Goal: Task Accomplishment & Management: Use online tool/utility

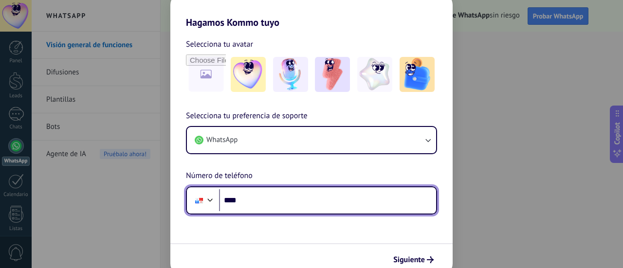
click at [333, 199] on input "****" at bounding box center [327, 200] width 217 height 22
type input "**********"
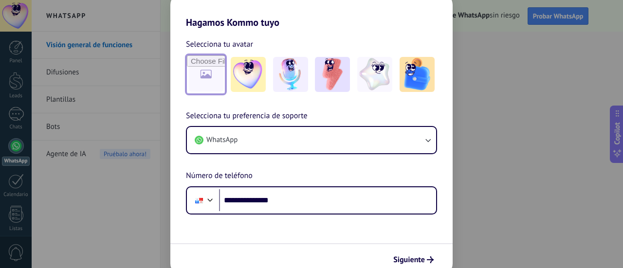
click at [207, 65] on input "file" at bounding box center [206, 74] width 38 height 38
type input "**********"
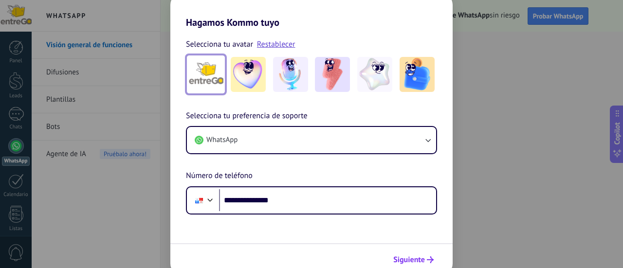
click at [417, 259] on span "Siguiente" at bounding box center [409, 259] width 32 height 7
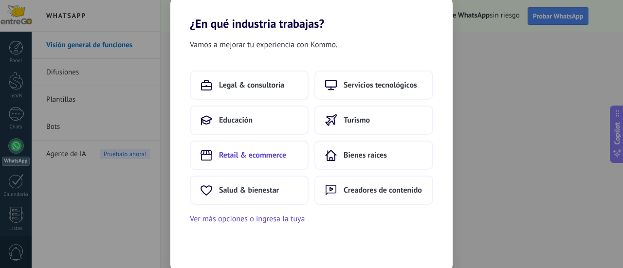
click at [280, 155] on span "Retail & ecommerce" at bounding box center [252, 155] width 67 height 10
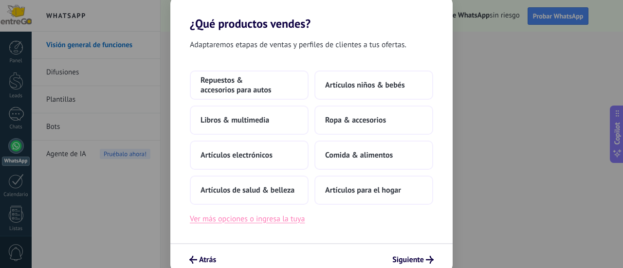
click at [284, 219] on button "Ver más opciones o ingresa la tuya" at bounding box center [247, 219] width 115 height 13
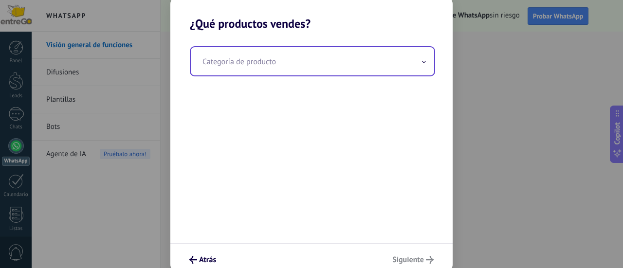
click at [343, 60] on input "text" at bounding box center [312, 61] width 243 height 28
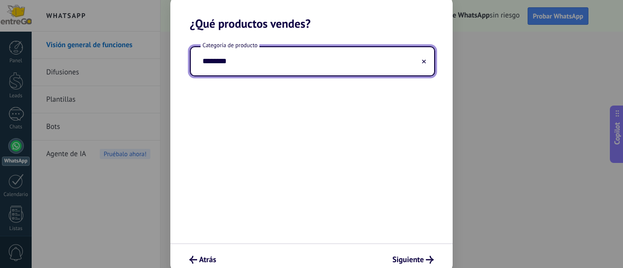
type input "*********"
click at [427, 267] on button "Siguiente" at bounding box center [413, 260] width 50 height 17
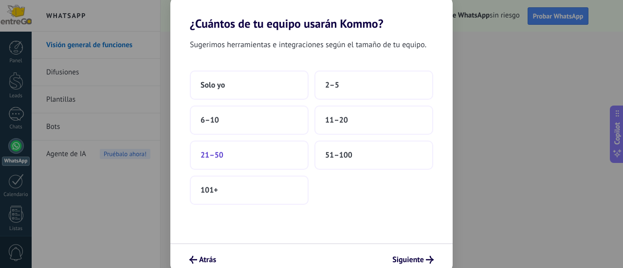
click at [260, 153] on button "21–50" at bounding box center [249, 155] width 119 height 29
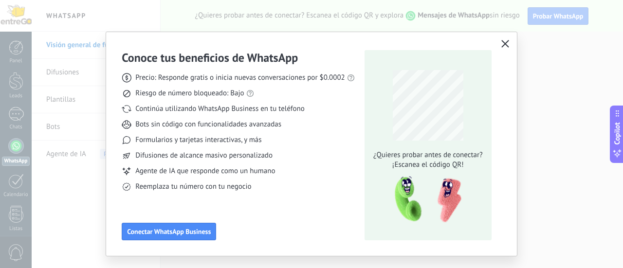
click at [503, 43] on use "button" at bounding box center [504, 43] width 7 height 7
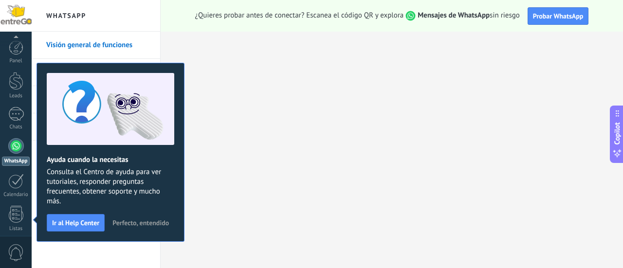
scroll to position [136, 0]
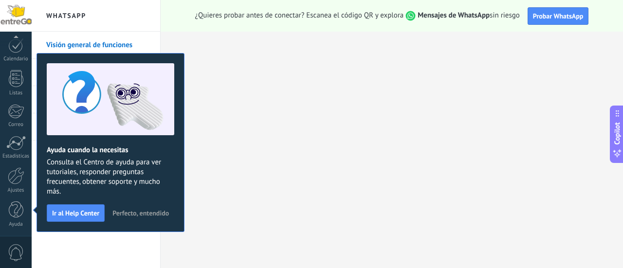
click at [151, 216] on span "Perfecto, entendido" at bounding box center [140, 213] width 56 height 7
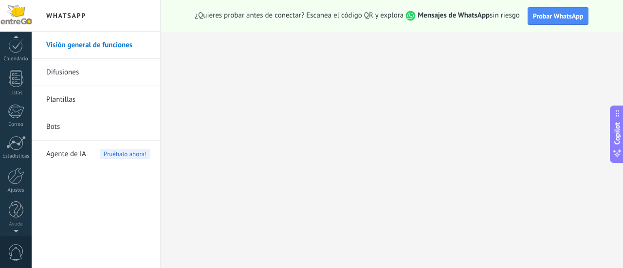
scroll to position [28, 0]
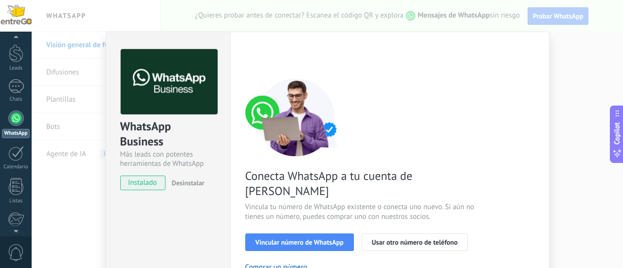
click at [587, 64] on div "WhatsApp Business Más leads con potentes herramientas de WhatsApp instalado Des…" at bounding box center [327, 134] width 591 height 268
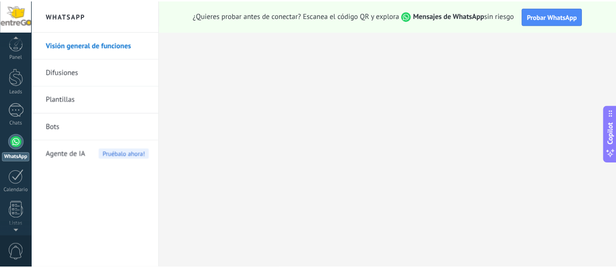
scroll to position [0, 0]
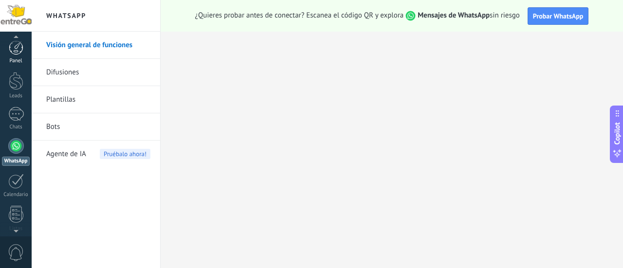
click at [22, 54] on div at bounding box center [16, 47] width 15 height 15
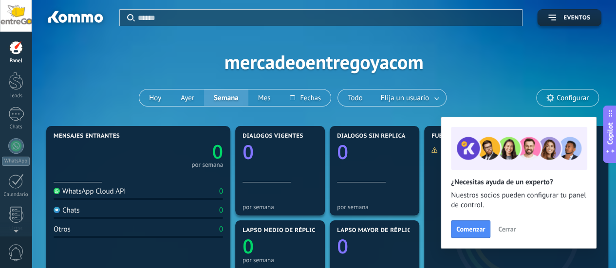
click at [16, 51] on div at bounding box center [16, 47] width 15 height 15
click at [511, 232] on span "Cerrar" at bounding box center [507, 229] width 18 height 7
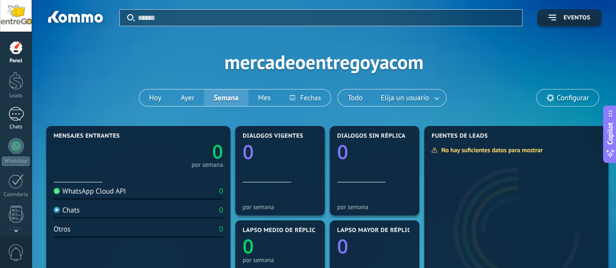
click at [17, 112] on div at bounding box center [16, 114] width 16 height 14
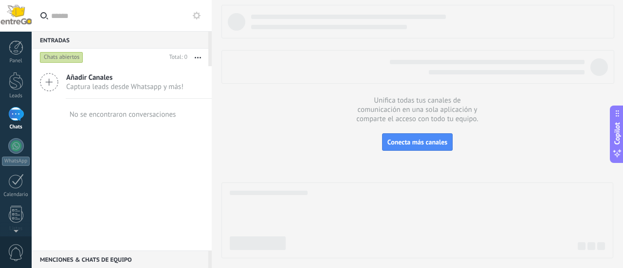
click at [132, 83] on span "Captura leads desde Whatsapp y más!" at bounding box center [124, 86] width 117 height 9
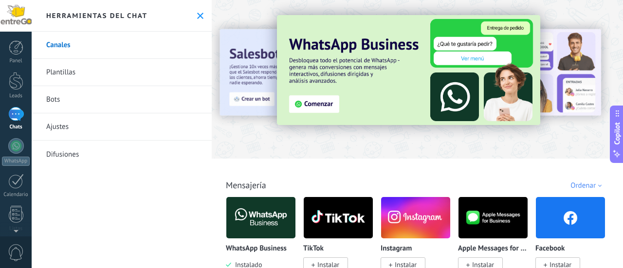
click at [406, 262] on span "Instalar" at bounding box center [406, 264] width 22 height 9
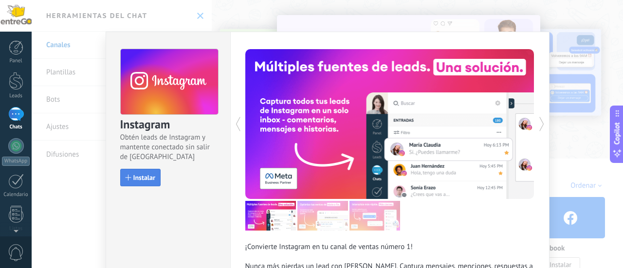
click at [139, 179] on span "Instalar" at bounding box center [144, 177] width 22 height 7
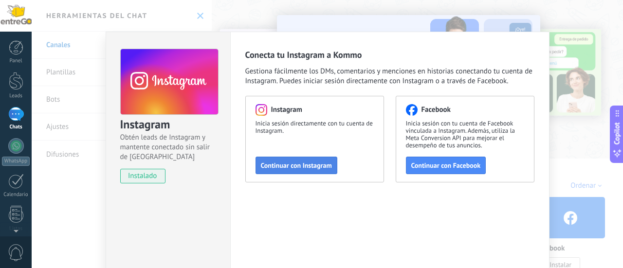
click at [294, 162] on span "Continuar con Instagram" at bounding box center [296, 165] width 71 height 7
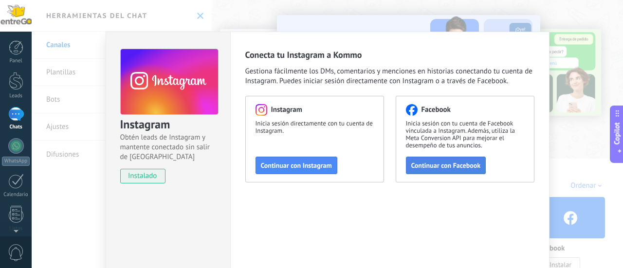
click at [449, 164] on span "Continuar con Facebook" at bounding box center [446, 165] width 70 height 7
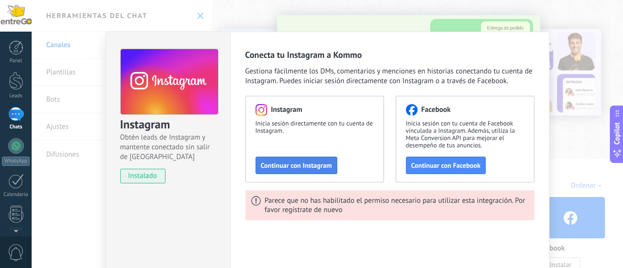
click at [313, 164] on span "Continuar con Instagram" at bounding box center [296, 165] width 71 height 7
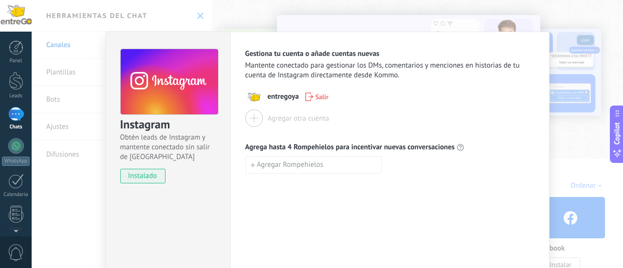
click at [570, 141] on div "Instagram Obtén leads de Instagram y mantente conectado sin salir de Kommo inst…" at bounding box center [327, 134] width 591 height 268
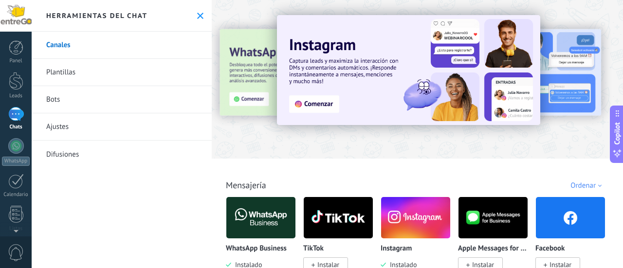
scroll to position [49, 0]
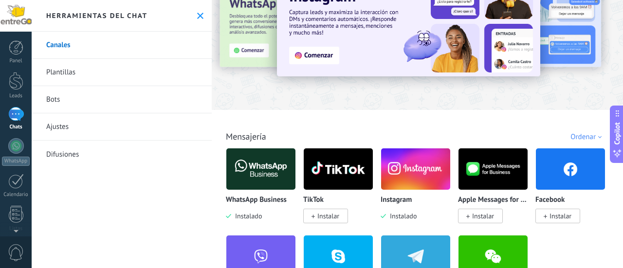
click at [556, 217] on span "Instalar" at bounding box center [560, 216] width 22 height 9
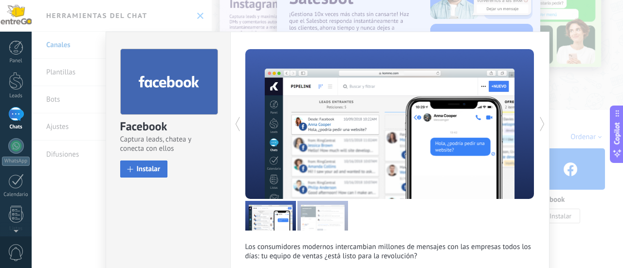
click at [150, 167] on span "Instalar" at bounding box center [149, 168] width 24 height 7
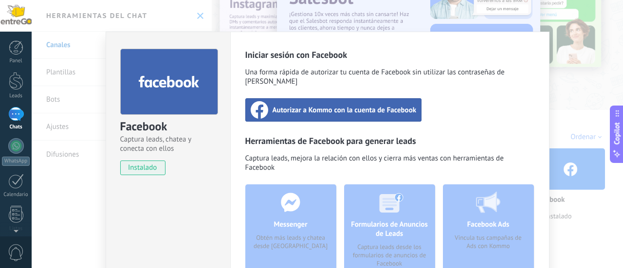
click at [335, 105] on span "Autorizar a Kommo con la cuenta de Facebook" at bounding box center [344, 110] width 144 height 10
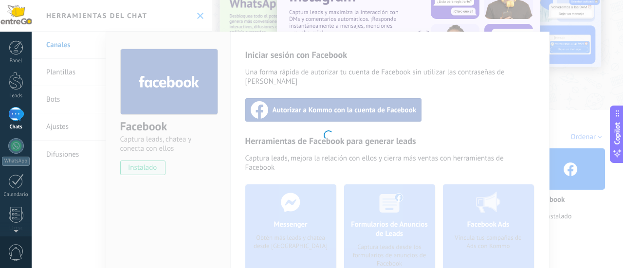
click at [365, 133] on div at bounding box center [327, 134] width 591 height 268
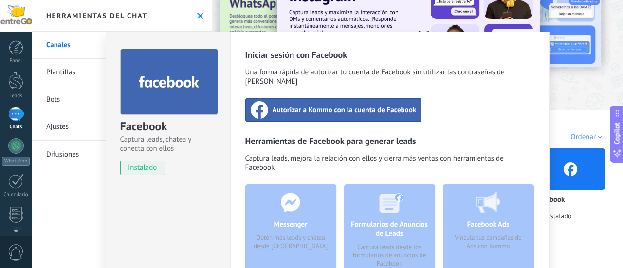
click at [345, 106] on div "Autorizar a Kommo con la cuenta de Facebook" at bounding box center [333, 109] width 177 height 23
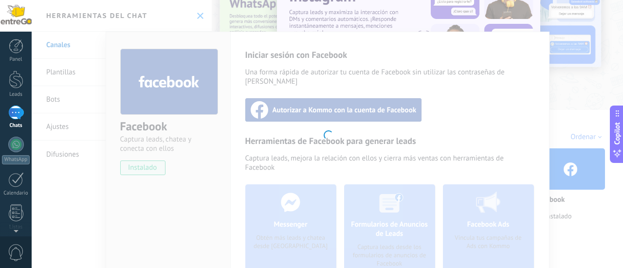
scroll to position [0, 0]
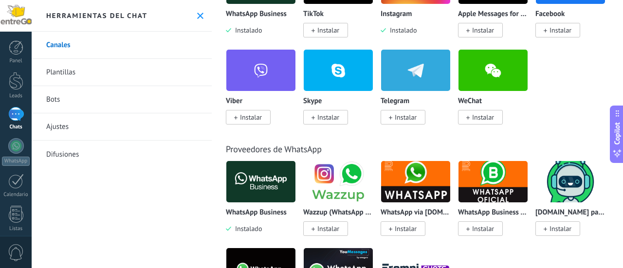
scroll to position [469, 0]
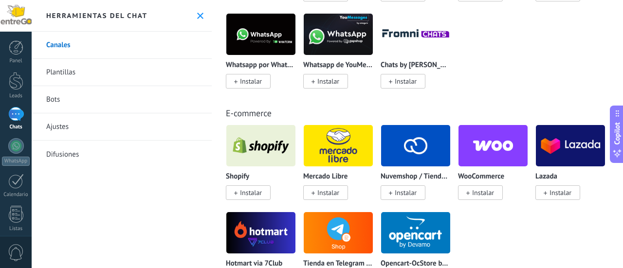
drag, startPoint x: 622, startPoint y: 110, endPoint x: 603, endPoint y: 11, distance: 101.1
drag, startPoint x: 622, startPoint y: 28, endPoint x: 620, endPoint y: 7, distance: 20.6
click at [620, 7] on div "Todo Bandeja de entrada Soluciones de IA Automatizaciones Fuentes de leads Inst…" at bounding box center [417, 134] width 411 height 268
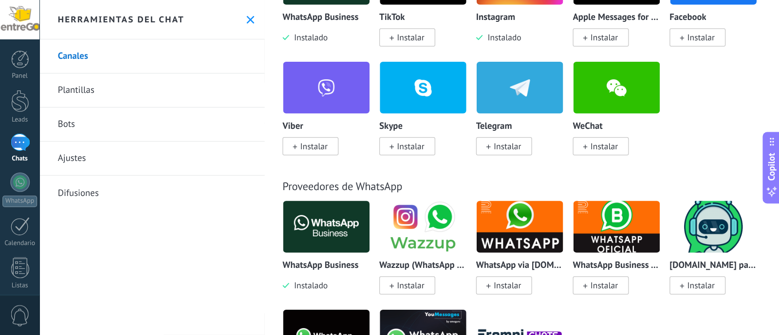
scroll to position [0, 0]
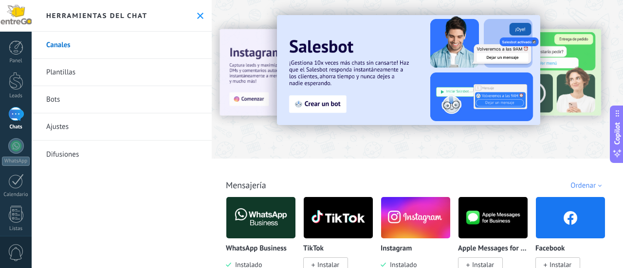
click at [566, 235] on img at bounding box center [570, 217] width 69 height 47
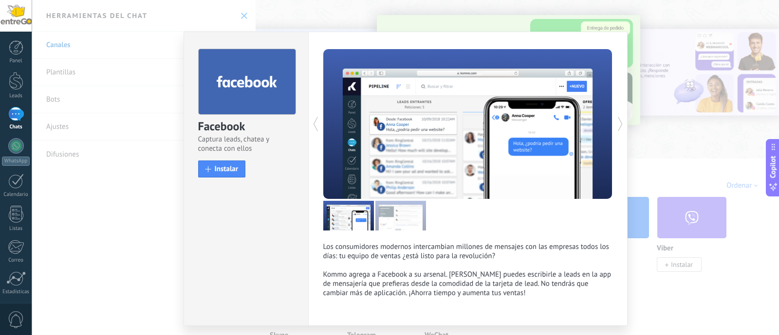
drag, startPoint x: 530, startPoint y: 201, endPoint x: 437, endPoint y: 137, distance: 112.7
click at [437, 137] on div at bounding box center [467, 139] width 289 height 181
click at [218, 174] on button "Instalar" at bounding box center [222, 169] width 48 height 17
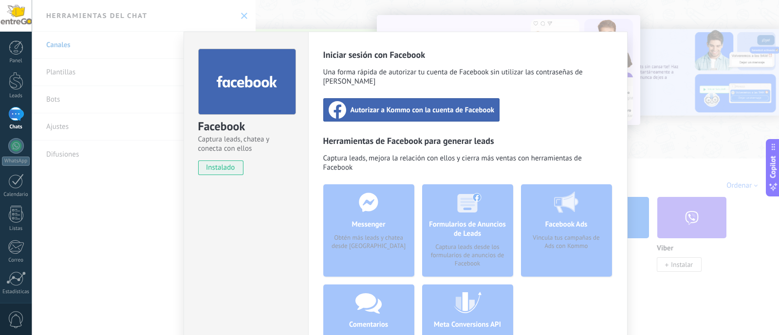
click at [369, 105] on span "Autorizar a Kommo con la cuenta de Facebook" at bounding box center [422, 110] width 144 height 10
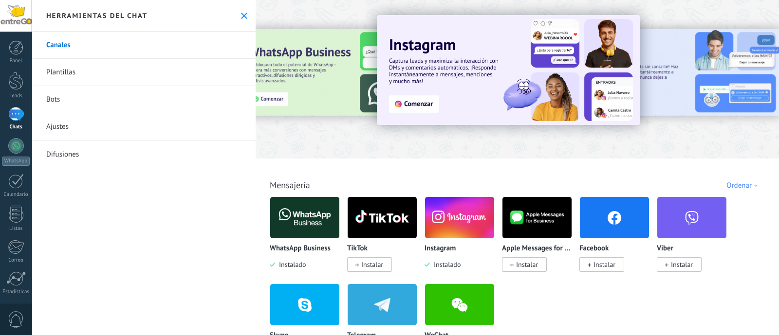
click at [608, 267] on span "Instalar" at bounding box center [604, 264] width 22 height 9
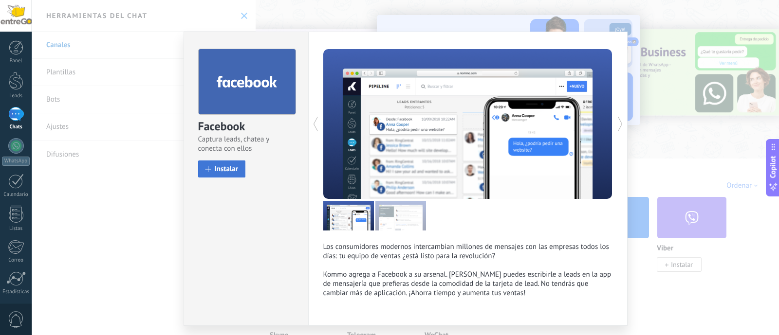
click at [215, 169] on span "Instalar" at bounding box center [227, 168] width 24 height 7
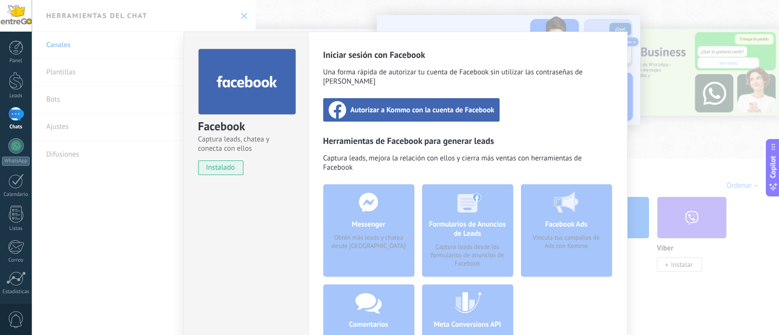
click at [420, 98] on div "Autorizar a Kommo con la cuenta de Facebook" at bounding box center [411, 109] width 177 height 23
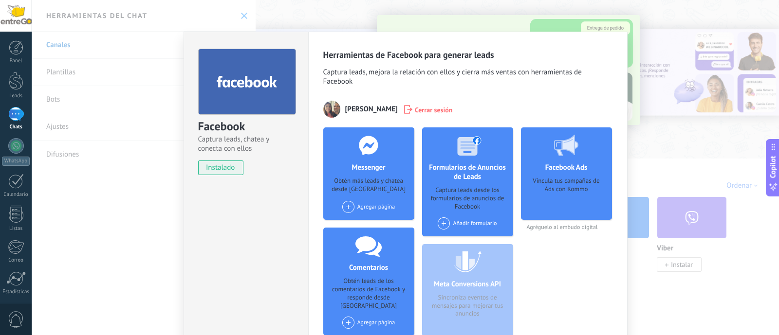
click at [359, 206] on div "Agregar página" at bounding box center [368, 207] width 53 height 12
click at [360, 220] on div "entreGOya" at bounding box center [373, 225] width 65 height 21
click at [343, 208] on span at bounding box center [348, 207] width 12 height 12
click at [443, 223] on span at bounding box center [443, 224] width 12 height 12
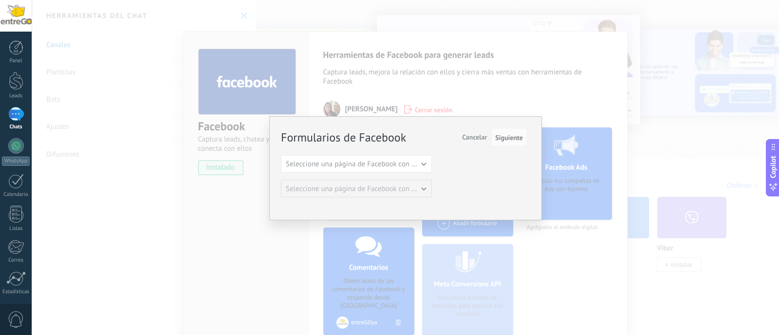
click at [478, 137] on span "Cancelar" at bounding box center [474, 137] width 25 height 9
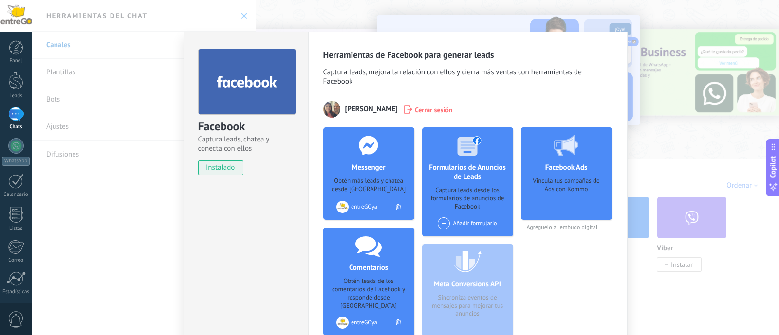
click at [673, 83] on div "Facebook Captura leads, chatea y conecta con ellos instalado Desinstalar Herram…" at bounding box center [405, 167] width 747 height 335
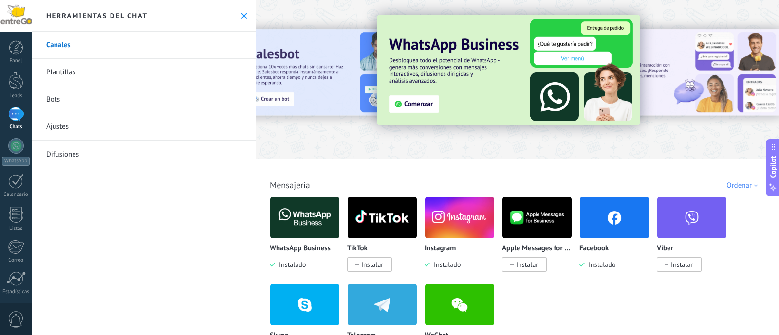
click at [461, 232] on img at bounding box center [459, 217] width 69 height 47
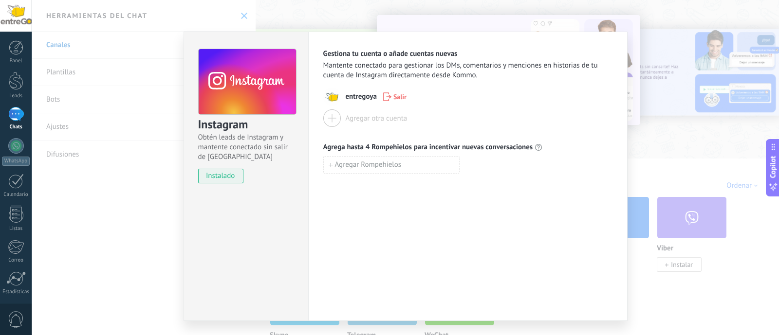
click at [635, 54] on div "Instagram Obtén leads de Instagram y mantente conectado sin salir de Kommo inst…" at bounding box center [405, 167] width 747 height 335
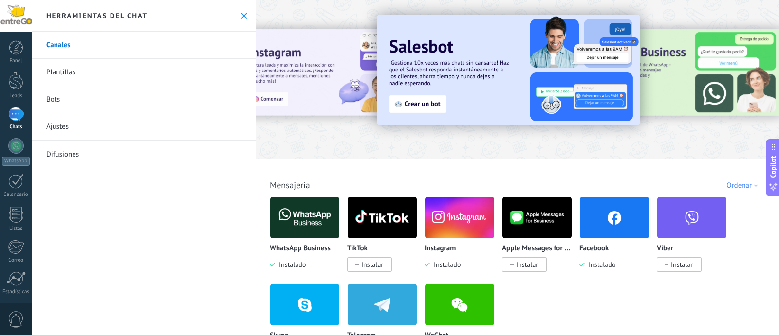
click at [368, 264] on span "Instalar" at bounding box center [372, 264] width 22 height 9
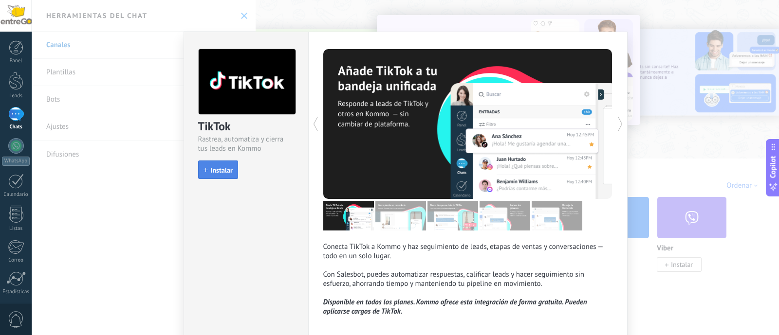
click at [224, 168] on span "Instalar" at bounding box center [222, 170] width 22 height 7
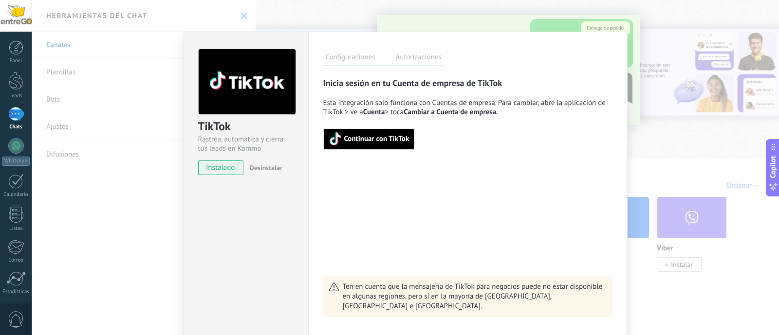
click at [379, 144] on span "Continuar con TikTok" at bounding box center [368, 139] width 81 height 14
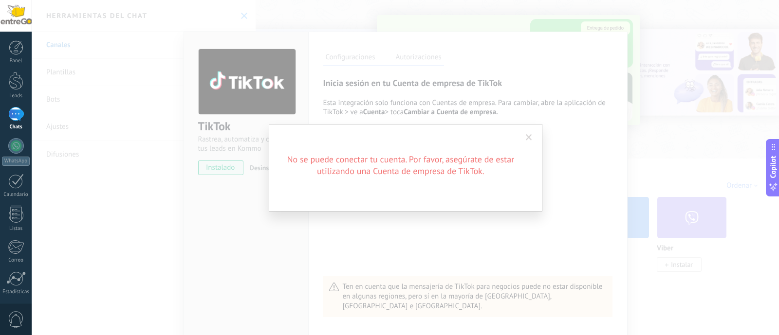
drag, startPoint x: 562, startPoint y: 173, endPoint x: 550, endPoint y: 168, distance: 12.5
click at [562, 172] on div "No se puede conectar tu cuenta. Por favor, asegúrate de estar utilizando una Cu…" at bounding box center [405, 167] width 747 height 335
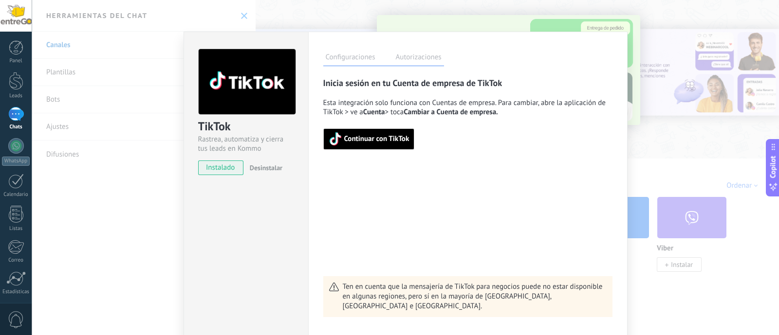
click at [380, 145] on span "Continuar con TikTok" at bounding box center [368, 139] width 81 height 14
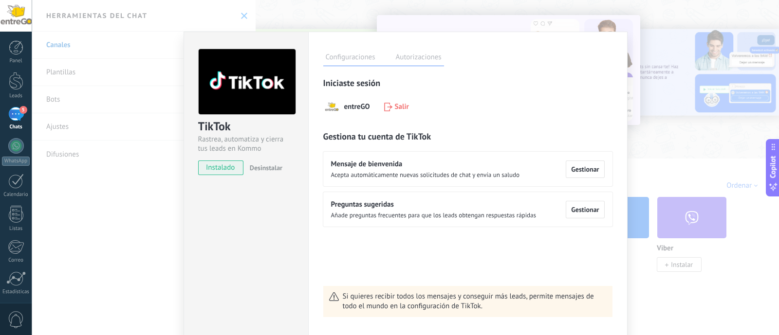
click at [409, 62] on label "Autorizaciones" at bounding box center [418, 59] width 51 height 14
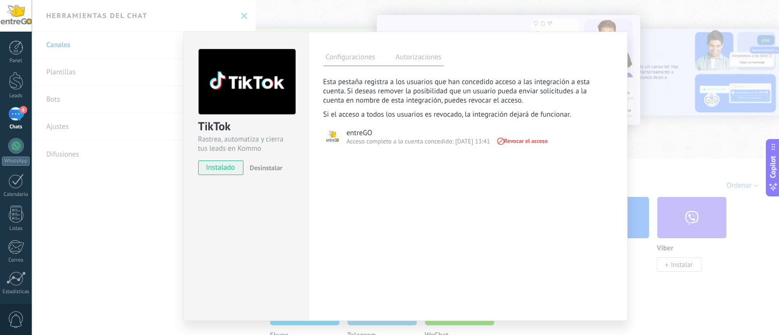
click at [357, 61] on label "Configuraciones" at bounding box center [350, 59] width 54 height 14
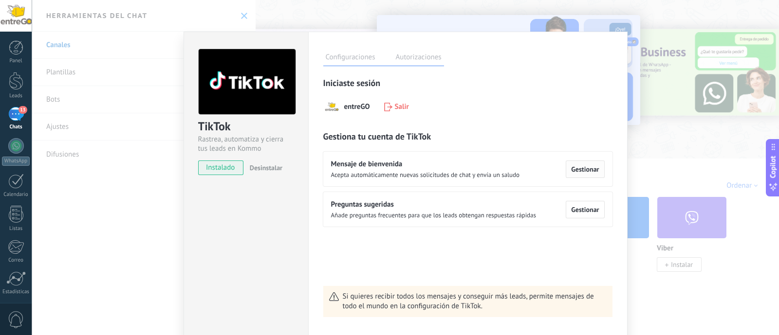
click at [585, 171] on span "Gestionar" at bounding box center [585, 169] width 28 height 7
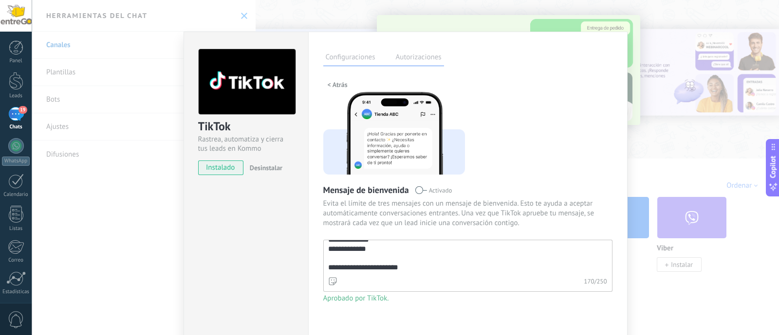
click at [417, 50] on div "Configuraciones Autorizaciones" at bounding box center [383, 57] width 121 height 17
click at [417, 49] on div "Configuraciones Autorizaciones" at bounding box center [383, 57] width 121 height 17
click at [414, 54] on label "Autorizaciones" at bounding box center [418, 59] width 51 height 14
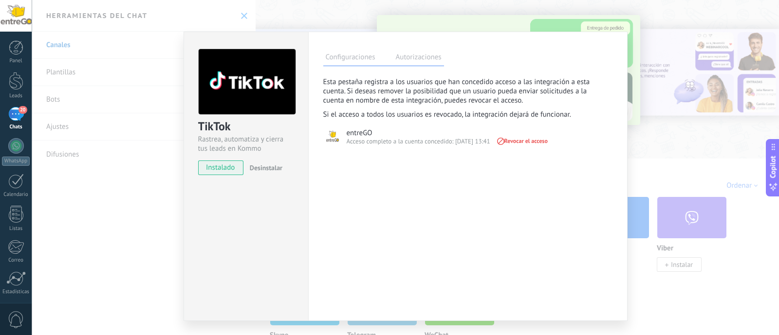
click at [334, 58] on label "Configuraciones" at bounding box center [350, 59] width 54 height 14
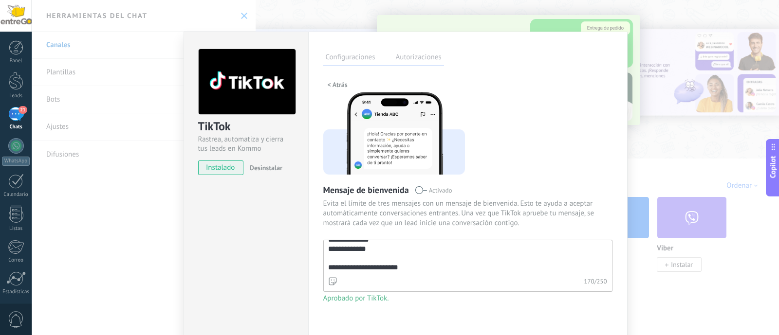
click at [266, 236] on div "TikTok Rastrea, automatiza y cierra tus leads en Kommo instalado Desinstalar" at bounding box center [245, 189] width 125 height 314
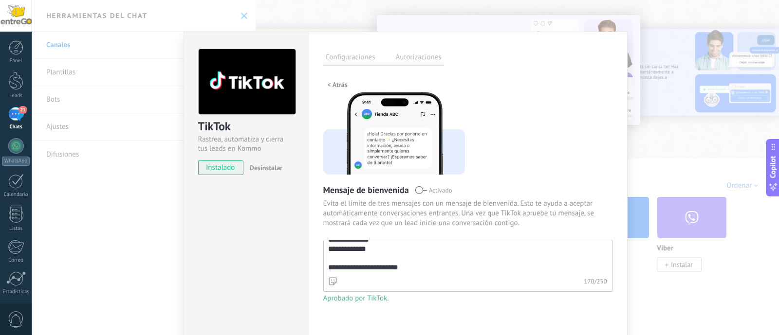
click at [345, 77] on div "**********" at bounding box center [467, 197] width 289 height 240
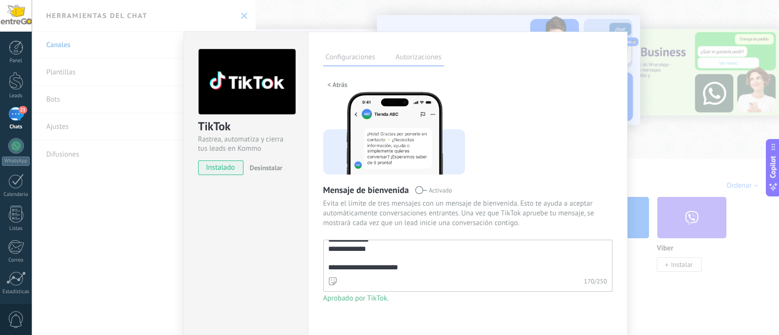
click at [338, 86] on span "< Atrás" at bounding box center [337, 84] width 20 height 7
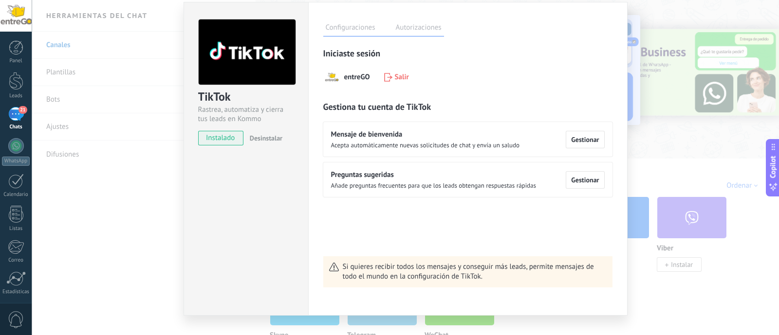
scroll to position [46, 0]
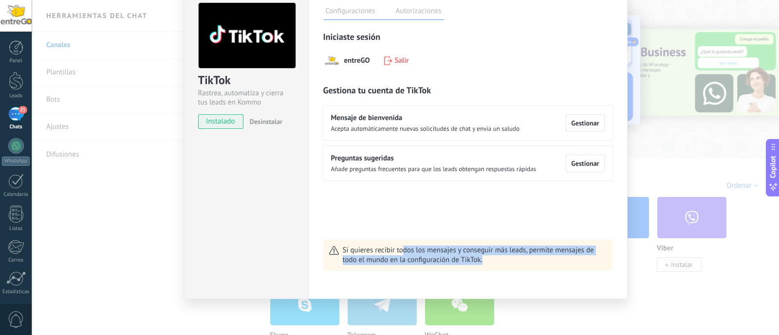
drag, startPoint x: 409, startPoint y: 254, endPoint x: 494, endPoint y: 259, distance: 85.3
click at [494, 259] on span "Si quieres recibir todos los mensajes y conseguir más leads, permite mensajes d…" at bounding box center [475, 255] width 264 height 19
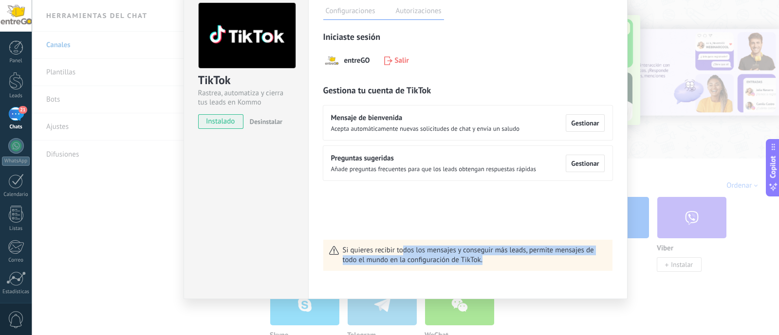
scroll to position [0, 0]
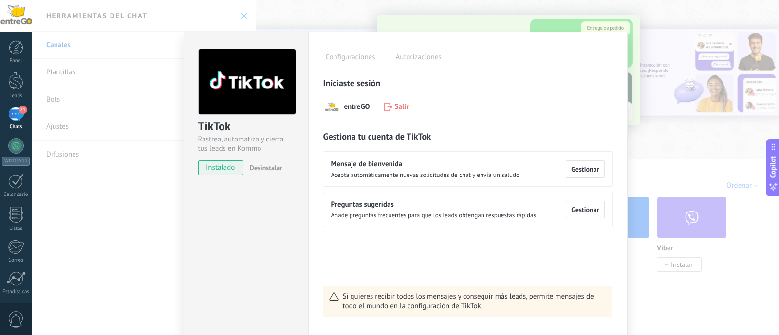
click at [667, 151] on div "TikTok Rastrea, automatiza y cierra tus leads en Kommo instalado Desinstalar Co…" at bounding box center [405, 167] width 747 height 335
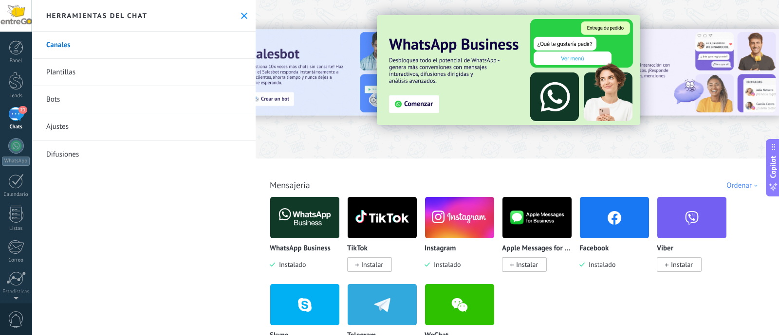
click at [11, 110] on div "21" at bounding box center [16, 114] width 16 height 14
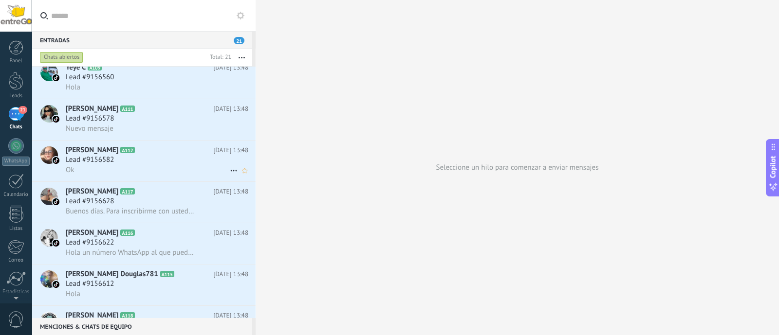
scroll to position [323, 0]
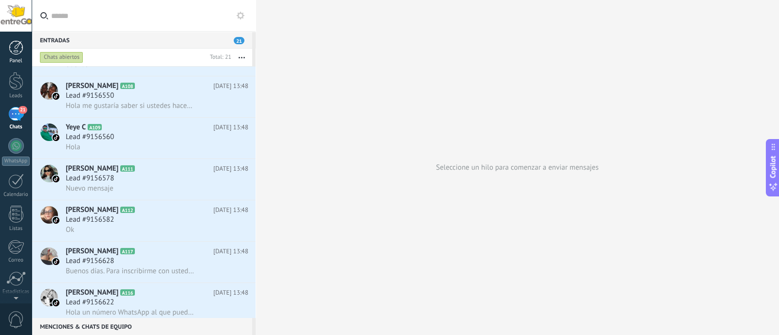
click at [17, 54] on div at bounding box center [16, 47] width 15 height 15
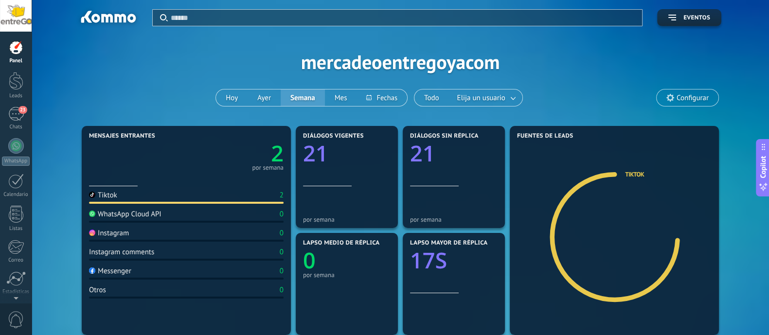
click at [154, 235] on div "Instagram 0" at bounding box center [186, 235] width 195 height 13
click at [122, 236] on div "Instagram" at bounding box center [109, 233] width 40 height 9
click at [15, 118] on div "23" at bounding box center [16, 114] width 16 height 14
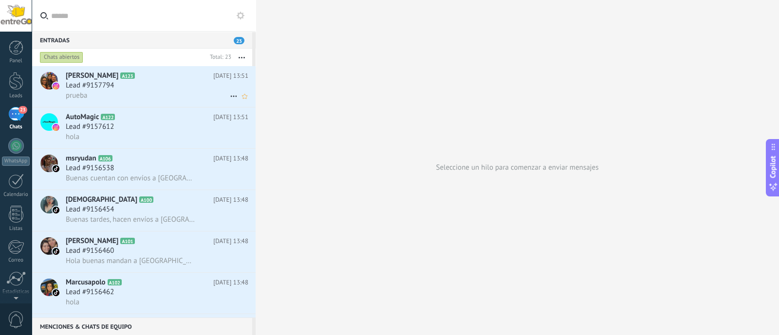
click at [129, 87] on div "Lead #9157794" at bounding box center [157, 86] width 182 height 10
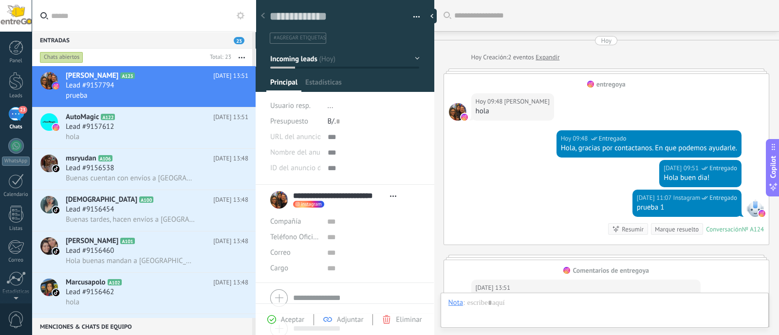
scroll to position [188, 0]
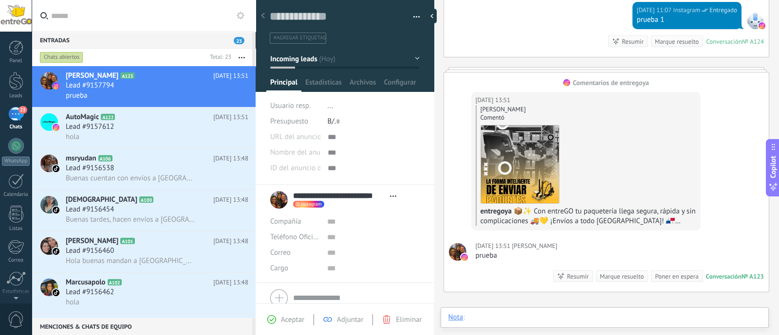
click at [516, 291] on div "Buscar Carga más Hoy Hoy Creación: 2 eventos Expandir entregoya Hoy 09:48 Alber…" at bounding box center [606, 167] width 345 height 335
click at [454, 315] on div "Chat" at bounding box center [455, 317] width 14 height 9
click at [465, 267] on div "Chat" at bounding box center [458, 267] width 35 height 17
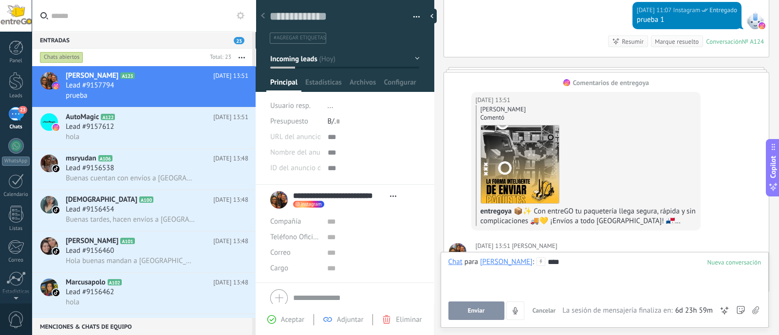
click at [468, 307] on button "Enviar" at bounding box center [476, 311] width 56 height 18
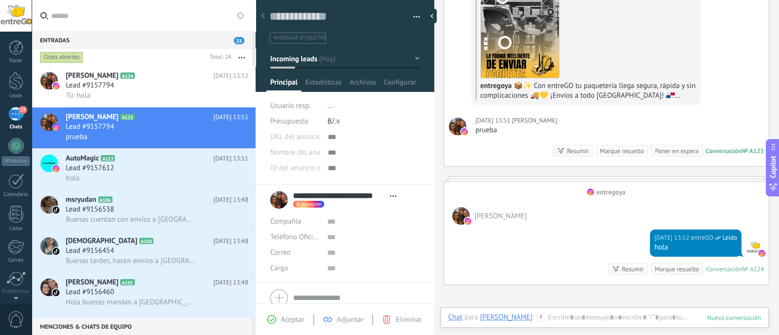
scroll to position [192, 0]
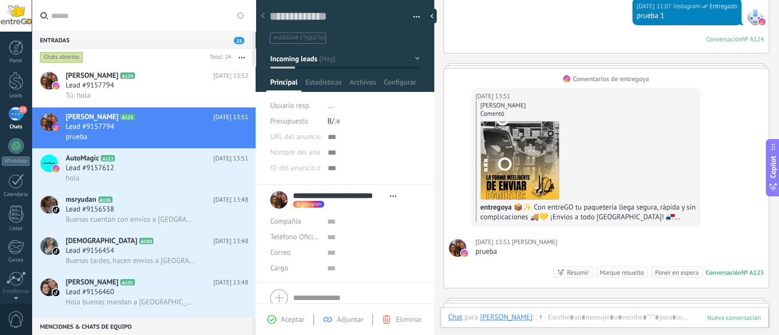
click at [623, 123] on div "Alberto Alfie Alvarado Rago Comentó entregoya 📦✨ Con entreGO tu paquetería lleg…" at bounding box center [585, 161] width 220 height 121
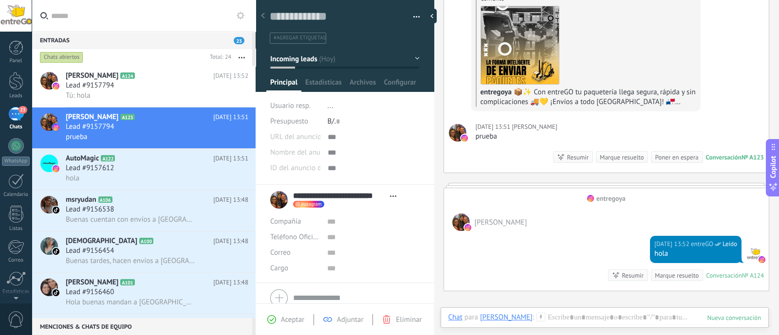
scroll to position [313, 0]
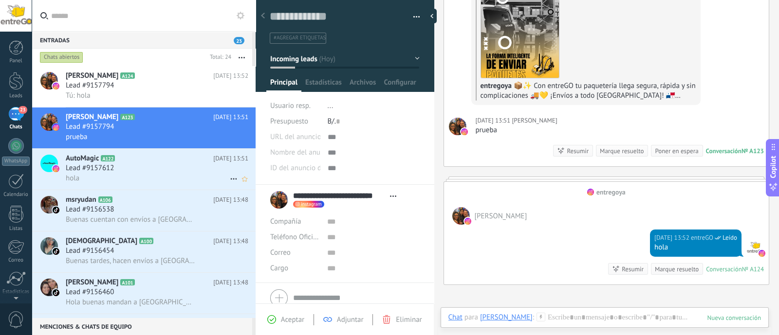
click at [90, 165] on span "Lead #9157612" at bounding box center [90, 168] width 48 height 10
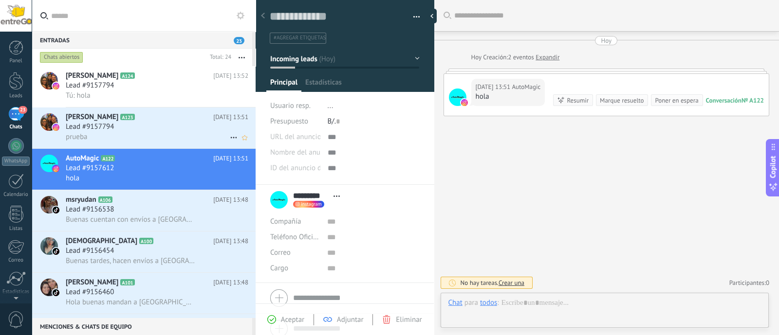
click at [101, 127] on span "Lead #9157794" at bounding box center [90, 127] width 48 height 10
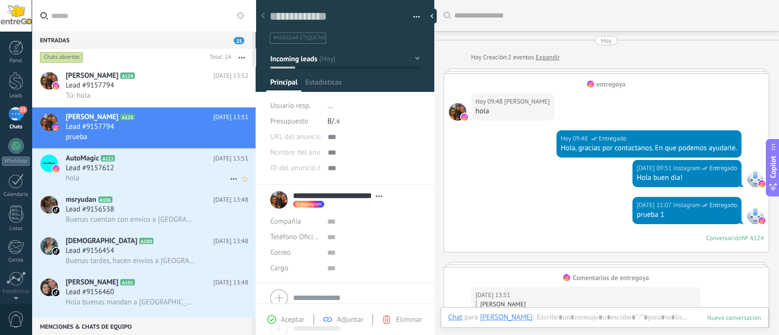
scroll to position [195, 0]
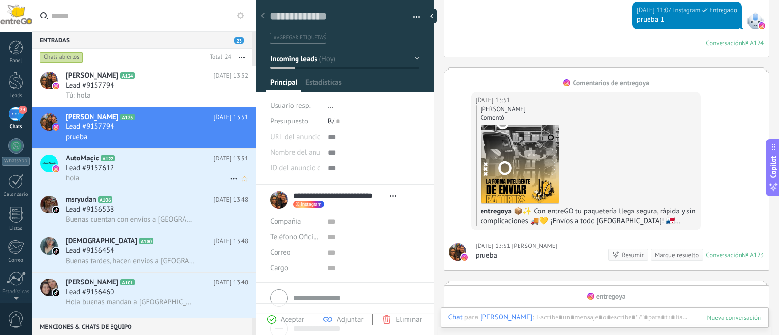
click at [115, 159] on h2 "AutoMagic A122" at bounding box center [139, 159] width 147 height 10
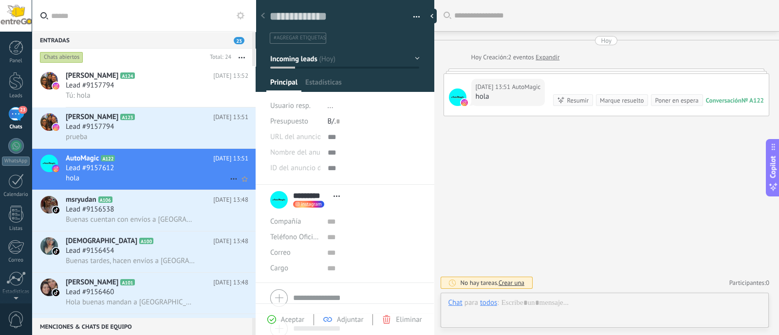
scroll to position [14, 0]
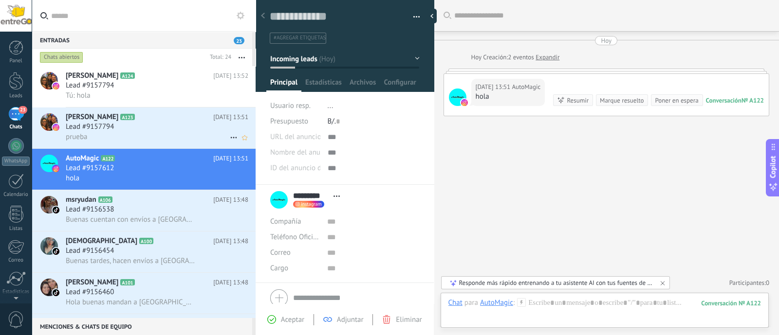
click at [170, 131] on div "Lead #9157794" at bounding box center [157, 127] width 182 height 10
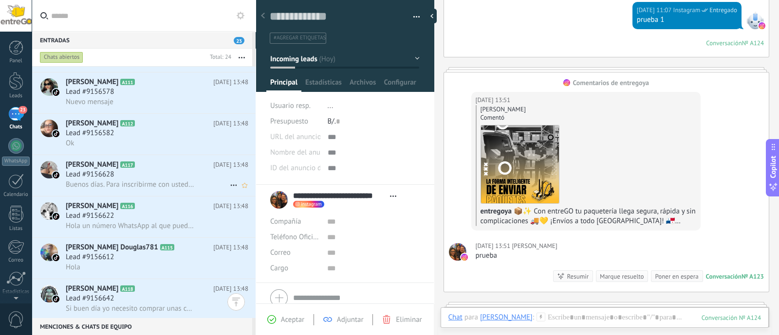
scroll to position [547, 0]
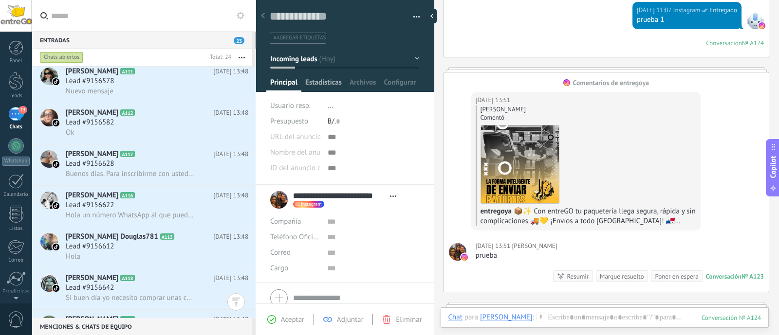
drag, startPoint x: 338, startPoint y: 81, endPoint x: 332, endPoint y: 81, distance: 5.8
click at [338, 81] on span "Estadísticas" at bounding box center [323, 85] width 36 height 14
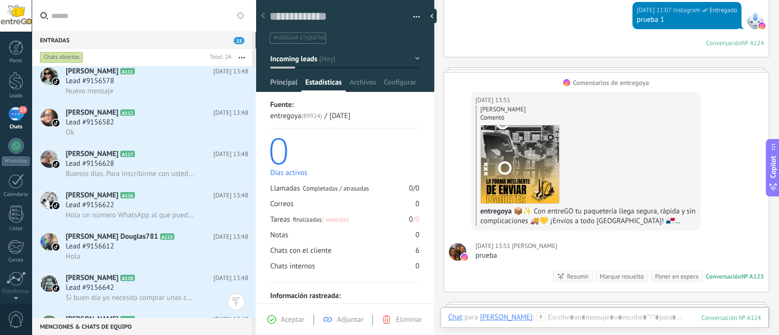
click at [286, 87] on span "Principal" at bounding box center [283, 85] width 27 height 14
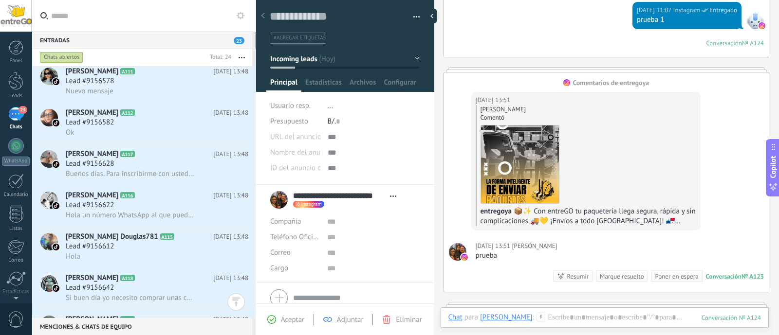
click at [265, 17] on div at bounding box center [263, 16] width 14 height 19
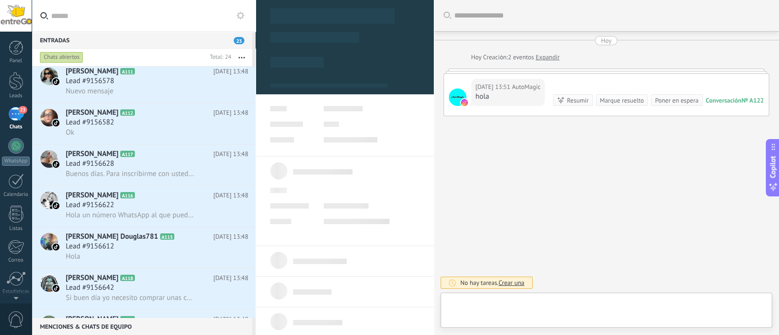
scroll to position [14, 0]
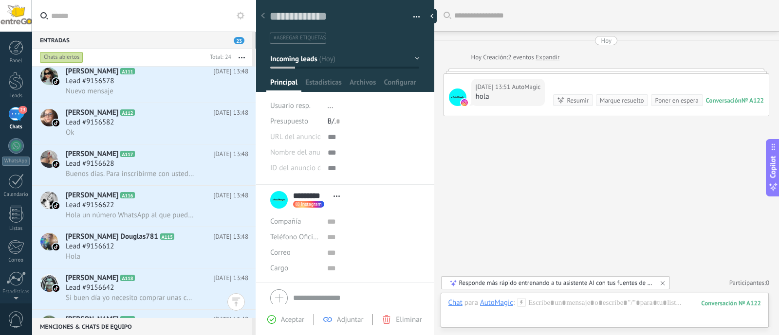
click at [266, 14] on div at bounding box center [263, 16] width 14 height 19
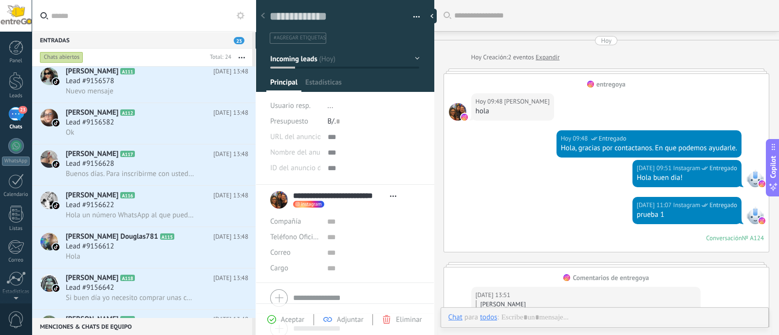
scroll to position [195, 0]
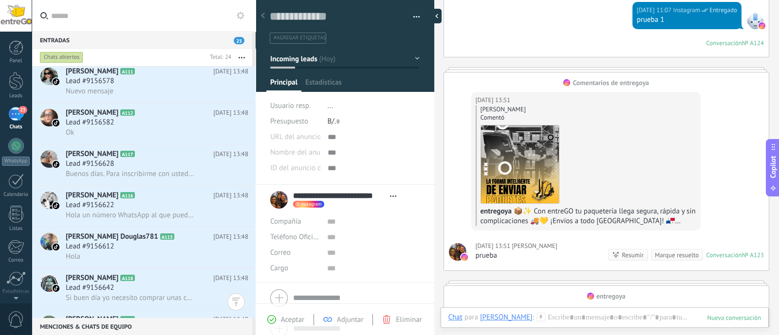
click at [432, 10] on div at bounding box center [434, 16] width 15 height 15
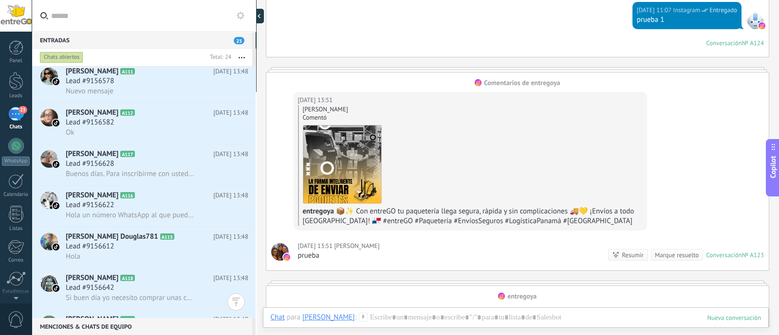
type textarea "**********"
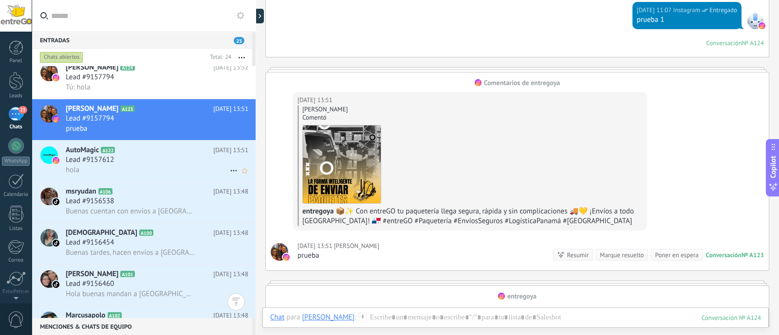
scroll to position [0, 0]
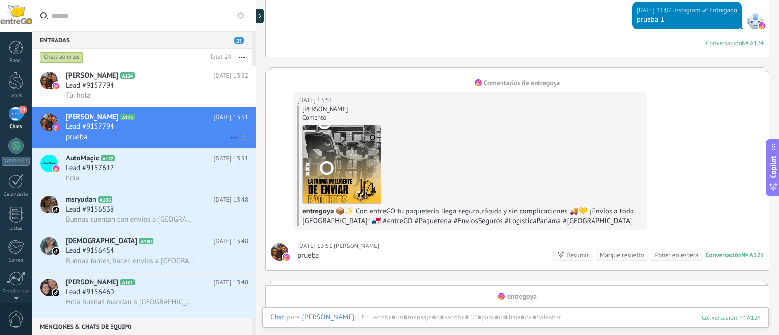
click at [131, 127] on div "Lead #9157794" at bounding box center [157, 127] width 182 height 10
click at [109, 162] on span "A122" at bounding box center [108, 158] width 14 height 6
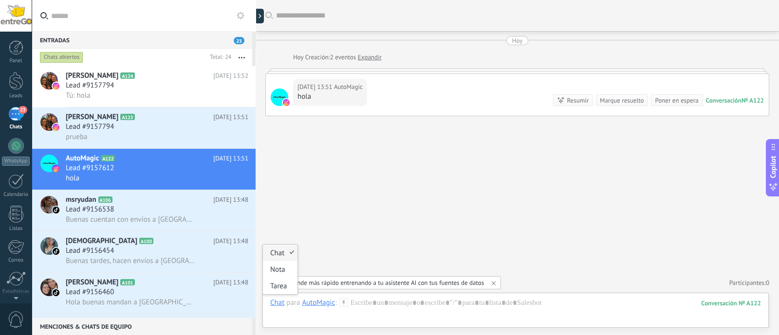
click at [283, 256] on div "Chat" at bounding box center [280, 253] width 35 height 17
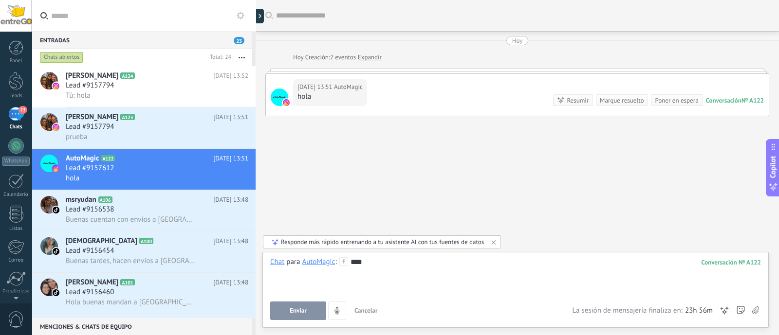
click at [298, 302] on div "Enviar Cancelar Rastrear clics en links ? Reducir links largos y rastrear clics…" at bounding box center [421, 311] width 302 height 18
click at [297, 303] on button "Enviar" at bounding box center [298, 311] width 56 height 18
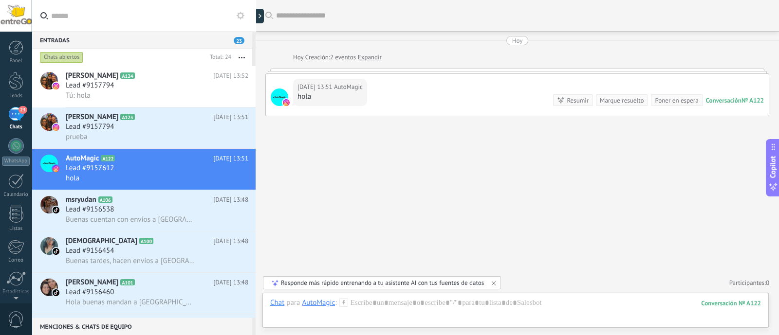
scroll to position [5, 0]
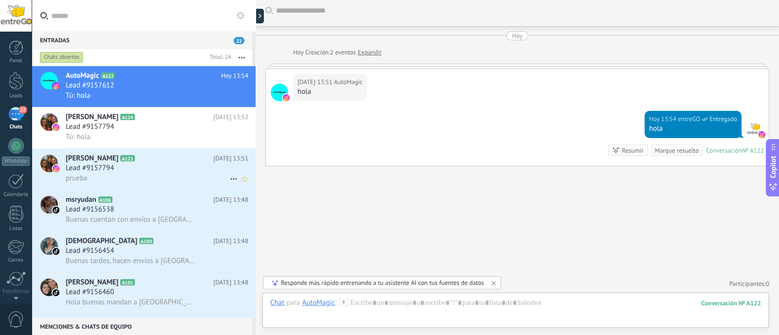
click at [193, 171] on div "Lead #9157794" at bounding box center [157, 168] width 182 height 10
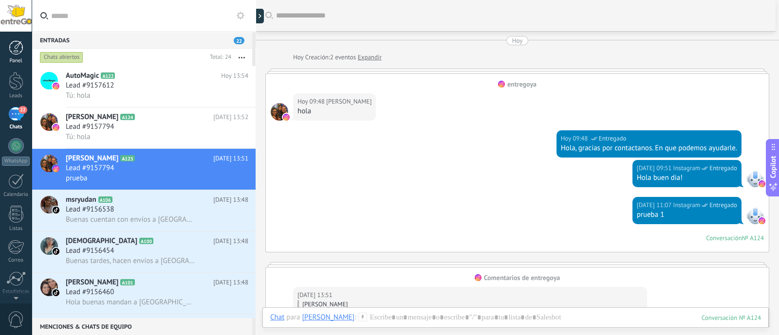
click at [22, 57] on link "Panel" at bounding box center [16, 52] width 32 height 24
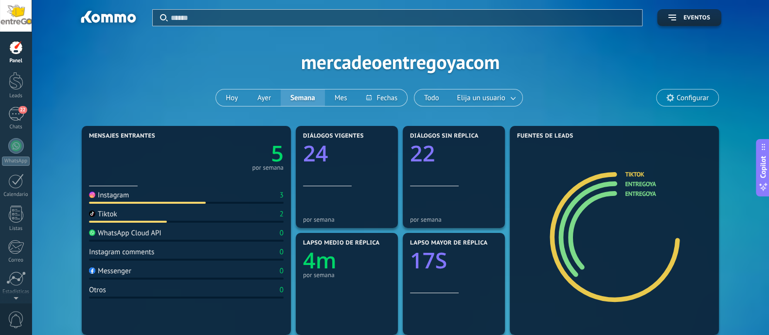
click at [20, 23] on div at bounding box center [16, 16] width 32 height 32
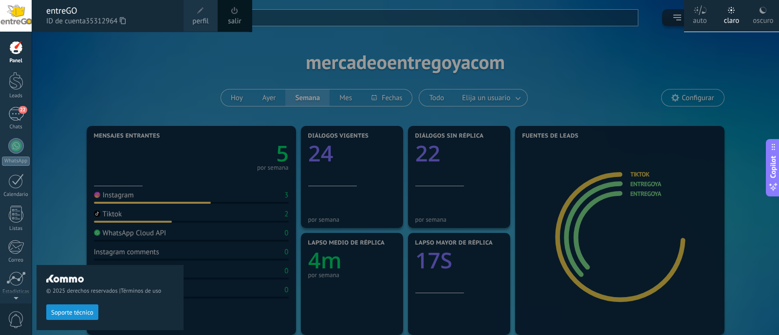
click at [202, 12] on span at bounding box center [200, 10] width 7 height 7
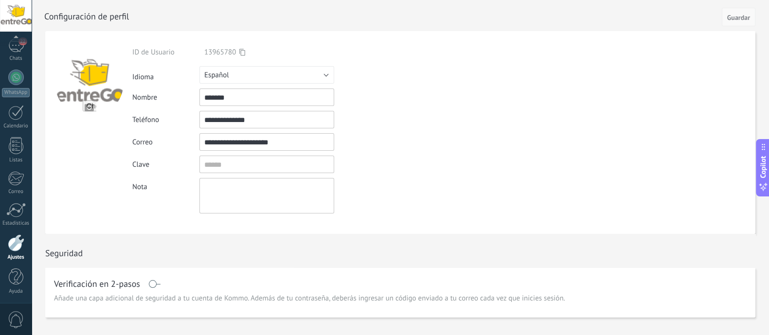
click at [737, 15] on span "Guardar" at bounding box center [738, 17] width 23 height 7
click at [14, 49] on div "22" at bounding box center [16, 45] width 16 height 14
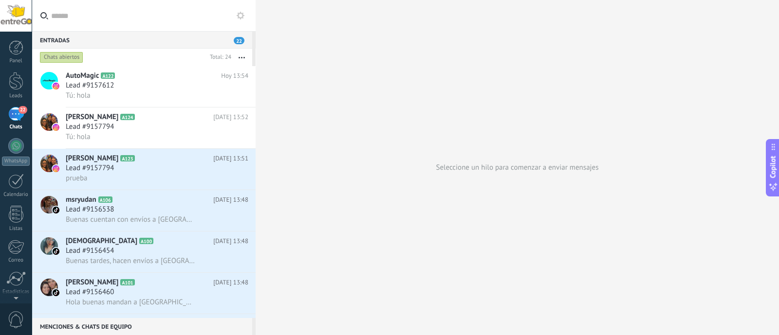
click at [14, 11] on div at bounding box center [16, 16] width 32 height 32
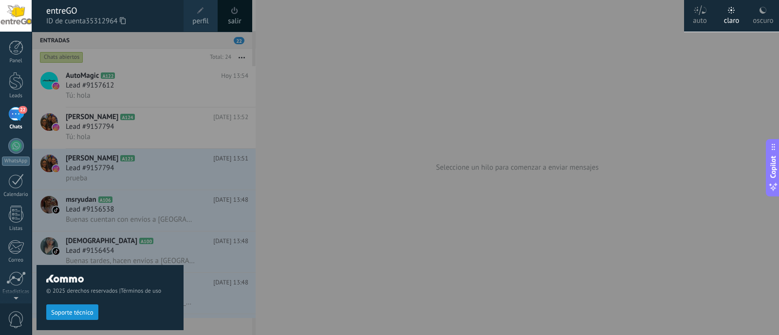
click at [197, 18] on span "perfil" at bounding box center [200, 21] width 16 height 11
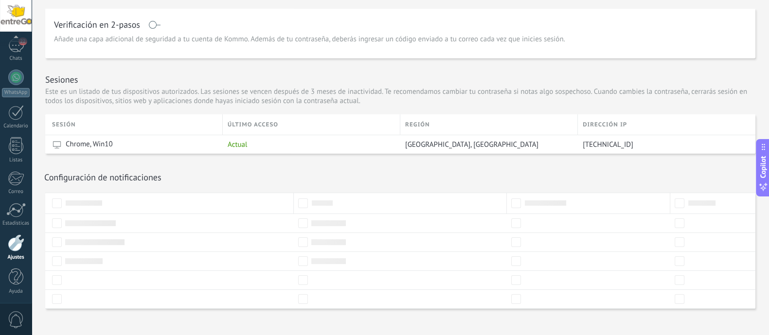
scroll to position [268, 0]
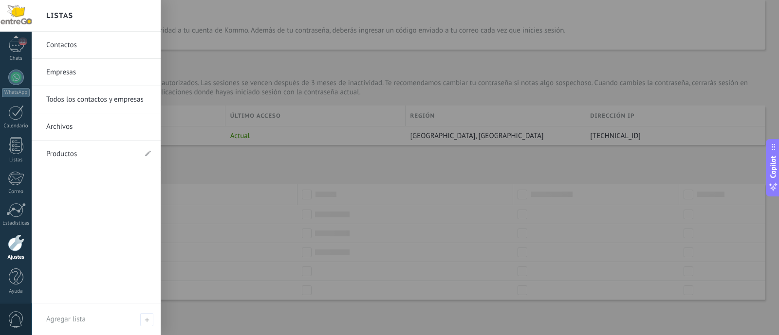
click at [68, 45] on link "Contactos" at bounding box center [98, 45] width 105 height 27
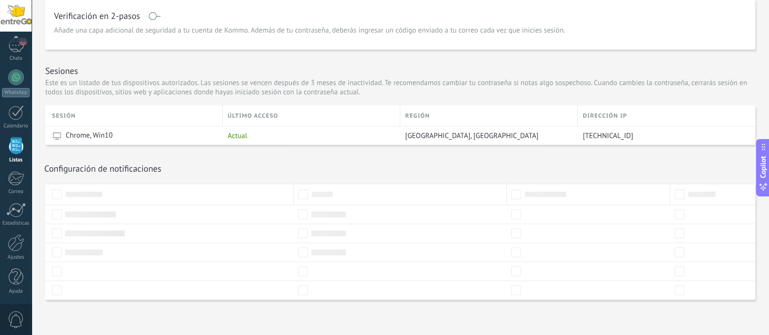
scroll to position [60, 0]
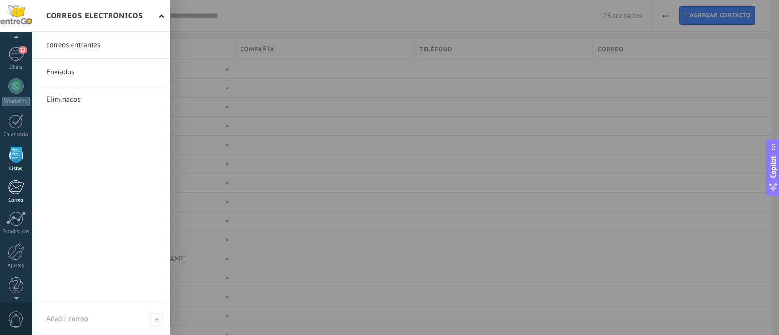
click at [19, 193] on div at bounding box center [16, 187] width 16 height 15
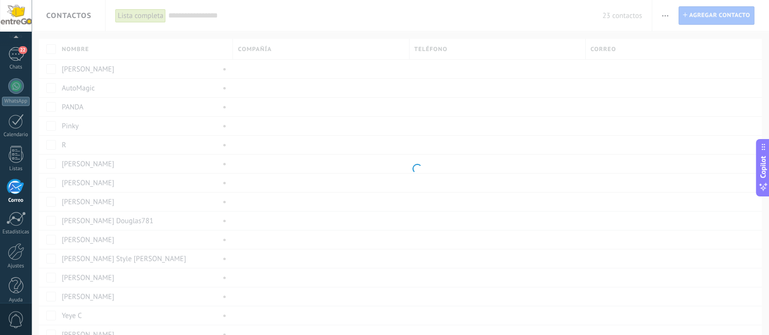
scroll to position [69, 0]
click at [17, 214] on div at bounding box center [15, 210] width 19 height 15
click at [14, 246] on div at bounding box center [16, 243] width 17 height 17
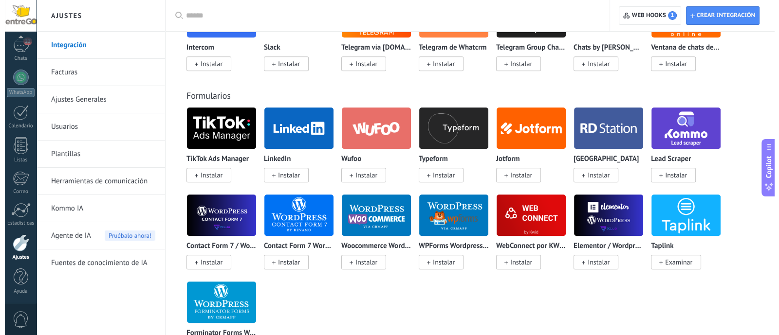
scroll to position [851, 0]
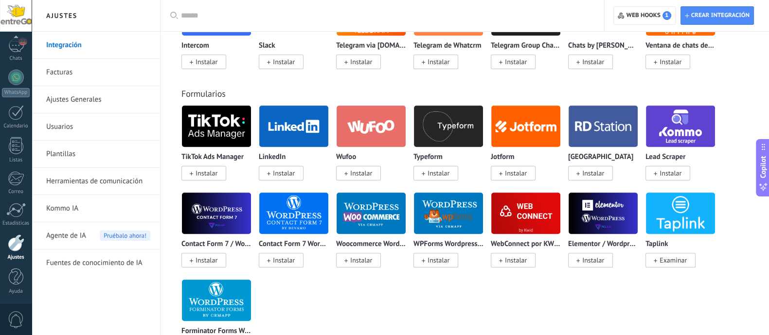
click at [290, 171] on span "Instalar" at bounding box center [284, 173] width 22 height 9
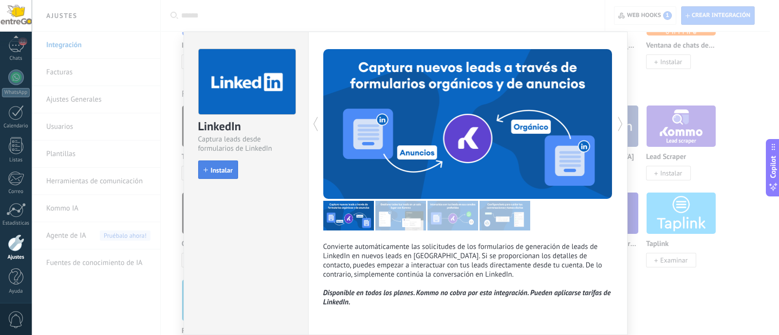
click at [223, 164] on button "Instalar" at bounding box center [218, 170] width 40 height 18
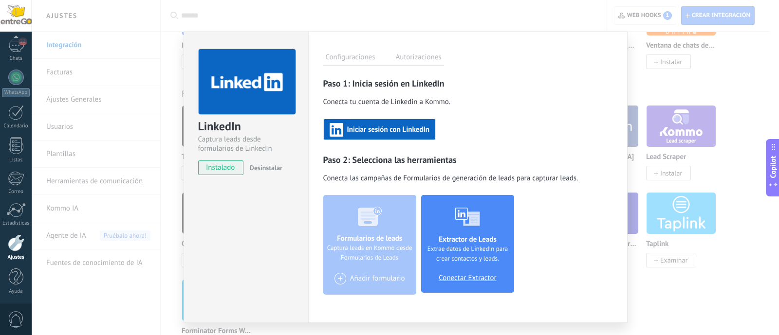
click at [385, 130] on span "Iniciar sesión con LinkedIn" at bounding box center [388, 130] width 82 height 7
click at [579, 74] on div "Configuraciones Autorizaciones Esta pestaña registra a los usuarios que han con…" at bounding box center [467, 177] width 319 height 291
click at [763, 73] on div "LinkedIn Captura leads desde formularios de LinkedIn instalado Desinstalar Conf…" at bounding box center [405, 167] width 747 height 335
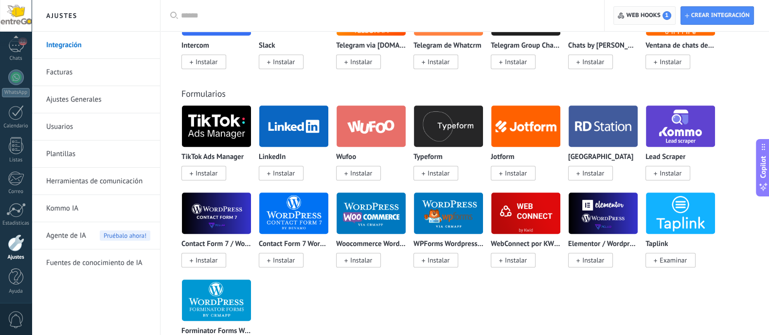
click at [654, 8] on span "Web hooks 1" at bounding box center [644, 16] width 53 height 18
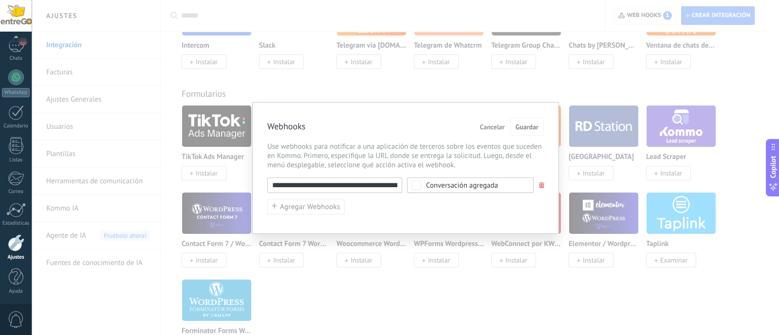
click at [496, 128] on span "Cancelar" at bounding box center [492, 127] width 25 height 7
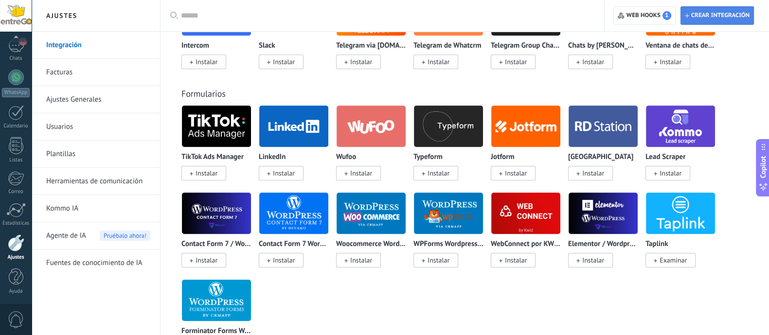
click at [707, 11] on span "Crear integración" at bounding box center [717, 16] width 65 height 18
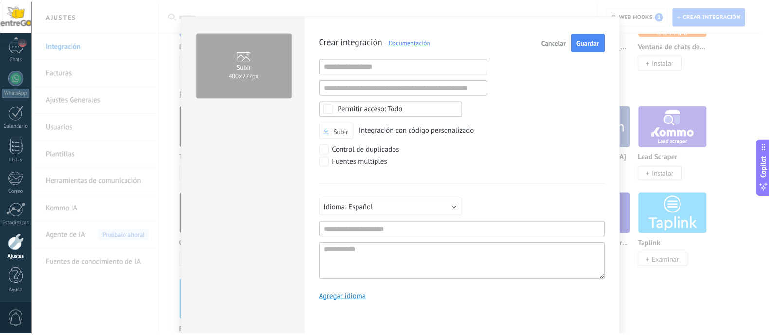
scroll to position [0, 0]
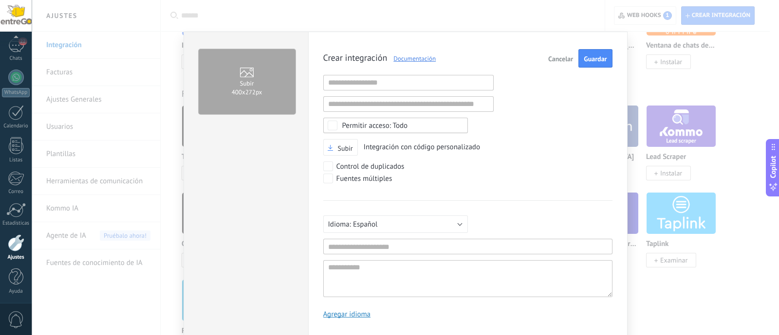
click at [565, 55] on span "Cancelar" at bounding box center [560, 58] width 25 height 7
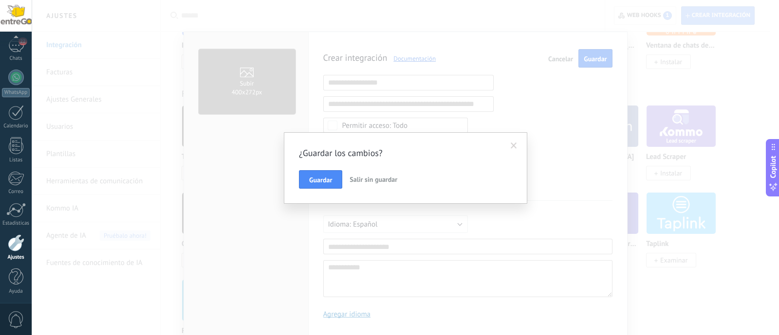
click at [381, 180] on span "Salir sin guardar" at bounding box center [373, 179] width 48 height 9
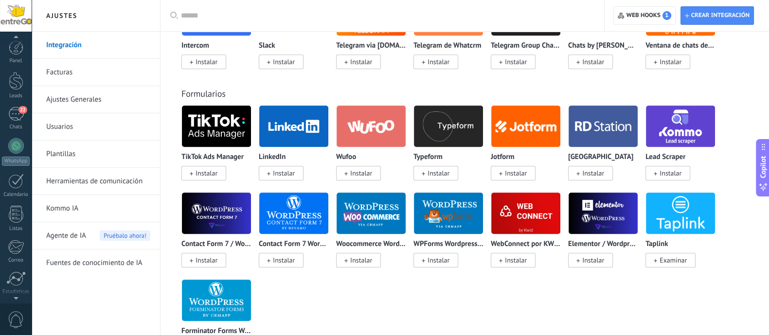
click at [10, 67] on div "Panel Leads 22 Chats WhatsApp Clientes" at bounding box center [16, 206] width 32 height 333
click at [15, 79] on div at bounding box center [16, 81] width 15 height 18
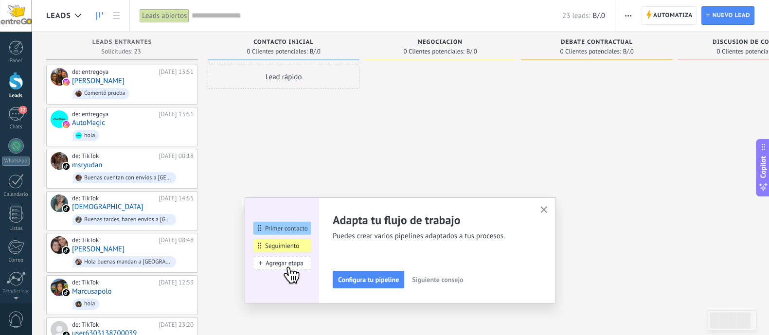
click at [440, 277] on span "Siguiente consejo" at bounding box center [437, 279] width 51 height 7
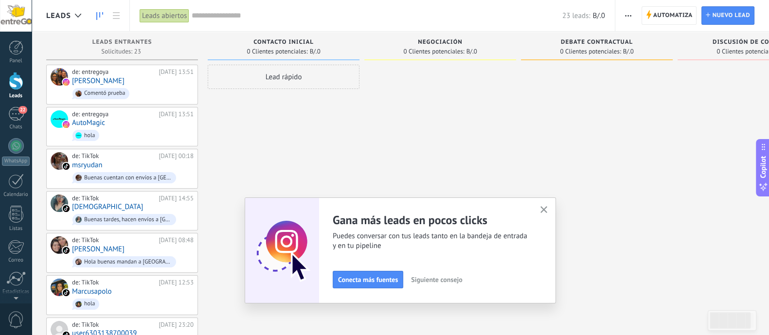
click at [440, 277] on span "Siguiente consejo" at bounding box center [436, 279] width 51 height 7
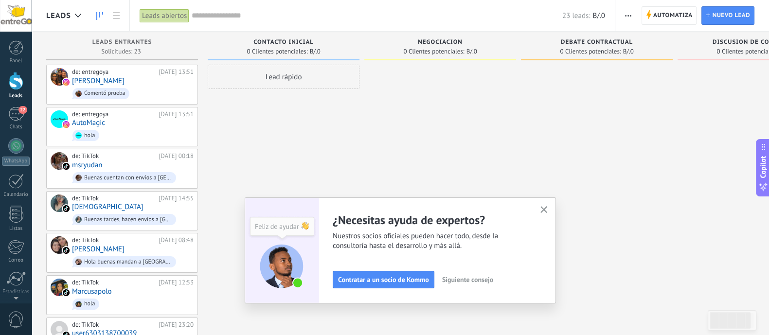
click at [440, 277] on div "Contratar a un socio de Kommo Siguiente consejo" at bounding box center [431, 280] width 196 height 18
click at [443, 278] on button "Siguiente consejo" at bounding box center [468, 279] width 60 height 15
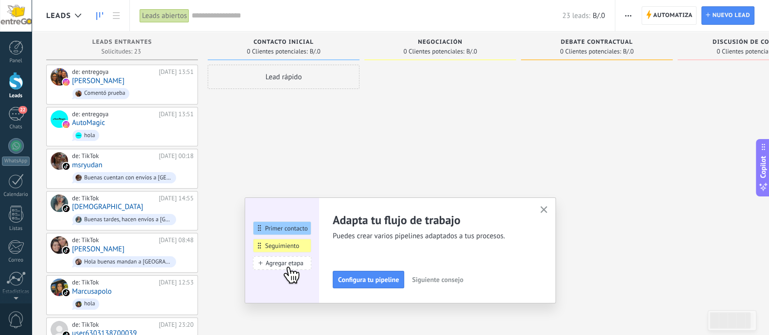
click at [545, 207] on button "button" at bounding box center [544, 210] width 12 height 13
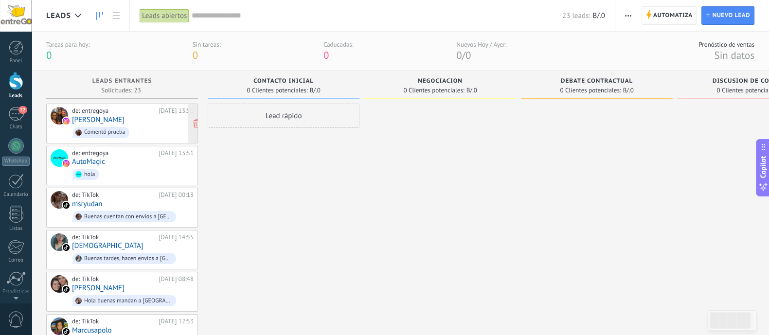
click at [107, 125] on span "Comentó prueba" at bounding box center [133, 132] width 122 height 15
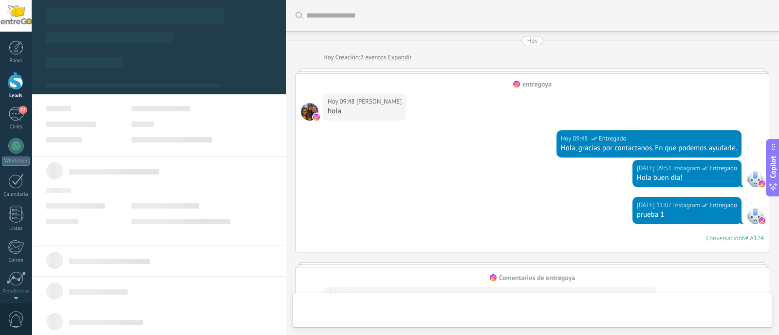
scroll to position [417, 0]
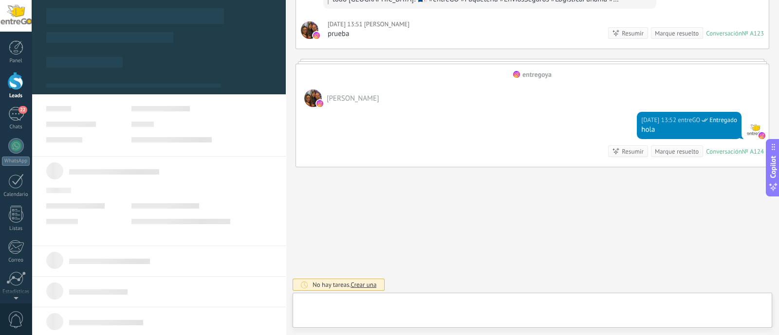
type textarea "**********"
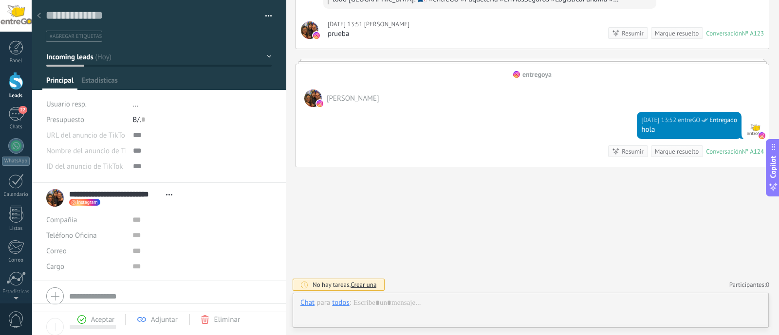
scroll to position [14, 0]
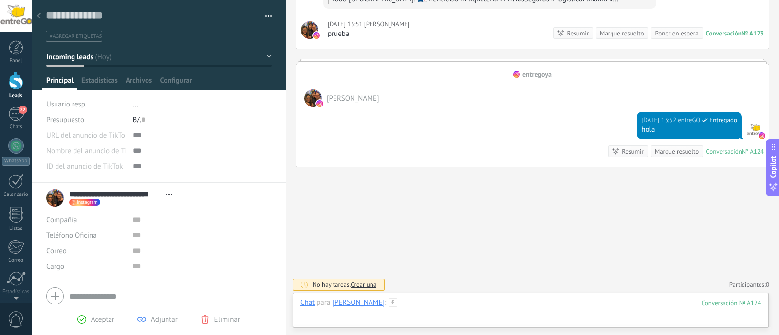
click at [461, 305] on div at bounding box center [530, 312] width 460 height 29
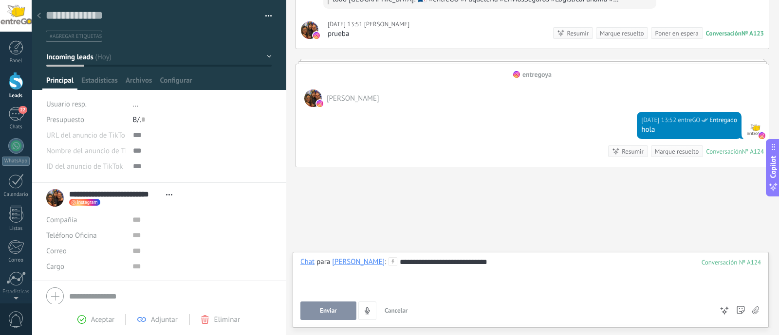
click at [332, 303] on button "Enviar" at bounding box center [328, 311] width 56 height 18
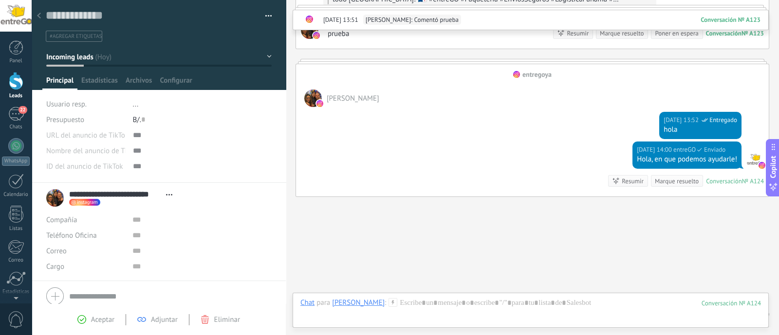
scroll to position [447, 0]
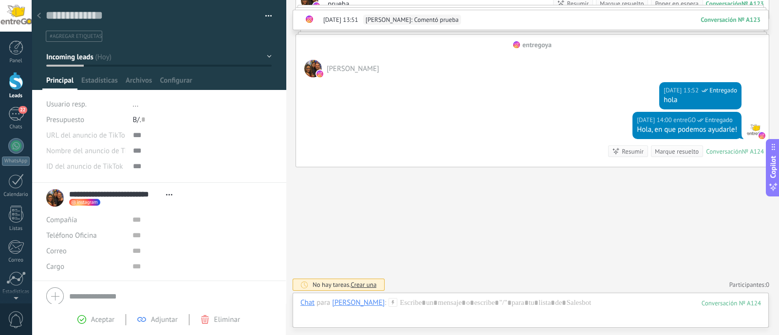
click at [102, 73] on div at bounding box center [159, 45] width 254 height 90
click at [103, 79] on span "Estadísticas" at bounding box center [99, 83] width 36 height 14
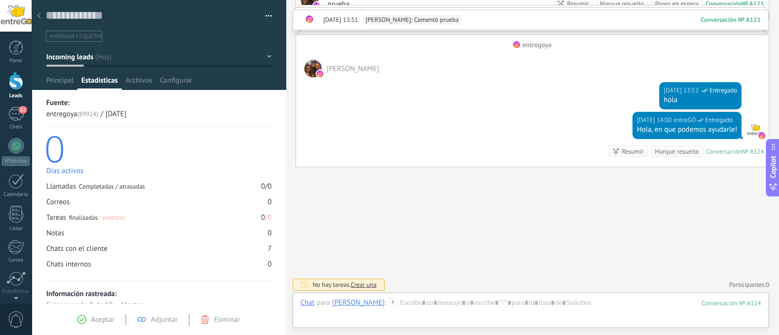
scroll to position [29, 0]
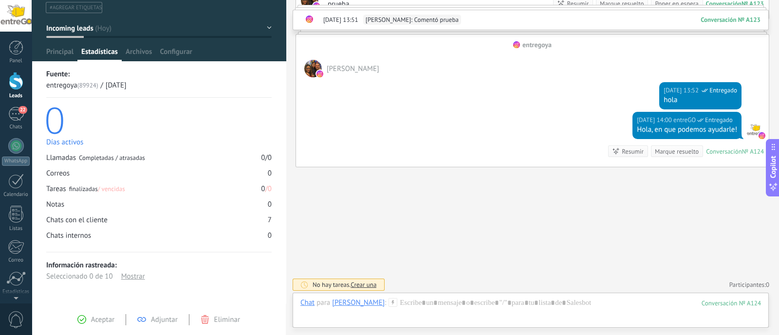
click at [141, 45] on div at bounding box center [159, 16] width 254 height 90
click at [144, 50] on span "Archivos" at bounding box center [139, 54] width 26 height 14
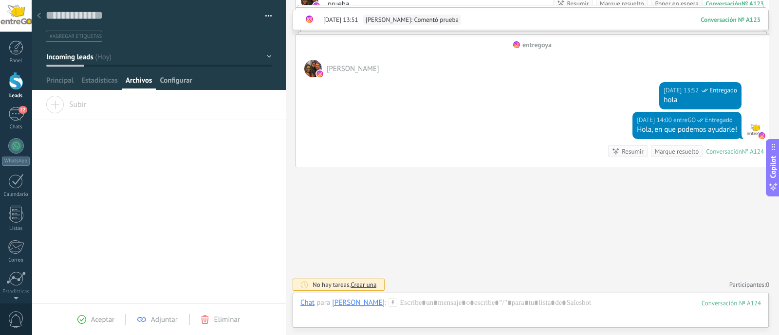
click at [185, 79] on span "Configurar" at bounding box center [176, 83] width 32 height 14
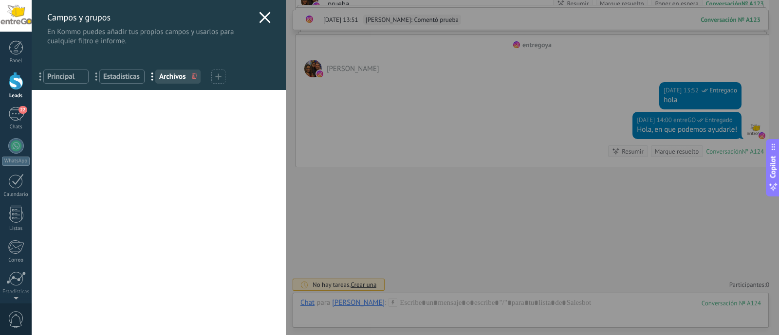
click at [261, 16] on icon at bounding box center [265, 18] width 12 height 12
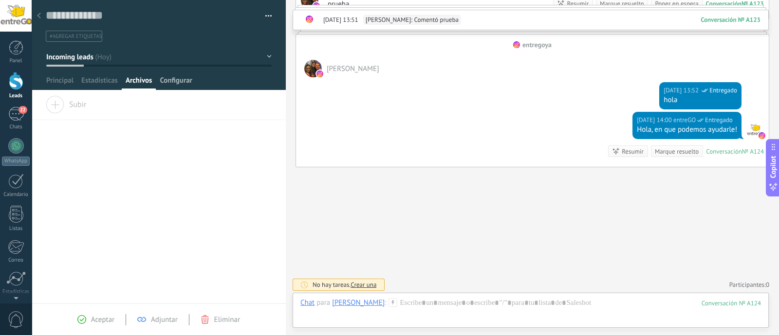
click at [165, 82] on span "Configurar" at bounding box center [176, 83] width 32 height 14
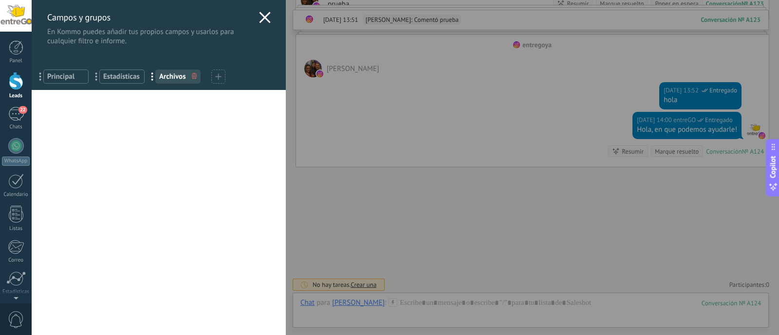
click at [49, 80] on span "Principal" at bounding box center [65, 76] width 37 height 9
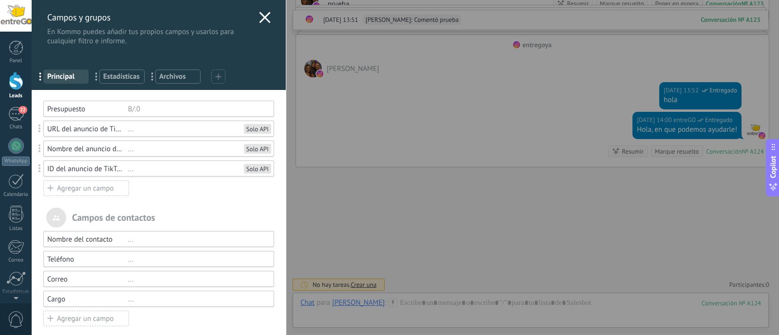
click at [268, 20] on div "Campos y grupos En Kommo puedes añadir tus propios campos y usarlos para cualqu…" at bounding box center [159, 23] width 254 height 46
click at [263, 18] on use at bounding box center [264, 17] width 11 height 11
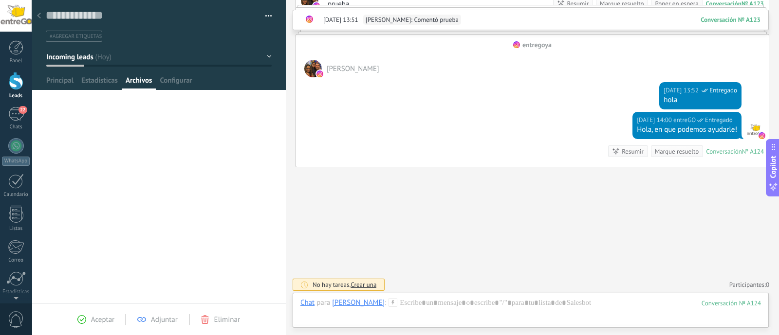
click at [40, 13] on icon at bounding box center [39, 16] width 4 height 6
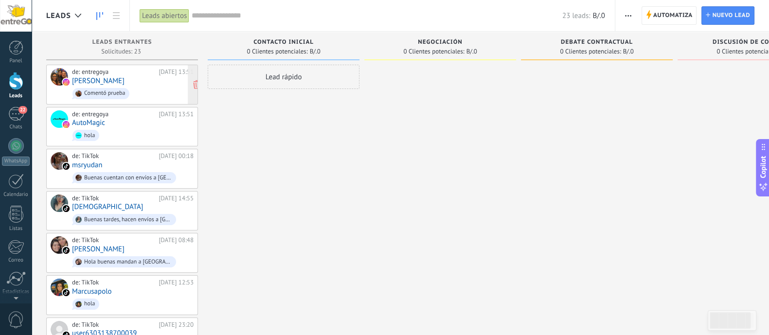
click at [110, 90] on div "Comentó prueba" at bounding box center [104, 93] width 41 height 7
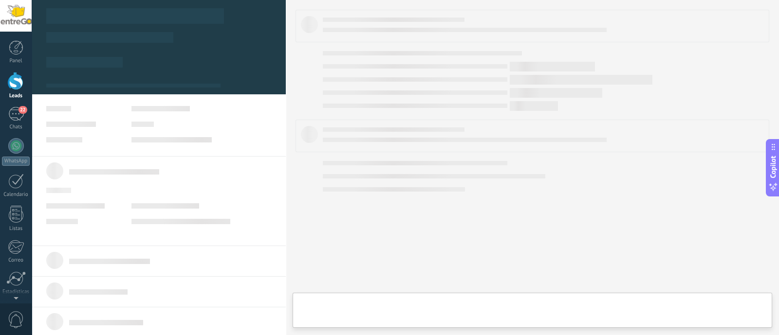
type textarea "**********"
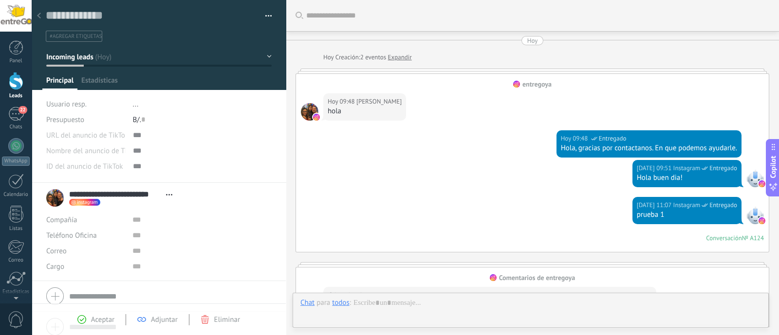
scroll to position [447, 0]
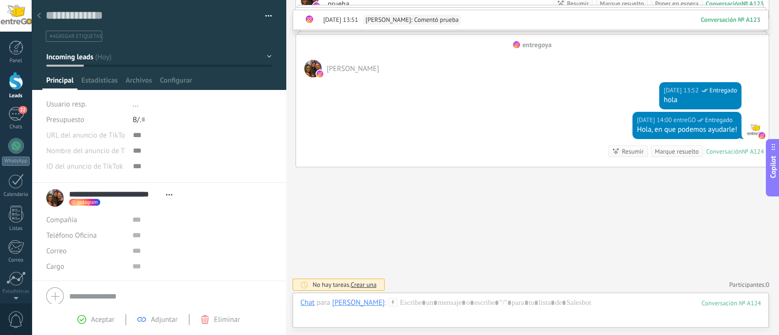
click at [33, 14] on div at bounding box center [39, 16] width 14 height 19
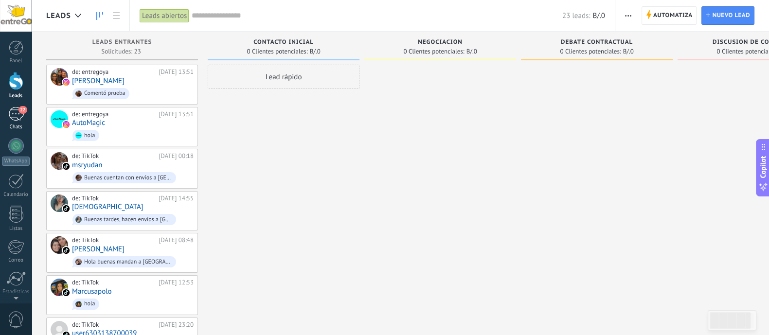
click at [13, 123] on link "22 Chats" at bounding box center [16, 118] width 32 height 23
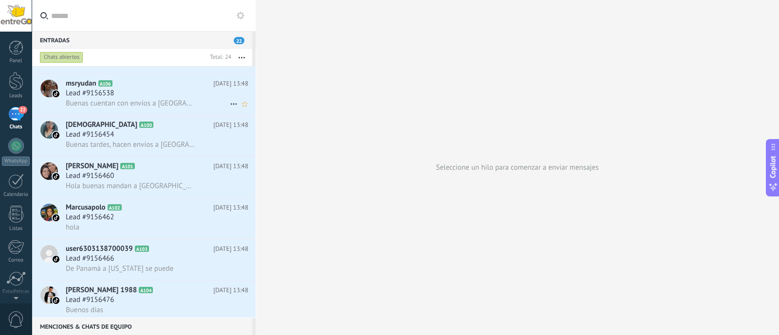
scroll to position [122, 0]
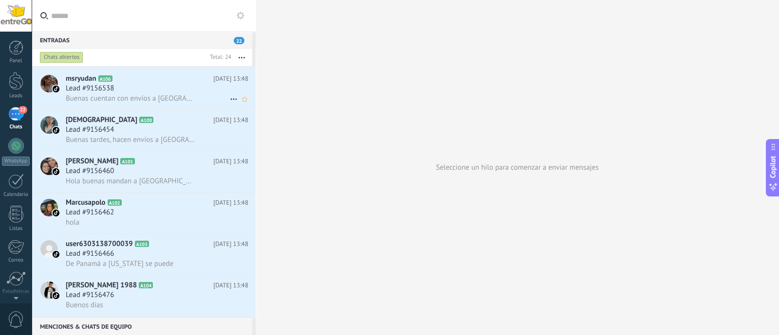
click at [157, 88] on div "Lead #9156538" at bounding box center [157, 89] width 182 height 10
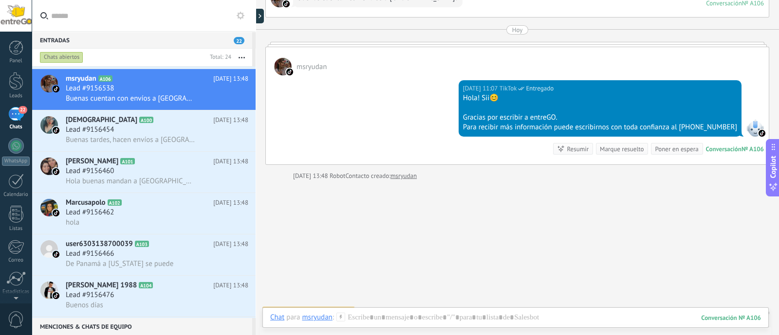
scroll to position [113, 0]
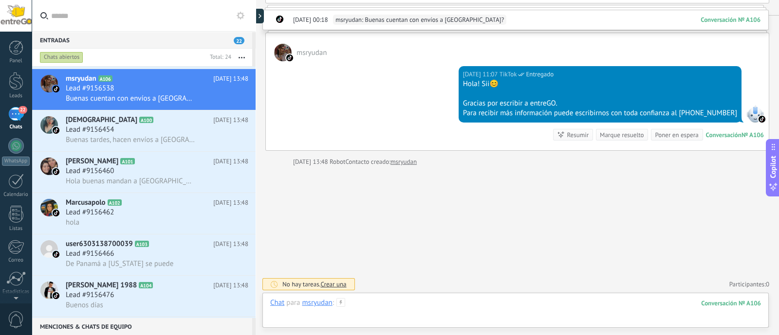
click at [380, 305] on div at bounding box center [515, 312] width 490 height 29
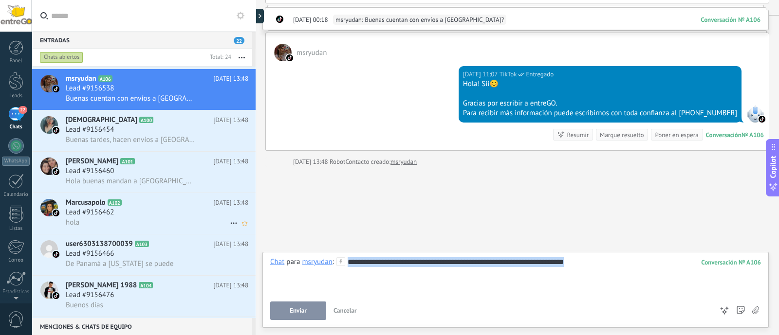
drag, startPoint x: 594, startPoint y: 267, endPoint x: 251, endPoint y: 229, distance: 344.6
click at [251, 229] on div "Entradas 22 Chats abiertos Total: 24 Silenciar Acciones múltiples Ordenar Más r…" at bounding box center [389, 167] width 779 height 335
copy div "**********"
click at [562, 271] on div "**********" at bounding box center [515, 275] width 490 height 37
click at [315, 311] on button "Enviar" at bounding box center [298, 311] width 56 height 18
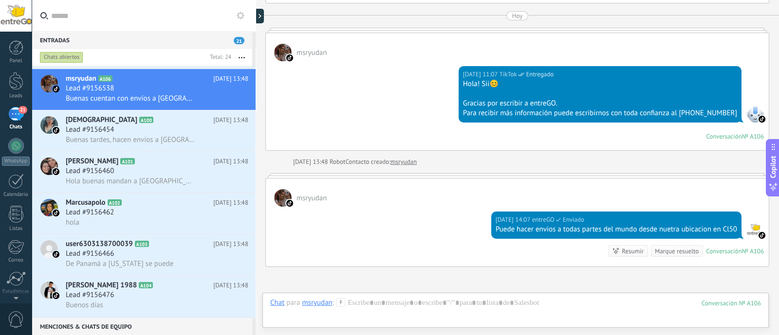
scroll to position [213, 0]
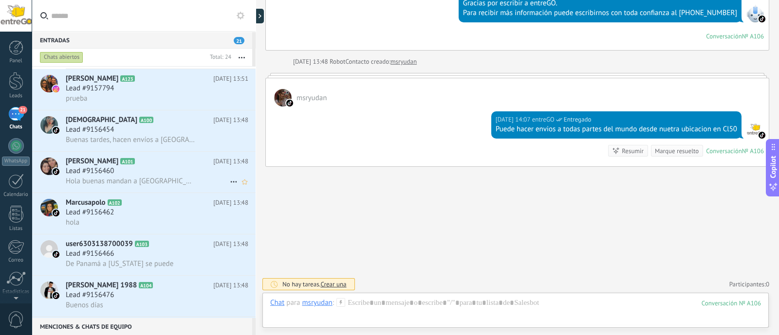
click at [150, 181] on span "Hola buenas mandan a [GEOGRAPHIC_DATA]" at bounding box center [130, 181] width 129 height 9
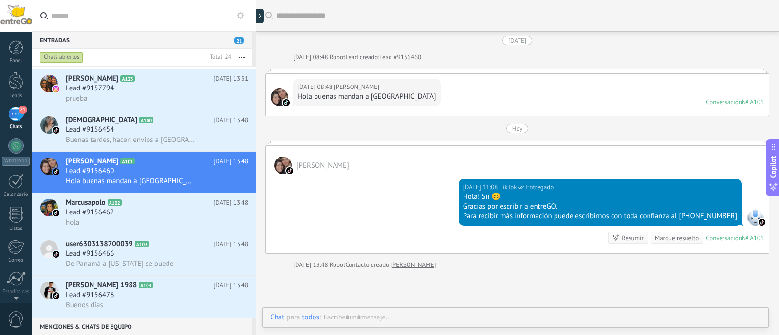
scroll to position [29, 0]
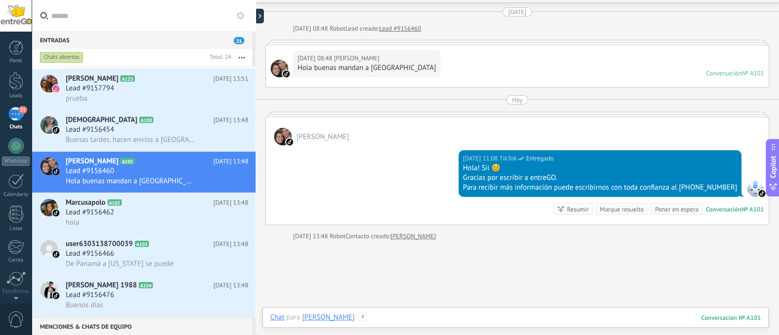
click at [402, 320] on div at bounding box center [515, 327] width 490 height 29
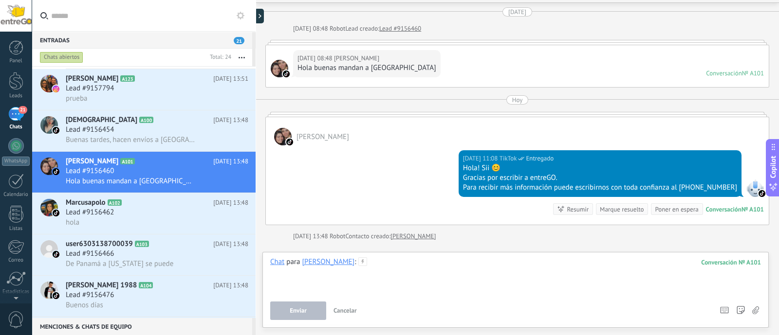
paste div
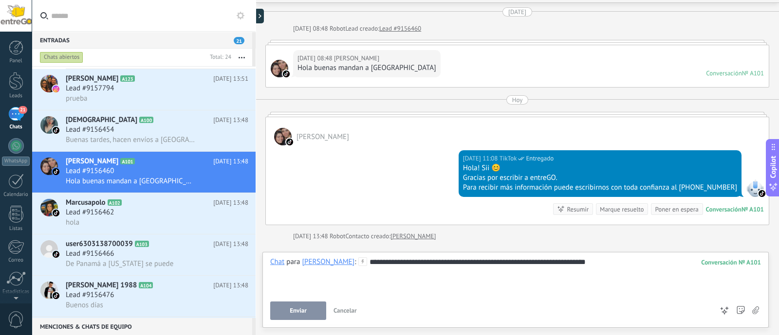
click at [295, 319] on button "Enviar" at bounding box center [298, 311] width 56 height 18
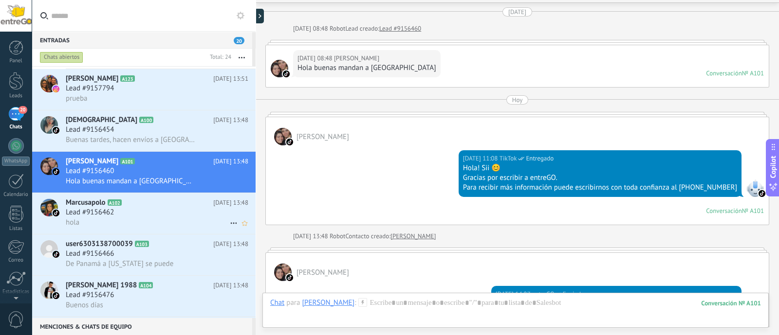
scroll to position [97, 0]
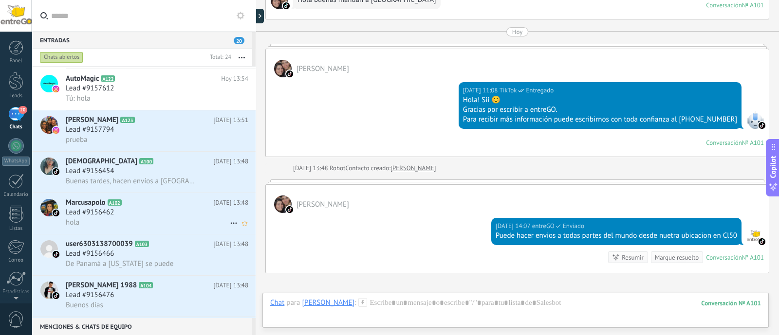
click at [144, 218] on div "Lead #9156462" at bounding box center [157, 213] width 182 height 10
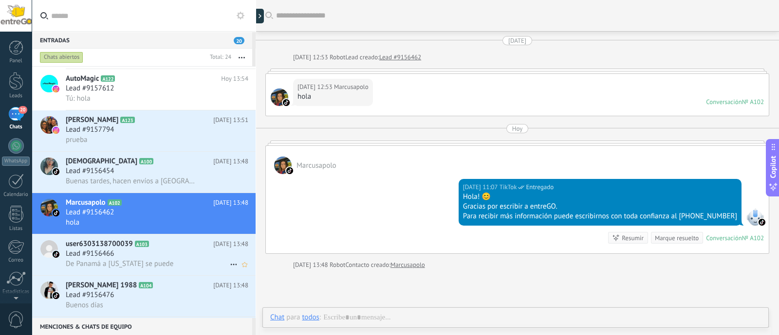
scroll to position [29, 0]
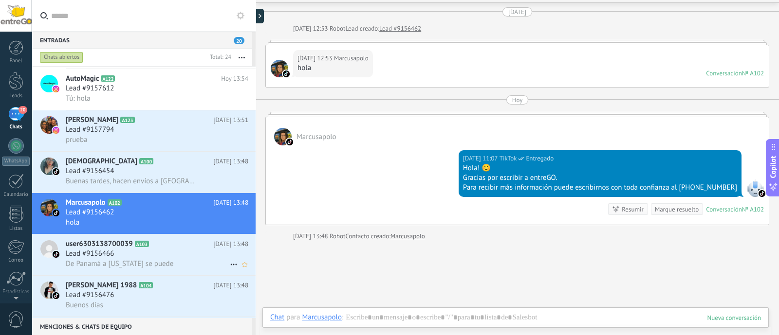
click at [170, 264] on div "De Panamá a [US_STATE] se puede" at bounding box center [157, 264] width 182 height 10
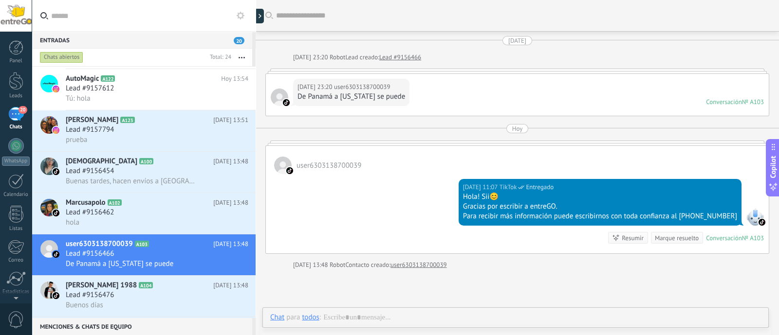
scroll to position [29, 0]
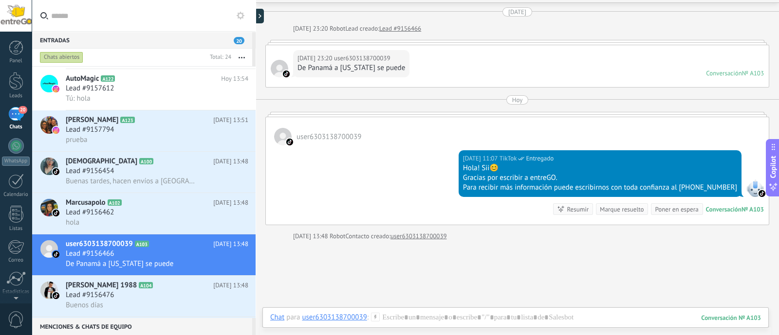
click at [379, 316] on icon at bounding box center [375, 317] width 9 height 9
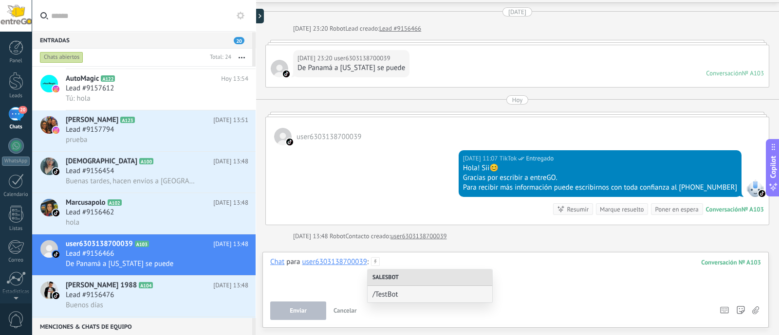
click at [409, 259] on div at bounding box center [515, 275] width 490 height 37
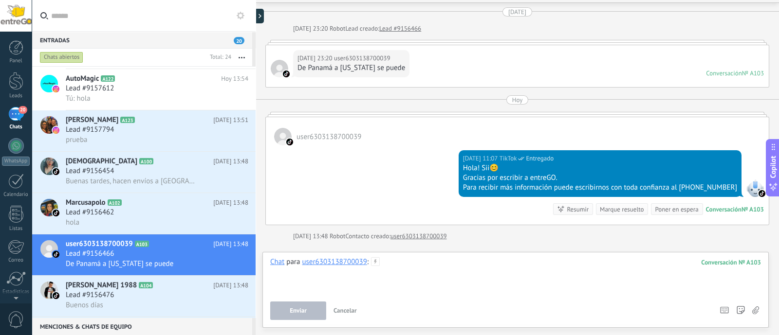
paste div
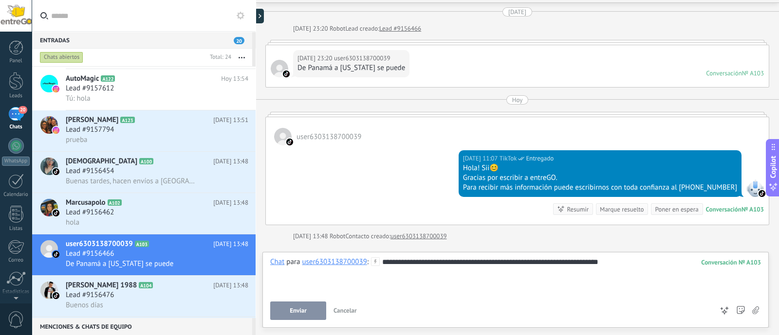
click at [307, 309] on button "Enviar" at bounding box center [298, 311] width 56 height 18
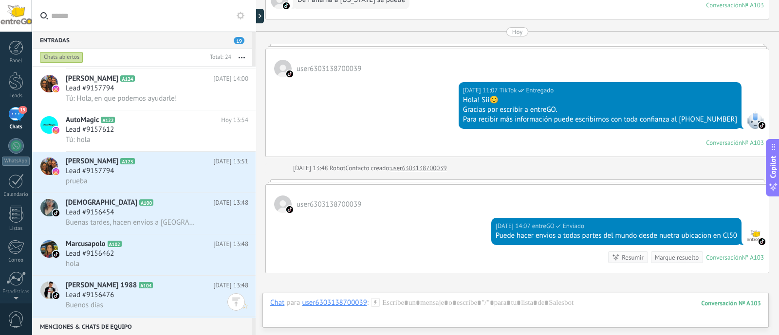
scroll to position [182, 0]
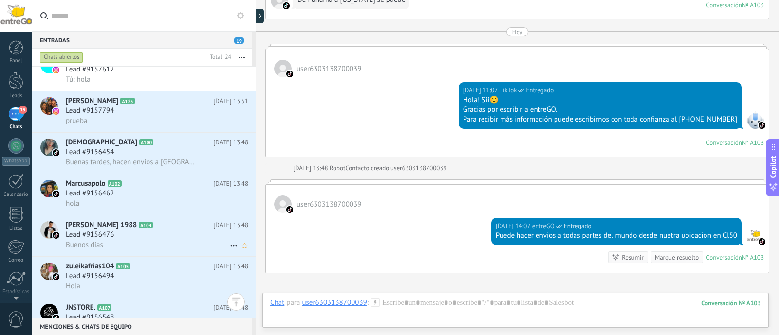
click at [148, 247] on div "Buenos días" at bounding box center [157, 245] width 182 height 10
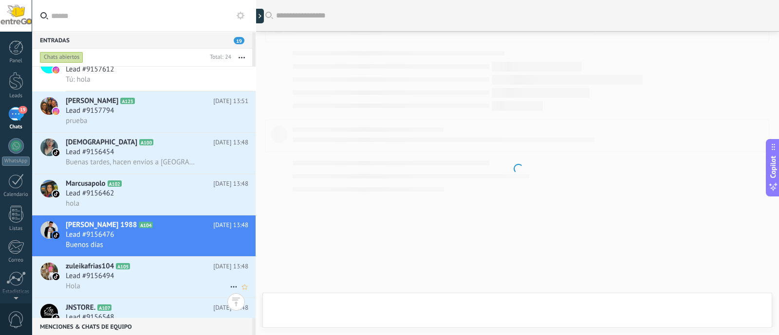
click at [130, 281] on div "Lead #9156494" at bounding box center [157, 277] width 182 height 10
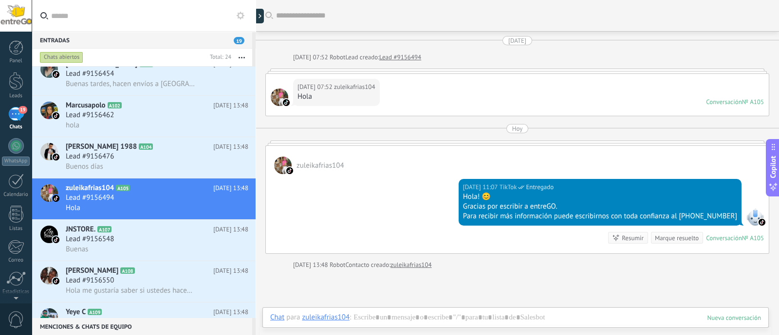
scroll to position [365, 0]
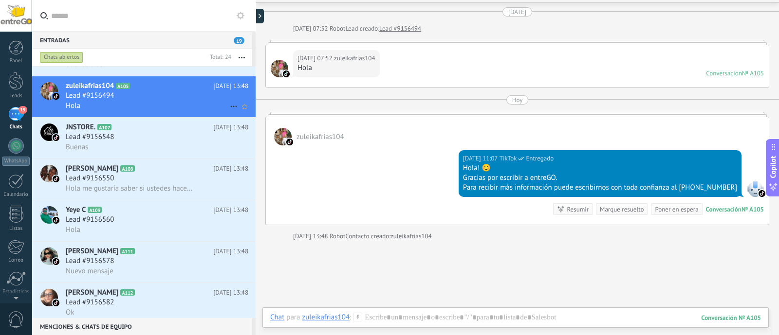
click at [134, 108] on div "Hola" at bounding box center [157, 106] width 182 height 10
click at [138, 136] on div "Lead #9156548" at bounding box center [157, 137] width 182 height 10
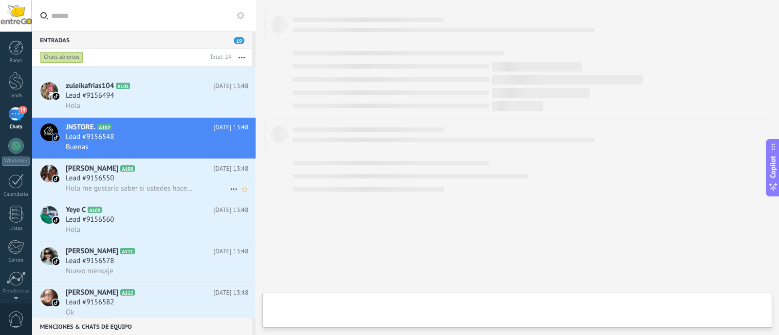
click at [144, 183] on div "Lead #9156550" at bounding box center [157, 179] width 182 height 10
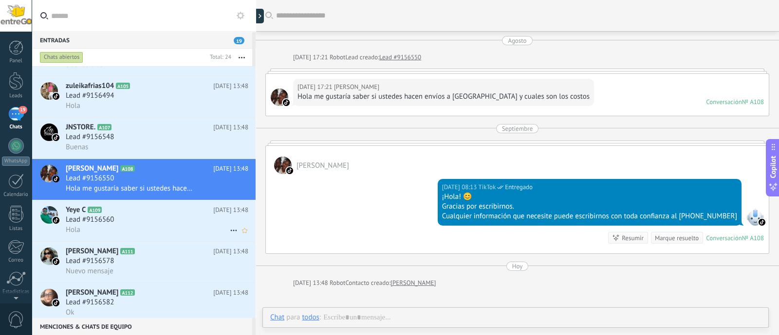
scroll to position [29, 0]
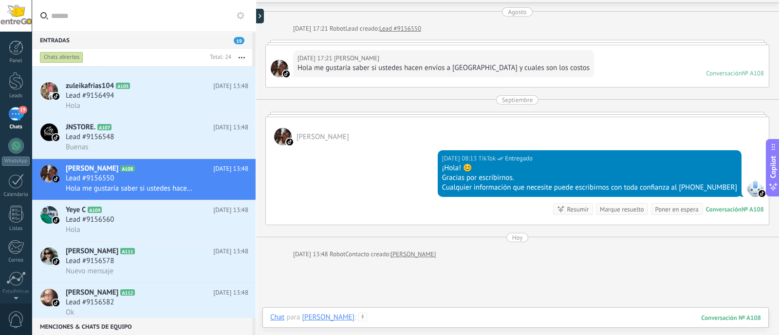
click at [394, 321] on div at bounding box center [515, 327] width 490 height 29
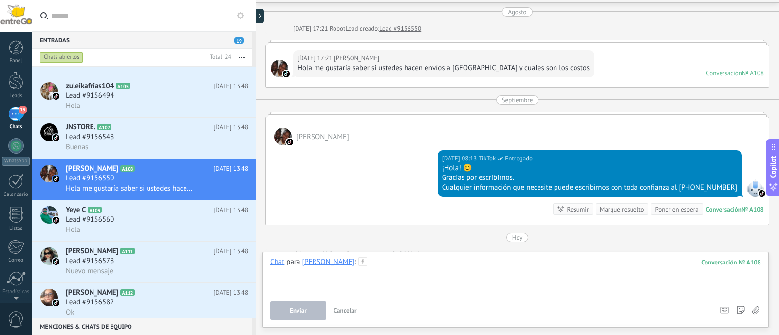
paste div
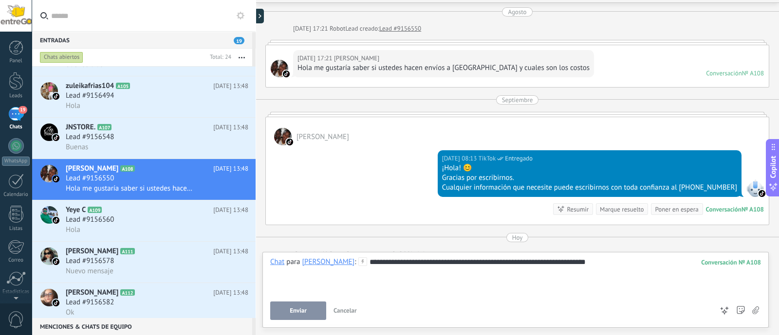
click at [281, 310] on button "Enviar" at bounding box center [298, 311] width 56 height 18
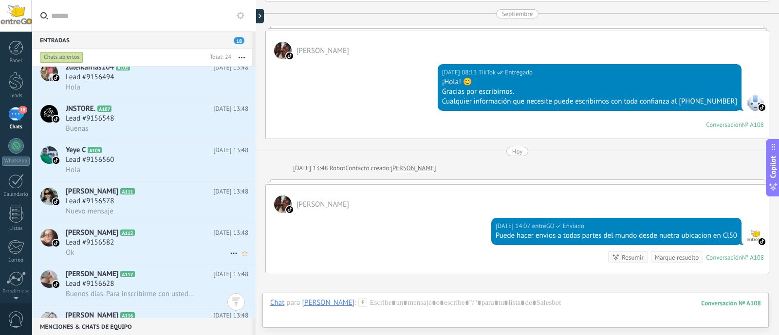
scroll to position [487, 0]
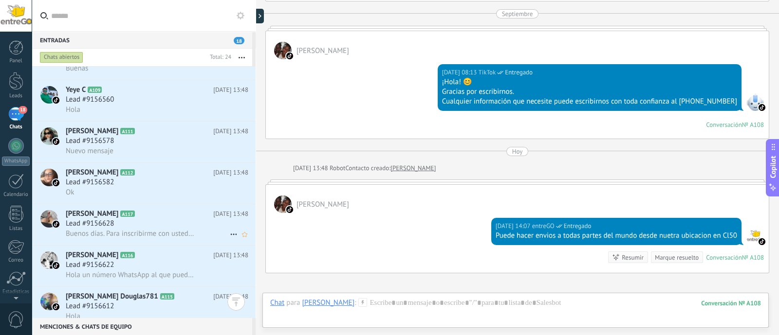
click at [165, 234] on span "Buenos días. Para inscribirme con ustedes. Tiene algún requisito?" at bounding box center [130, 233] width 129 height 9
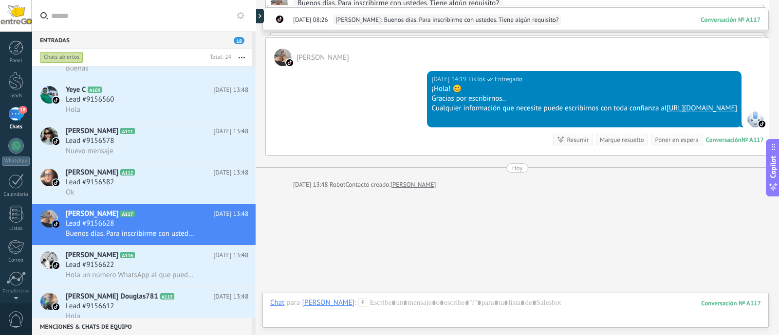
scroll to position [116, 0]
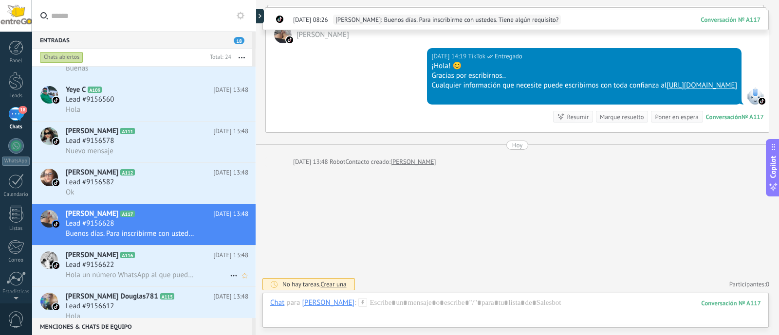
click at [157, 270] on div "Lead #9156622" at bounding box center [157, 265] width 182 height 10
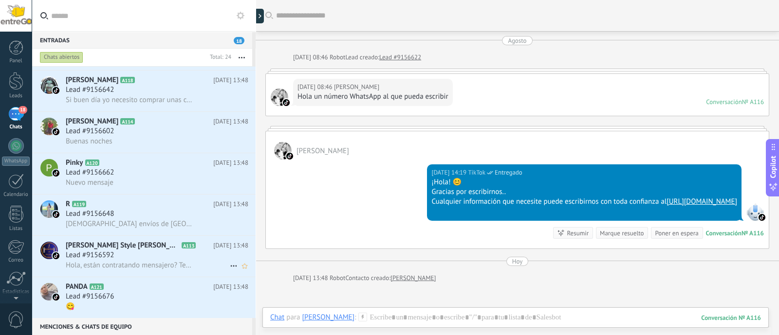
scroll to position [753, 0]
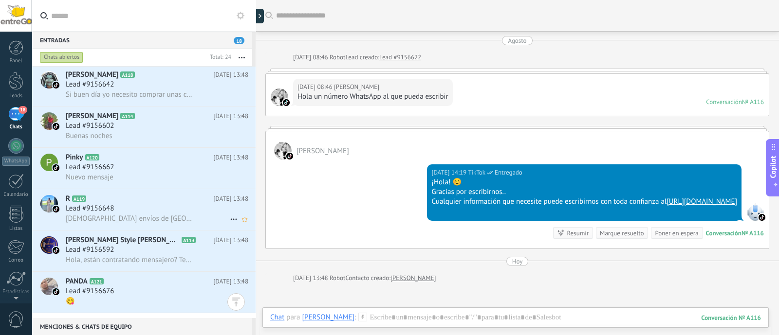
click at [178, 220] on span "Hacen envíos de Panamá a Guatemala ?" at bounding box center [130, 218] width 129 height 9
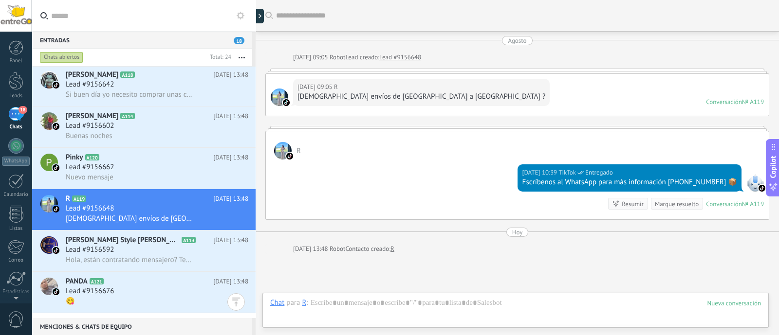
scroll to position [88, 0]
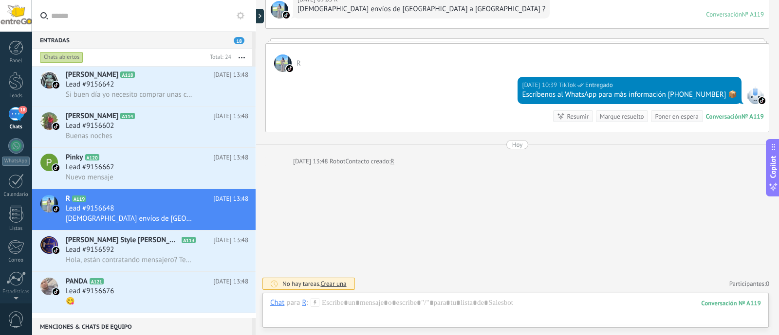
click at [341, 306] on div at bounding box center [515, 312] width 490 height 29
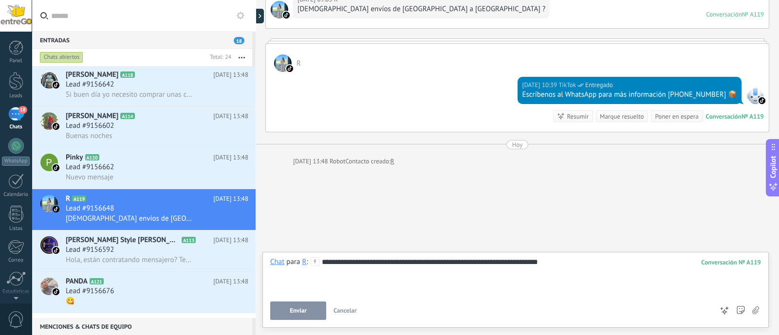
click at [311, 310] on button "Enviar" at bounding box center [298, 311] width 56 height 18
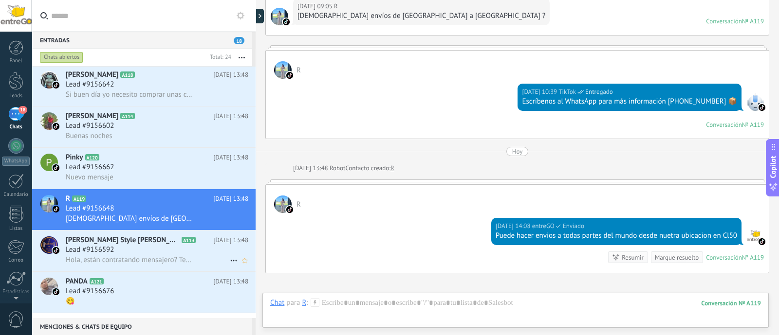
click at [164, 265] on span "Hola, están contratando mensajero? Tengo auto para realizar entregas 📦" at bounding box center [130, 259] width 129 height 9
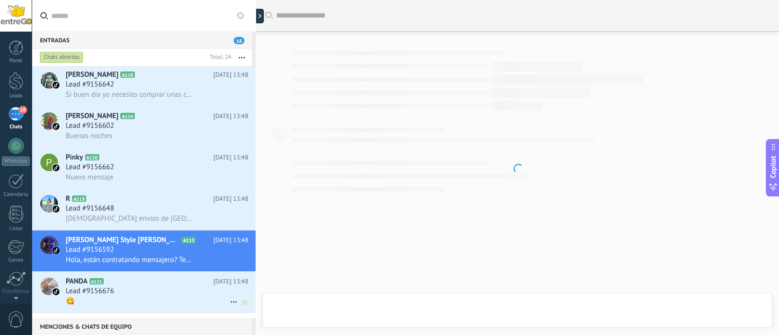
click at [156, 287] on h2 "PANDA A121" at bounding box center [139, 282] width 147 height 10
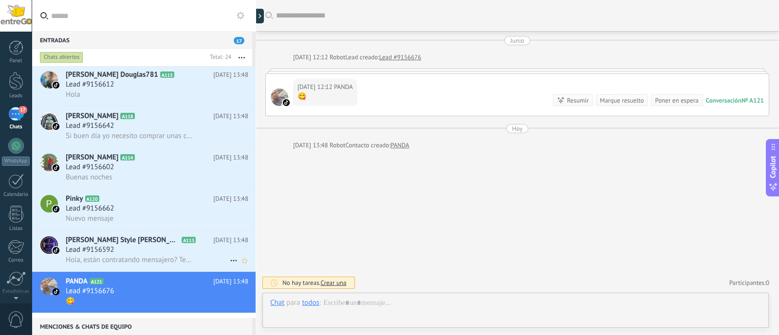
click at [168, 255] on div "Lead #9156592" at bounding box center [157, 250] width 182 height 10
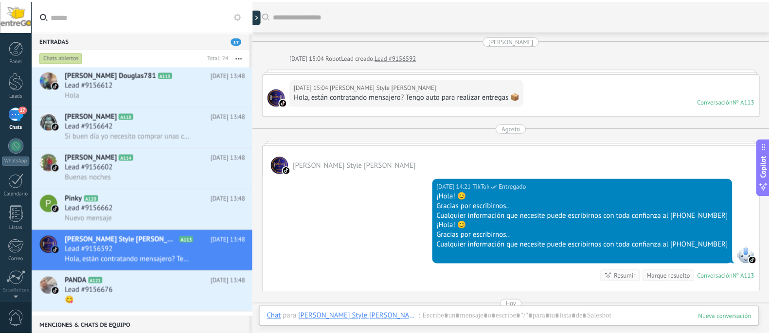
scroll to position [48, 0]
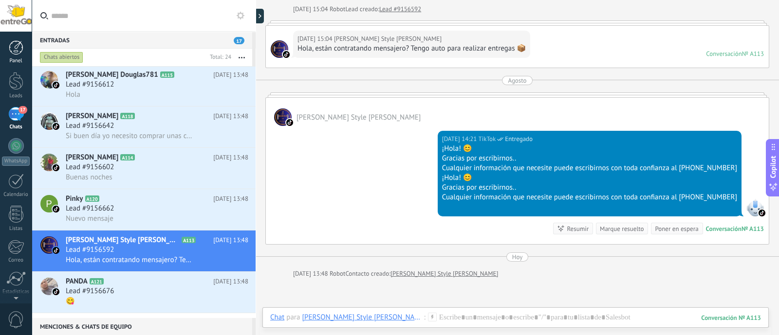
click at [18, 48] on div at bounding box center [16, 47] width 15 height 15
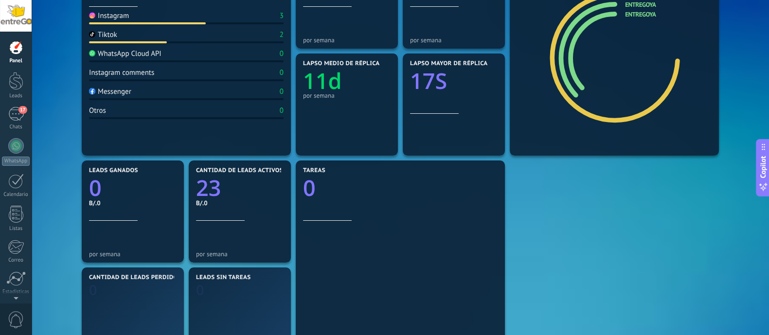
scroll to position [182, 0]
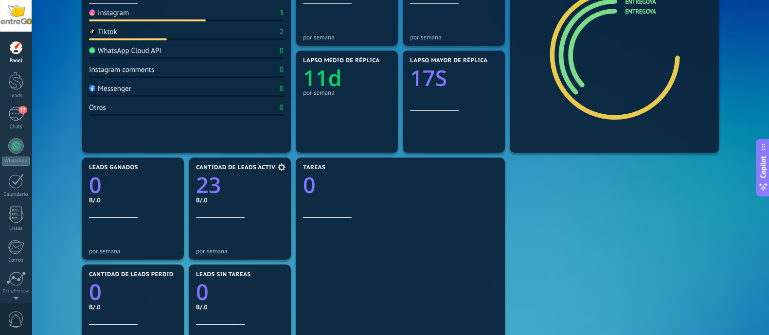
click at [282, 166] on icon at bounding box center [282, 167] width 8 height 8
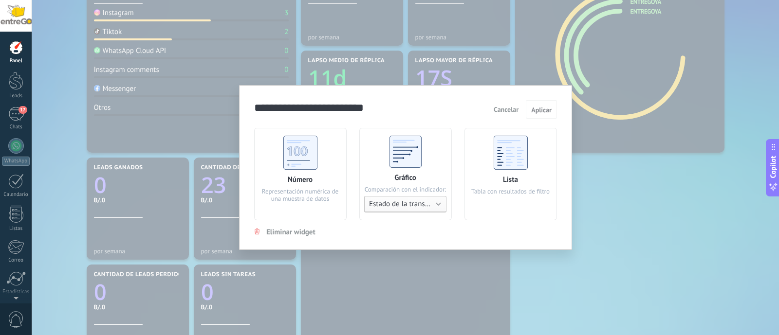
click at [428, 204] on span "Estado de la transacción" at bounding box center [407, 204] width 76 height 9
click at [428, 204] on span "Estado de la transacción" at bounding box center [405, 203] width 95 height 9
click at [506, 107] on span "Cancelar" at bounding box center [505, 109] width 25 height 9
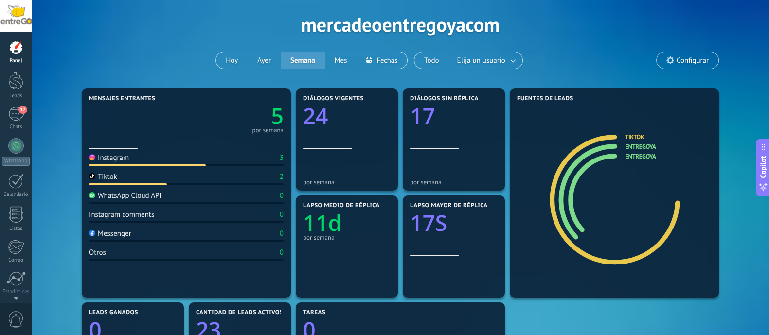
scroll to position [0, 0]
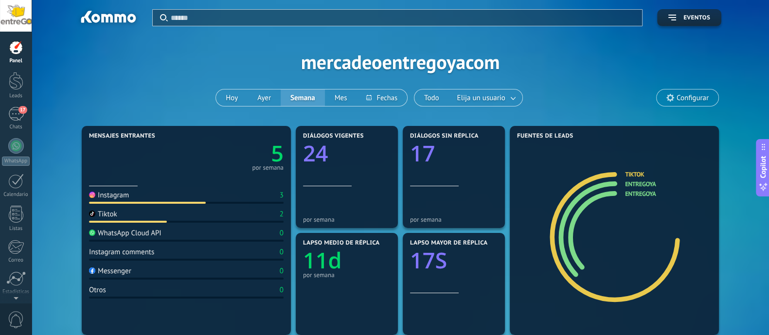
click at [401, 59] on div "Aplicar Eventos mercadeoentregoyacom Hoy Ayer Semana Mes Todo Elija un usuario …" at bounding box center [400, 62] width 708 height 124
click at [672, 84] on div "Aplicar Eventos mercadeoentregoyacom Hoy Ayer Semana Mes Todo Elija un usuario …" at bounding box center [400, 62] width 708 height 124
click at [679, 92] on span "Configurar" at bounding box center [688, 98] width 62 height 17
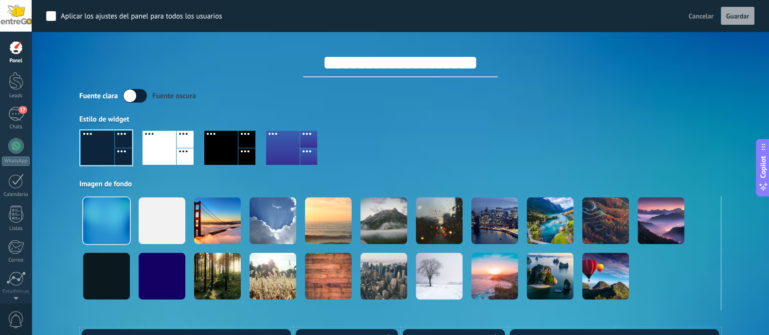
click at [234, 144] on div at bounding box center [221, 148] width 34 height 34
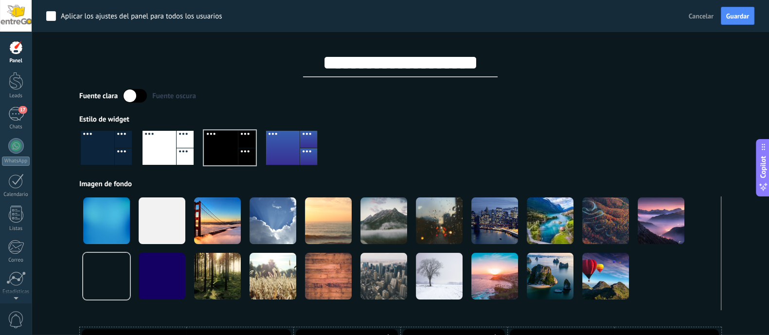
click at [157, 145] on div at bounding box center [160, 148] width 34 height 34
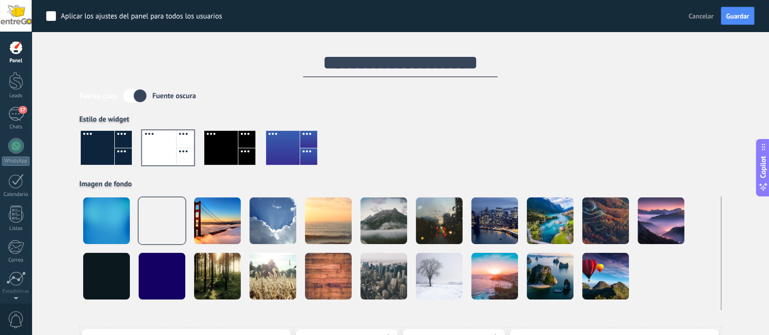
click at [111, 145] on div at bounding box center [98, 148] width 34 height 34
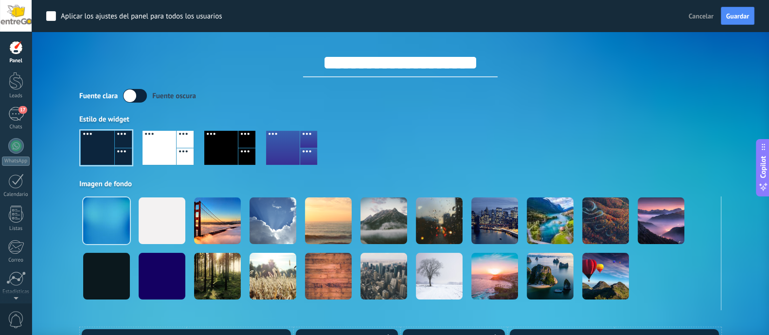
click at [293, 96] on div "Fuente clara Fuente oscura" at bounding box center [400, 96] width 642 height 14
click at [702, 18] on span "Cancelar" at bounding box center [701, 16] width 25 height 9
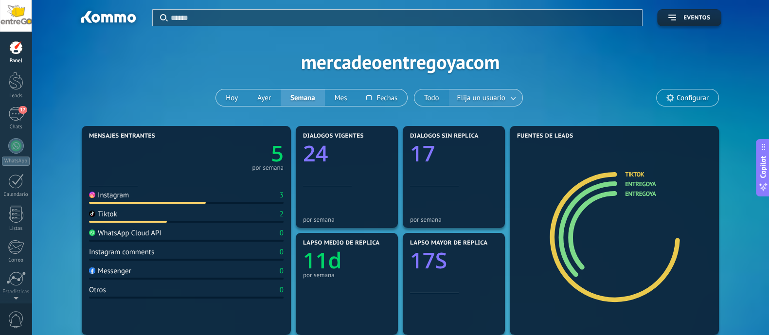
click at [489, 93] on span "Elija un usuario" at bounding box center [481, 97] width 52 height 13
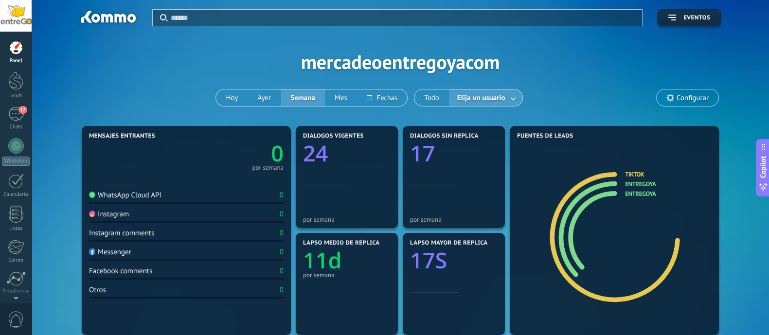
click at [507, 96] on link at bounding box center [514, 98] width 18 height 16
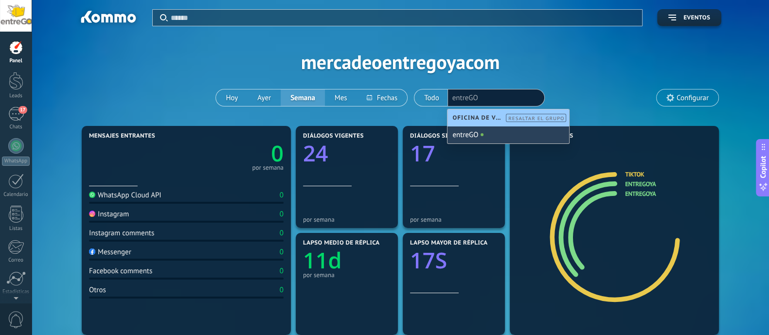
click at [482, 139] on div "entreGO" at bounding box center [509, 135] width 122 height 17
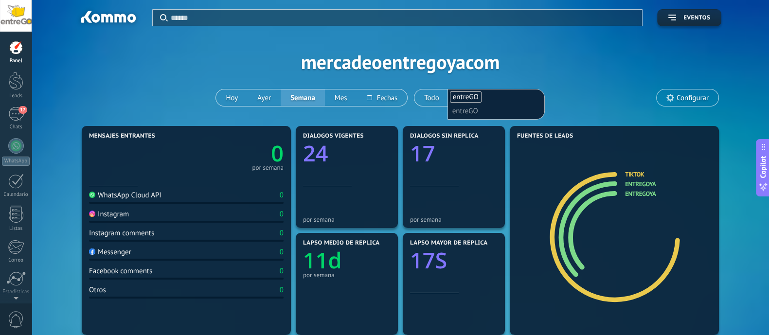
click at [599, 97] on div "Aplicar Eventos mercadeoentregoyacom Hoy Ayer Semana Mes Todo Elija un usuario …" at bounding box center [400, 62] width 708 height 124
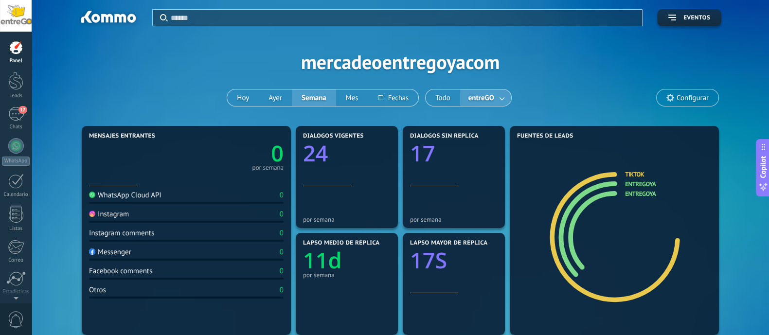
click at [508, 95] on link at bounding box center [503, 98] width 18 height 16
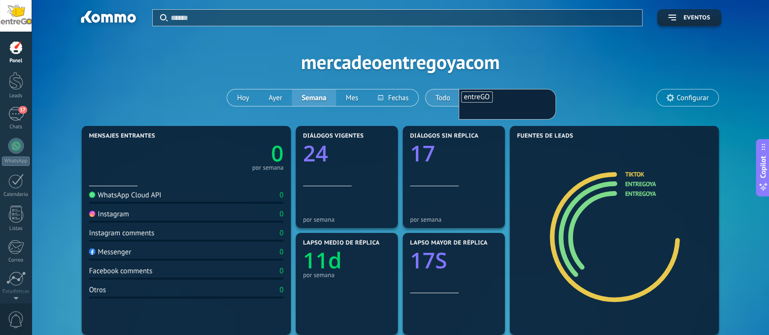
click at [434, 97] on button "Todo" at bounding box center [443, 98] width 35 height 17
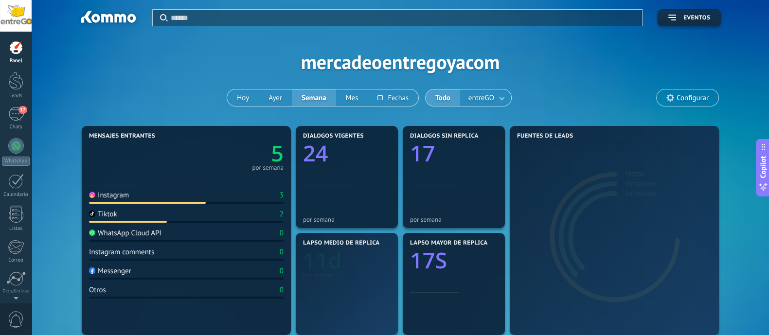
click at [444, 96] on button "Todo" at bounding box center [443, 98] width 35 height 17
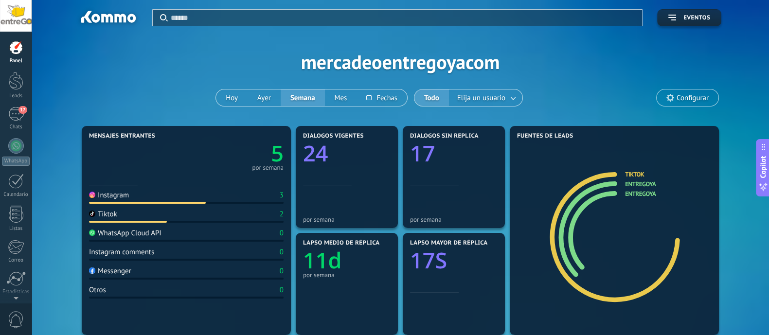
click at [452, 71] on div "Aplicar Eventos mercadeoentregoyacom Hoy Ayer Semana Mes Todo Elija un usuario …" at bounding box center [400, 62] width 708 height 124
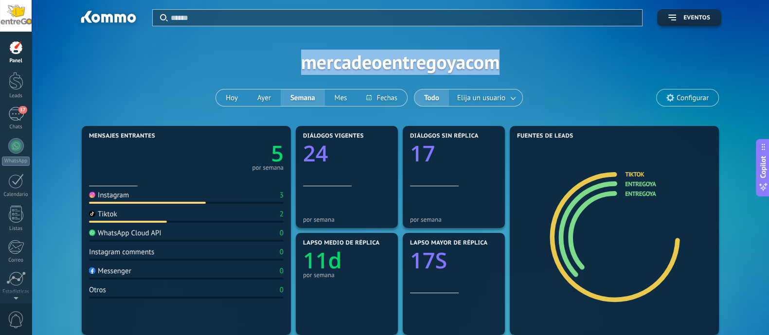
click at [452, 71] on div "Aplicar Eventos mercadeoentregoyacom Hoy Ayer Semana Mes Todo Elija un usuario …" at bounding box center [400, 62] width 708 height 124
click at [506, 45] on div "Aplicar Eventos mercadeoentregoyacom Hoy Ayer Semana Mes Todo Elija un usuario …" at bounding box center [400, 62] width 708 height 124
click at [371, 54] on div "Aplicar Eventos mercadeoentregoyacom Hoy Ayer Semana Mes Todo Elija un usuario …" at bounding box center [400, 62] width 708 height 124
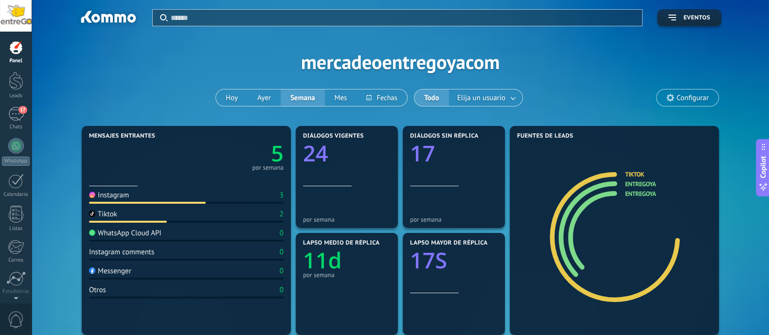
click at [28, 19] on div at bounding box center [16, 16] width 32 height 32
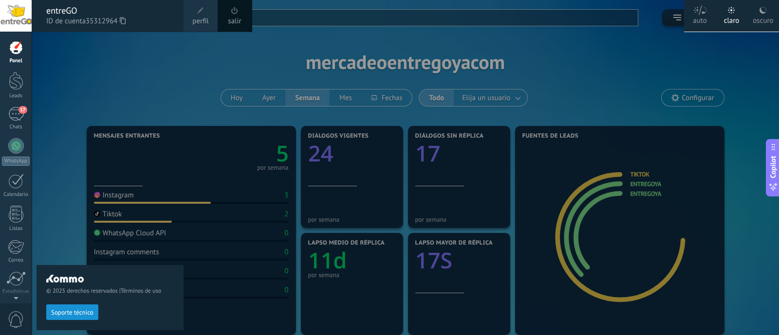
click at [199, 13] on span at bounding box center [200, 10] width 7 height 7
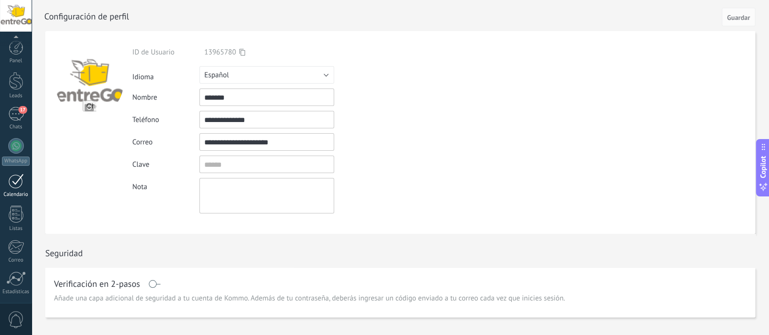
scroll to position [69, 0]
click at [19, 211] on div at bounding box center [15, 210] width 19 height 15
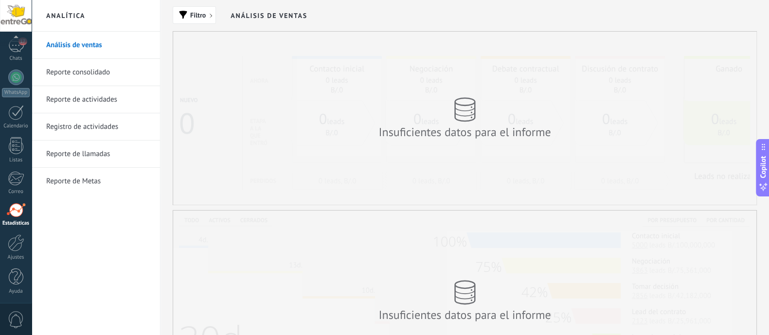
click at [470, 114] on icon at bounding box center [464, 109] width 21 height 25
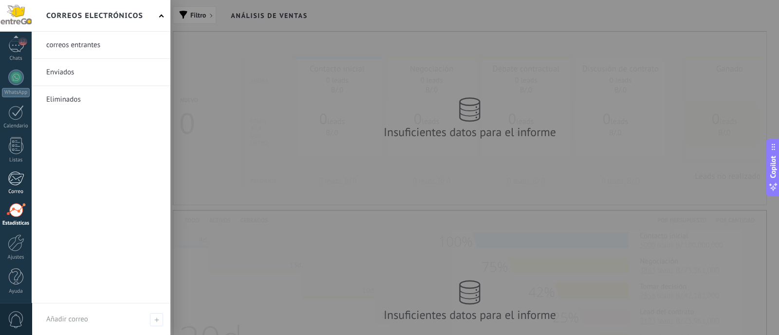
click at [12, 174] on div at bounding box center [16, 178] width 16 height 15
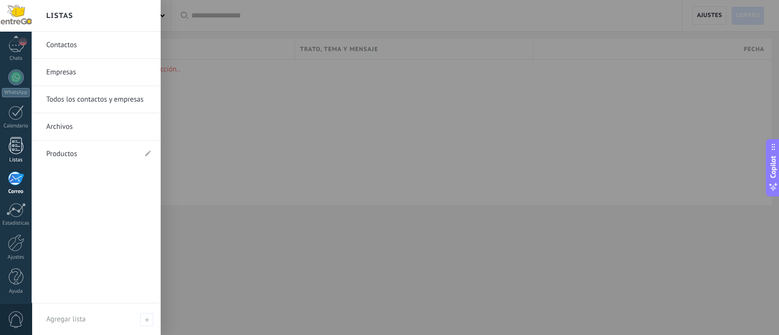
click at [18, 147] on div at bounding box center [16, 145] width 15 height 17
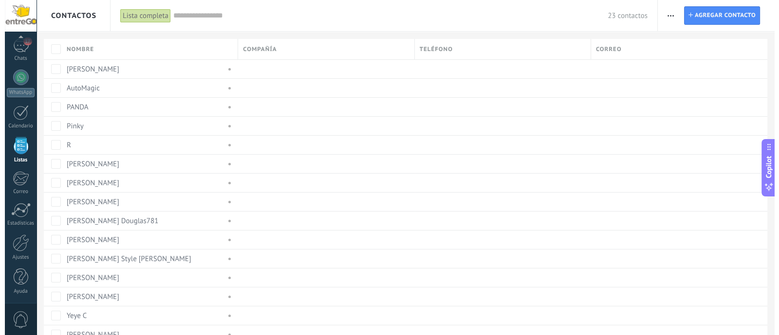
scroll to position [60, 0]
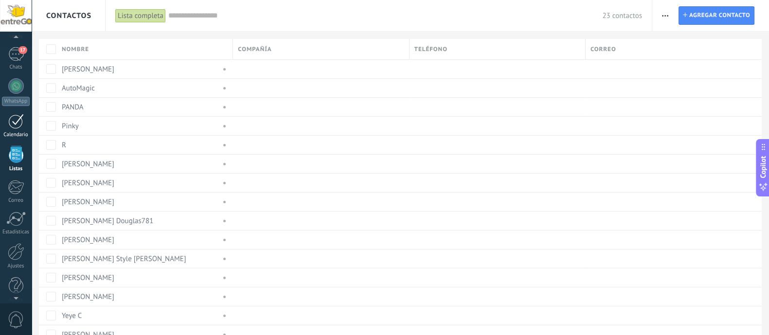
click at [20, 121] on div at bounding box center [16, 121] width 16 height 15
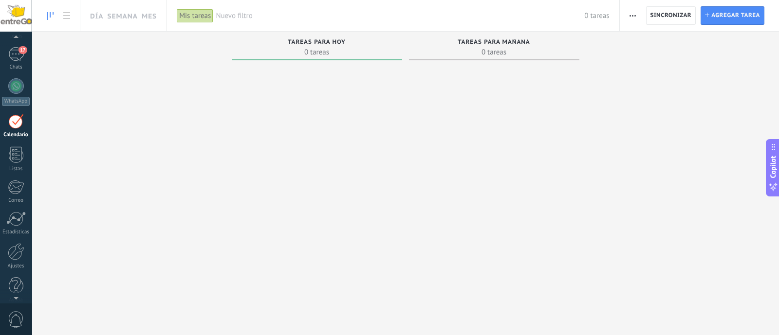
scroll to position [27, 0]
click at [13, 121] on div at bounding box center [16, 119] width 16 height 16
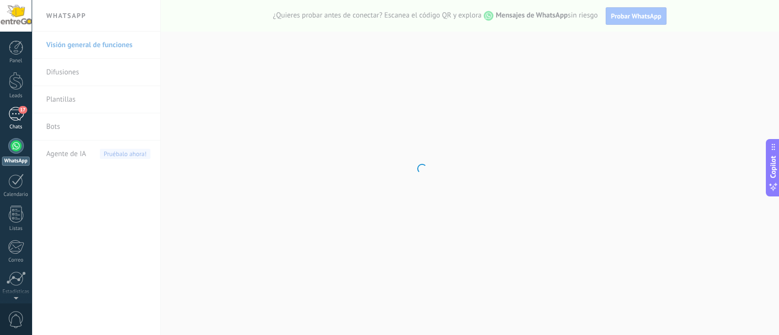
click at [17, 120] on div "17" at bounding box center [16, 114] width 16 height 14
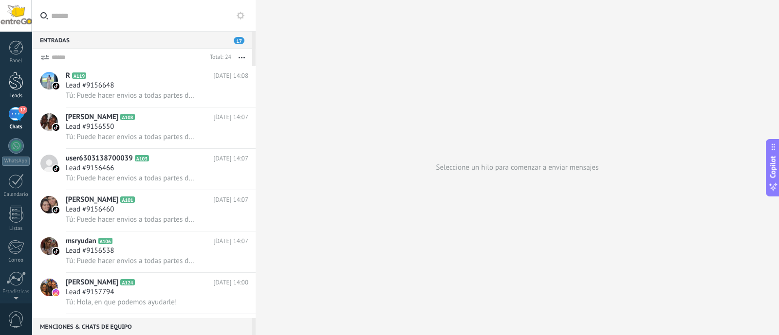
click at [23, 91] on link "Leads" at bounding box center [16, 85] width 32 height 27
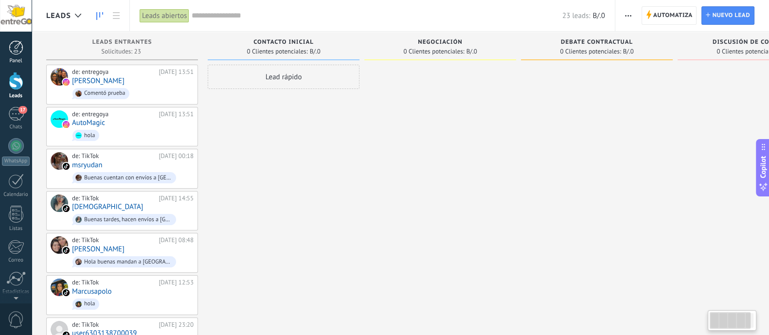
click at [22, 47] on div at bounding box center [16, 47] width 15 height 15
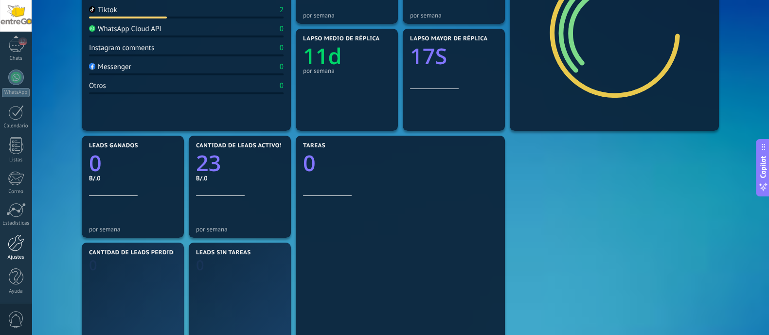
scroll to position [243, 0]
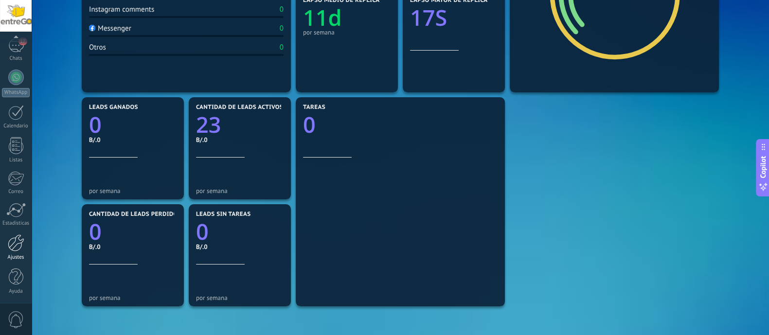
click at [17, 240] on div at bounding box center [16, 243] width 17 height 17
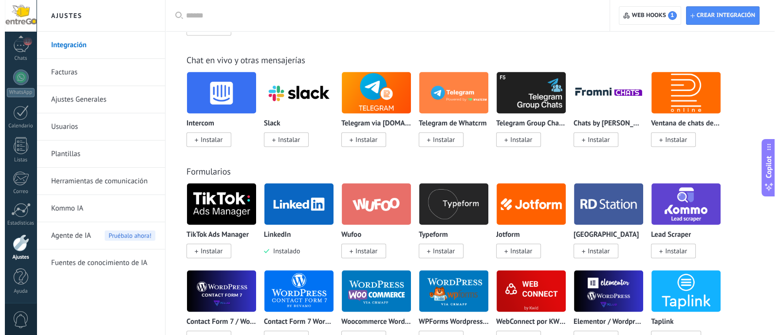
scroll to position [790, 0]
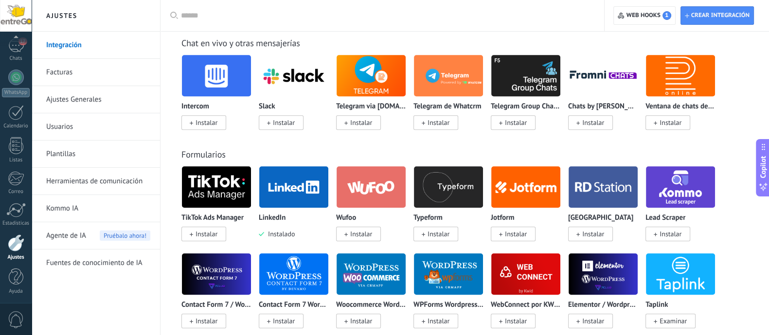
click at [293, 195] on img at bounding box center [293, 186] width 69 height 47
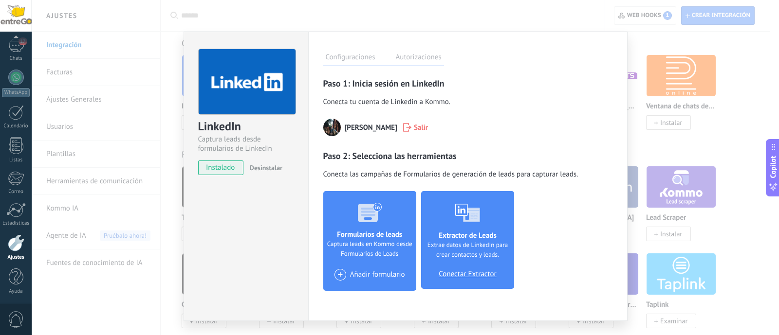
click at [326, 128] on img at bounding box center [332, 128] width 18 height 18
click at [406, 57] on label "Autorizaciones" at bounding box center [418, 59] width 51 height 14
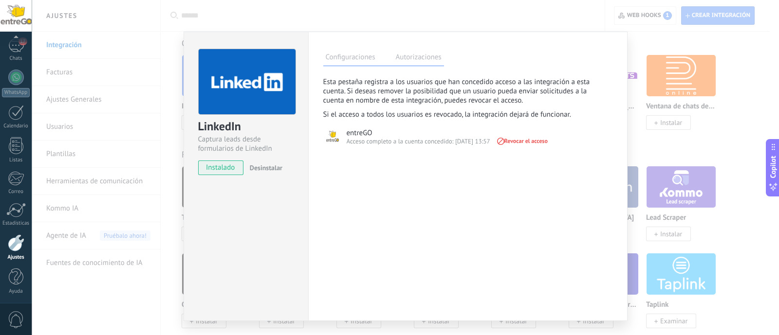
click at [343, 53] on label "Configuraciones" at bounding box center [350, 59] width 54 height 14
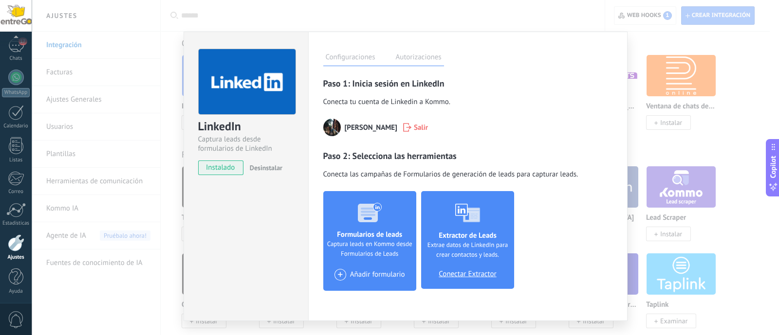
click at [428, 126] on span "Salir" at bounding box center [421, 127] width 14 height 9
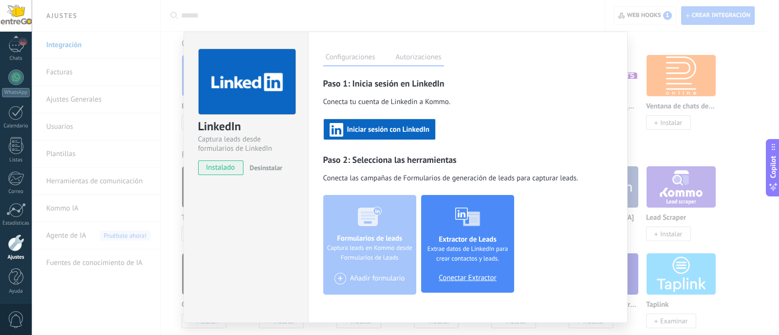
click at [526, 81] on h3 "Paso 1: Inicia sesión en LinkedIn" at bounding box center [467, 83] width 289 height 12
click at [347, 86] on h3 "Paso 1: Inicia sesión en LinkedIn" at bounding box center [467, 83] width 289 height 12
click at [361, 93] on div "Paso 1: Inicia sesión en LinkedIn Conecta tu cuenta de Linkedin a Kommo . Inici…" at bounding box center [467, 186] width 289 height 218
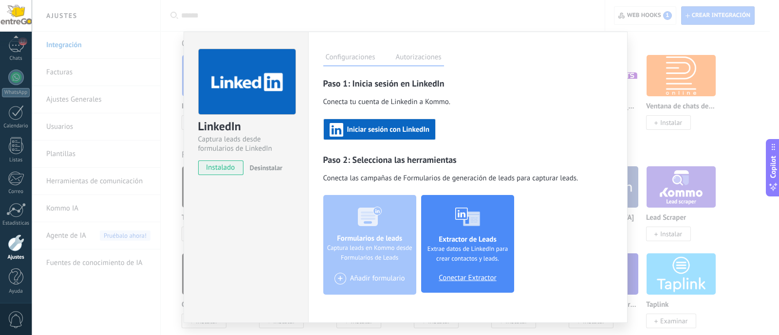
click at [373, 127] on span "Iniciar sesión con LinkedIn" at bounding box center [388, 130] width 82 height 7
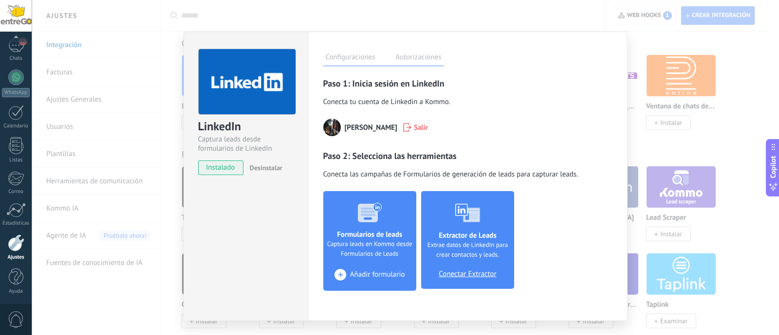
click at [381, 269] on button "+ Añadir formulario" at bounding box center [369, 275] width 82 height 17
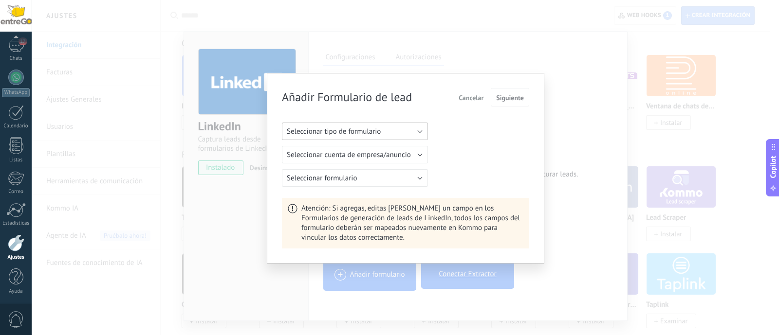
click at [360, 131] on span "Seleccionar tipo de formulario" at bounding box center [334, 131] width 94 height 9
click at [360, 131] on span "Seleccionar tipo de formulario" at bounding box center [350, 131] width 148 height 9
click at [474, 147] on div "Seleccionar cuenta de empresa/anuncio" at bounding box center [405, 155] width 247 height 18
click at [516, 147] on div "Seleccionar cuenta de empresa/anuncio" at bounding box center [405, 155] width 247 height 18
click at [477, 100] on span "Cancelar" at bounding box center [470, 97] width 25 height 7
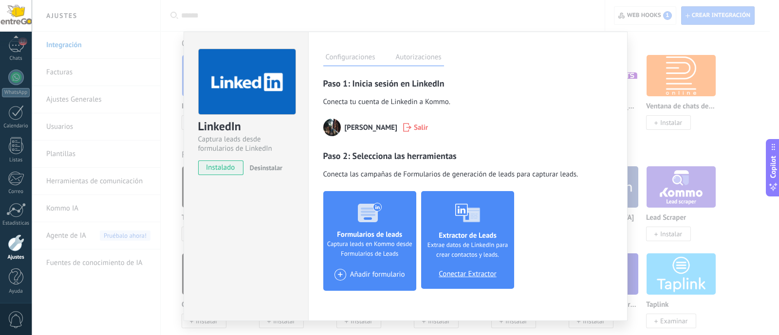
click at [414, 57] on label "Autorizaciones" at bounding box center [418, 59] width 51 height 14
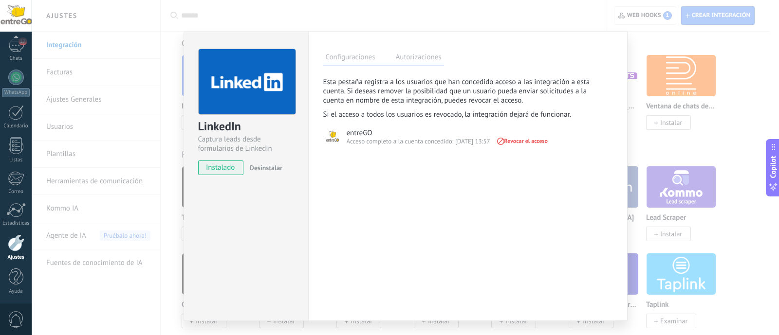
click at [345, 57] on label "Configuraciones" at bounding box center [350, 59] width 54 height 14
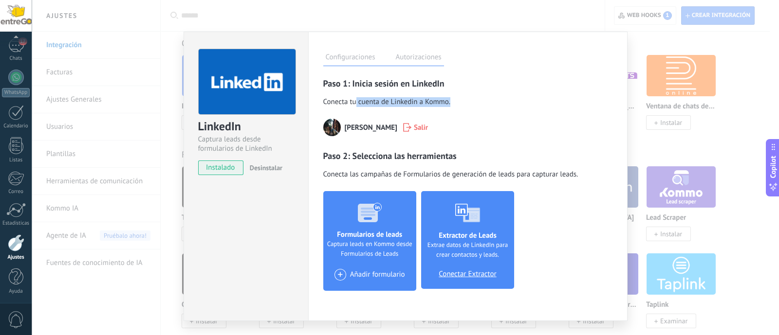
drag, startPoint x: 358, startPoint y: 101, endPoint x: 468, endPoint y: 99, distance: 110.0
click at [462, 99] on span "Conecta tu cuenta de Linkedin a Kommo ." at bounding box center [467, 102] width 289 height 10
click at [472, 99] on span "Conecta tu cuenta de Linkedin a Kommo ." at bounding box center [467, 102] width 289 height 10
drag, startPoint x: 391, startPoint y: 177, endPoint x: 479, endPoint y: 179, distance: 87.6
click at [477, 179] on span "Conecta las campañas de Formularios de generación de leads para capturar leads ." at bounding box center [467, 175] width 289 height 10
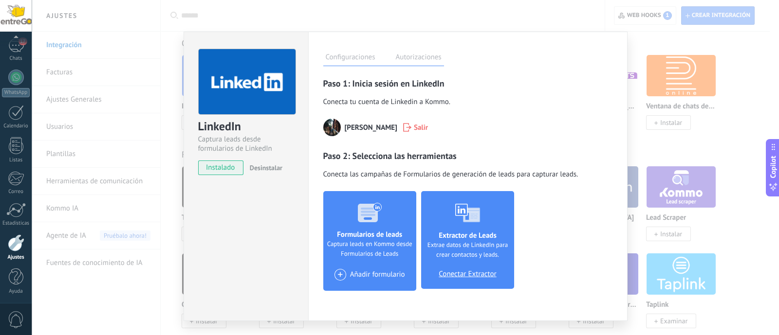
click at [501, 176] on span "Conecta las campañas de Formularios de generación de leads para capturar leads ." at bounding box center [467, 175] width 289 height 10
click at [506, 145] on div "Paso 1: Inicia sesión en LinkedIn Conecta tu cuenta de Linkedin a Kommo . Alber…" at bounding box center [467, 184] width 289 height 214
click at [428, 126] on span "Salir" at bounding box center [421, 127] width 14 height 9
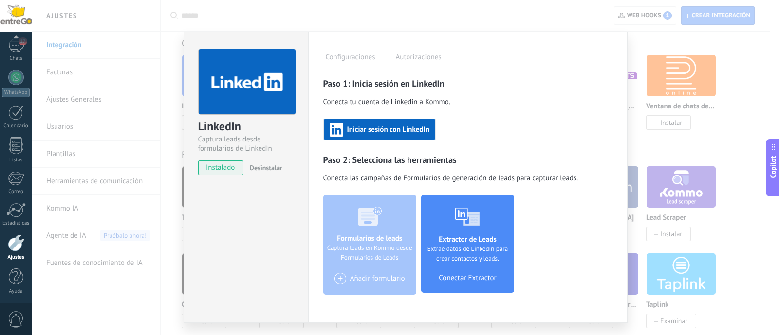
click at [507, 116] on div "Paso 1: Inicia sesión en LinkedIn Conecta tu cuenta de Linkedin a Kommo . Inici…" at bounding box center [467, 186] width 289 height 218
click at [423, 55] on label "Autorizaciones" at bounding box center [418, 59] width 51 height 14
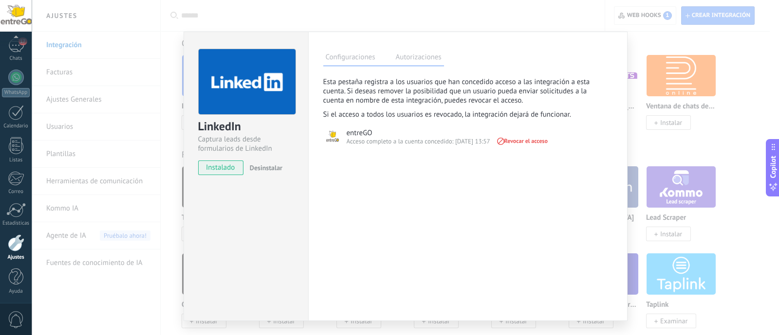
click at [359, 56] on label "Configuraciones" at bounding box center [350, 59] width 54 height 14
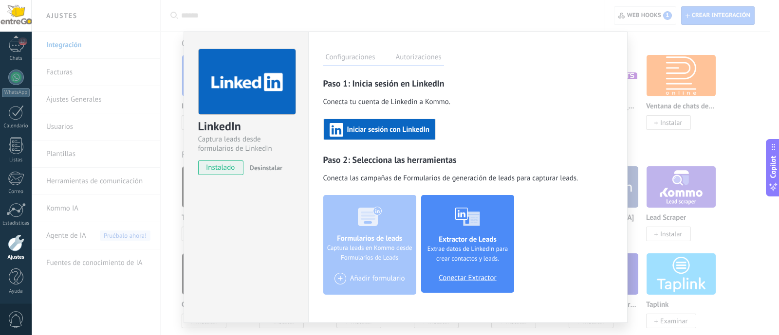
click at [419, 55] on label "Autorizaciones" at bounding box center [418, 59] width 51 height 14
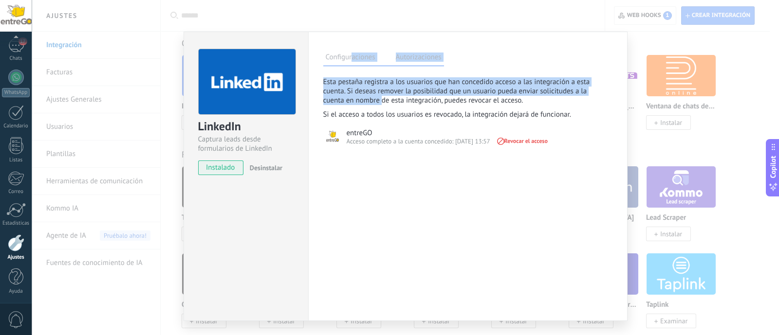
drag, startPoint x: 348, startPoint y: 59, endPoint x: 435, endPoint y: 123, distance: 108.2
click at [383, 98] on div "Configuraciones Autorizaciones Esta pestaña registra a los usuarios que han con…" at bounding box center [467, 177] width 319 height 290
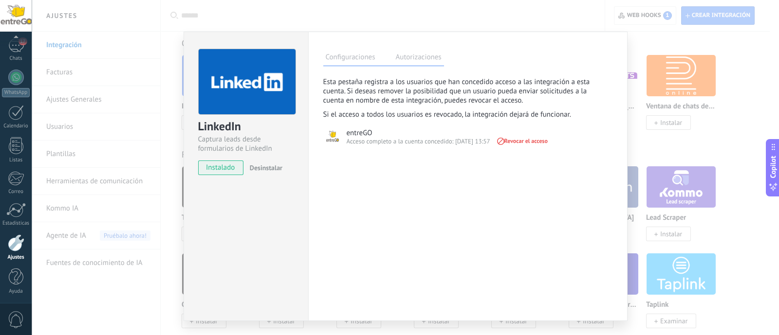
click at [360, 133] on div "entreGO" at bounding box center [359, 132] width 26 height 9
click at [330, 136] on img at bounding box center [332, 137] width 18 height 18
click at [346, 132] on div "entreGO" at bounding box center [359, 132] width 26 height 9
drag, startPoint x: 362, startPoint y: 132, endPoint x: 363, endPoint y: 138, distance: 6.5
click at [362, 132] on div "entreGO" at bounding box center [359, 132] width 26 height 9
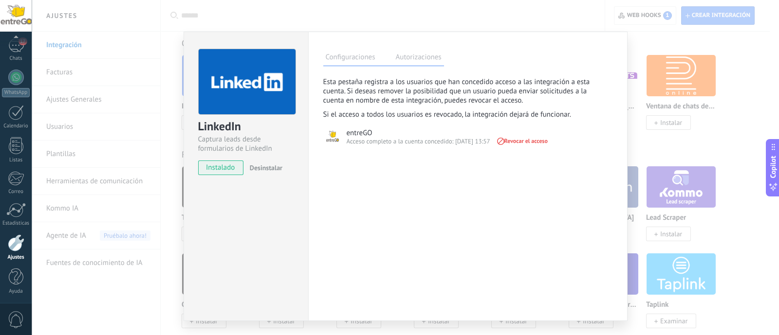
click at [356, 57] on label "Configuraciones" at bounding box center [350, 59] width 54 height 14
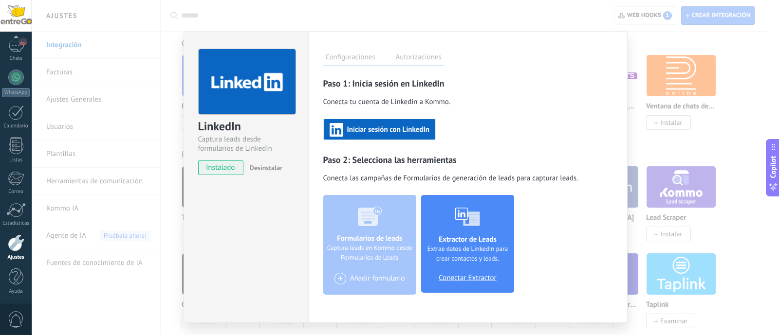
click at [370, 122] on button "Iniciar sesión con LinkedIn" at bounding box center [379, 129] width 112 height 21
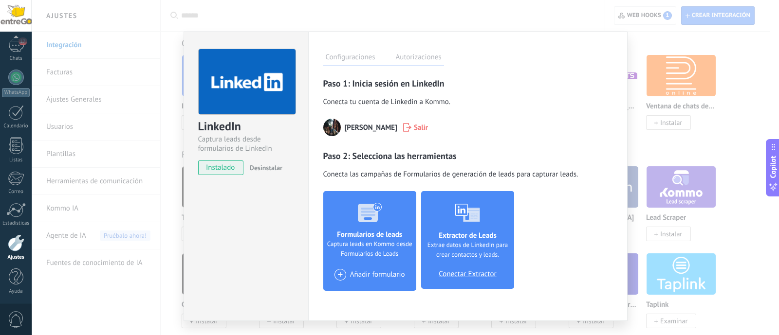
click at [331, 125] on img at bounding box center [332, 128] width 18 height 18
click at [411, 127] on icon at bounding box center [407, 127] width 8 height 9
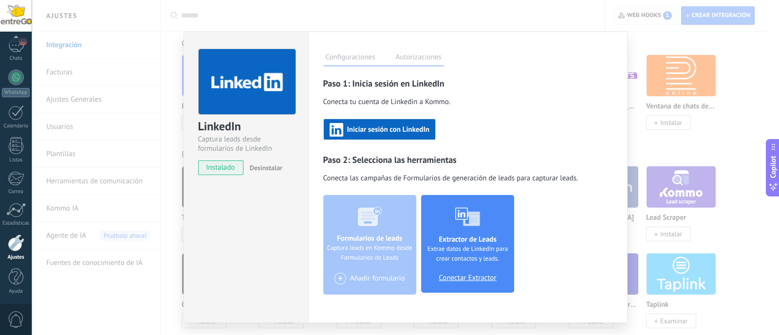
click at [394, 129] on span "Iniciar sesión con LinkedIn" at bounding box center [388, 130] width 82 height 7
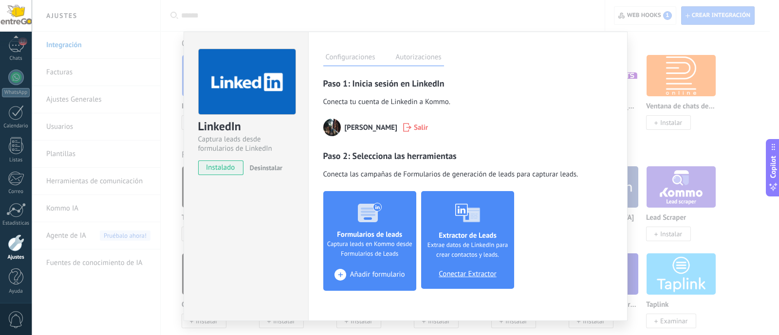
click at [361, 272] on span "Añadir formulario" at bounding box center [377, 275] width 55 height 9
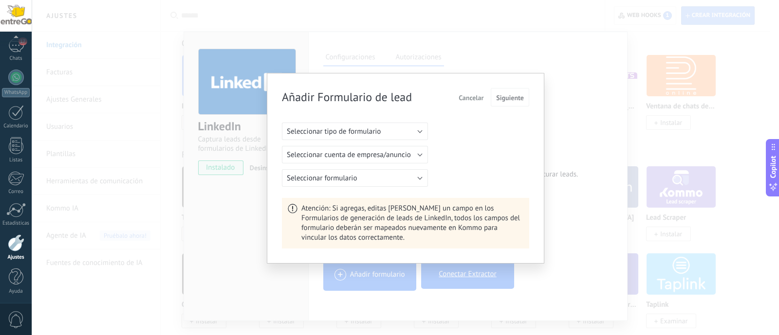
click at [472, 96] on span "Cancelar" at bounding box center [470, 97] width 25 height 7
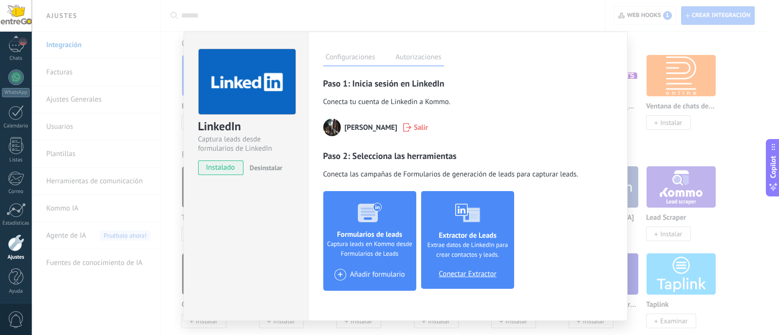
click at [271, 169] on span "Desinstalar" at bounding box center [266, 167] width 33 height 9
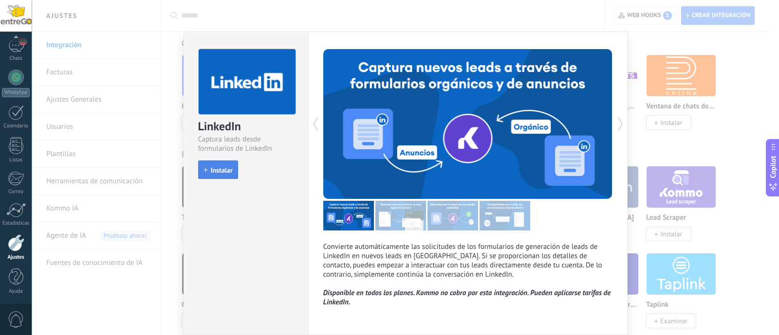
click at [220, 167] on span "Instalar" at bounding box center [222, 170] width 22 height 7
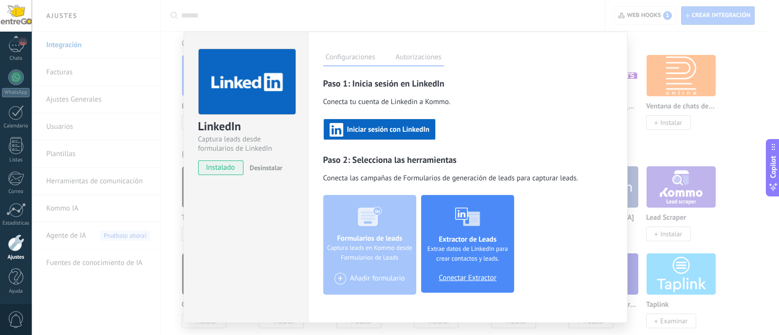
click at [372, 123] on button "Iniciar sesión con LinkedIn" at bounding box center [379, 129] width 112 height 21
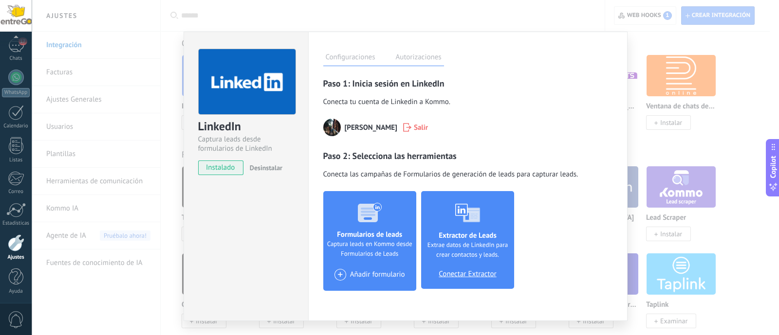
click at [417, 52] on label "Autorizaciones" at bounding box center [418, 59] width 51 height 14
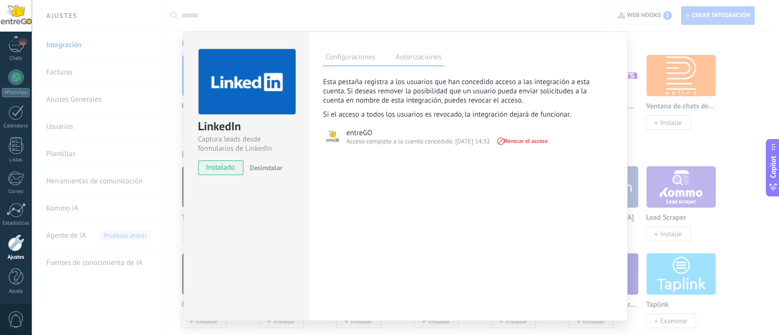
click at [338, 59] on label "Configuraciones" at bounding box center [350, 59] width 54 height 14
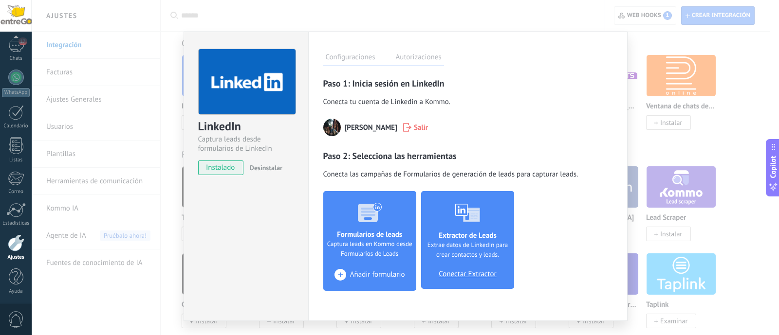
click at [370, 278] on span "Añadir formulario" at bounding box center [377, 275] width 55 height 9
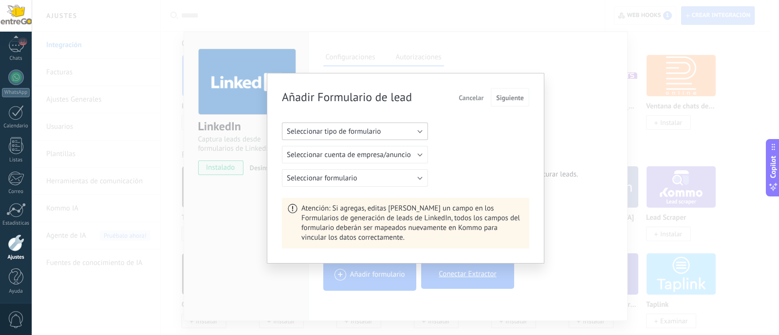
click at [371, 127] on span "Seleccionar tipo de formulario" at bounding box center [334, 131] width 94 height 9
click at [371, 127] on span "Seleccionar tipo de formulario" at bounding box center [350, 131] width 148 height 9
click at [442, 135] on div "Seleccionar tipo de formulario Formulario orgánico Formulario de anuncios Selec…" at bounding box center [405, 155] width 247 height 64
click at [476, 95] on span "Cancelar" at bounding box center [470, 97] width 25 height 7
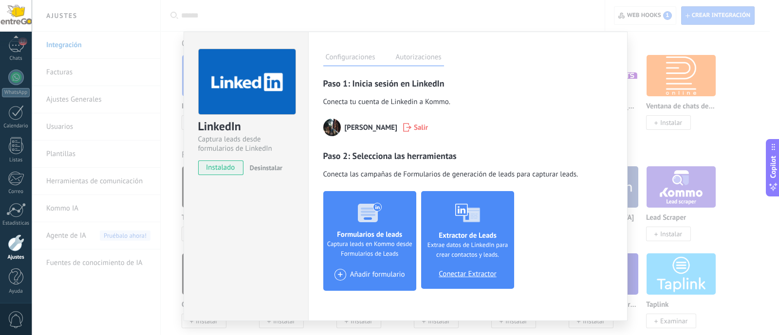
click at [431, 50] on div "Configuraciones Autorizaciones" at bounding box center [383, 57] width 121 height 17
click at [401, 58] on label "Autorizaciones" at bounding box center [418, 59] width 51 height 14
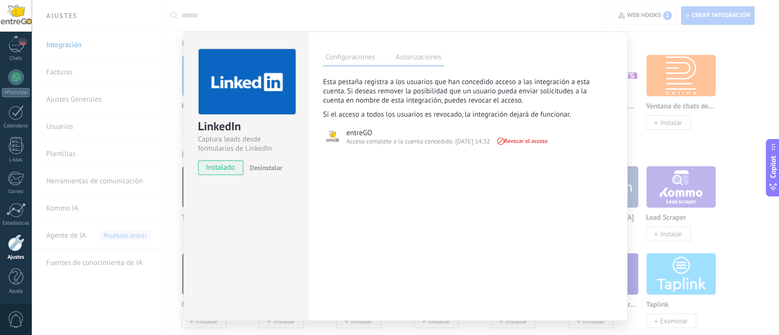
click at [355, 54] on label "Configuraciones" at bounding box center [350, 59] width 54 height 14
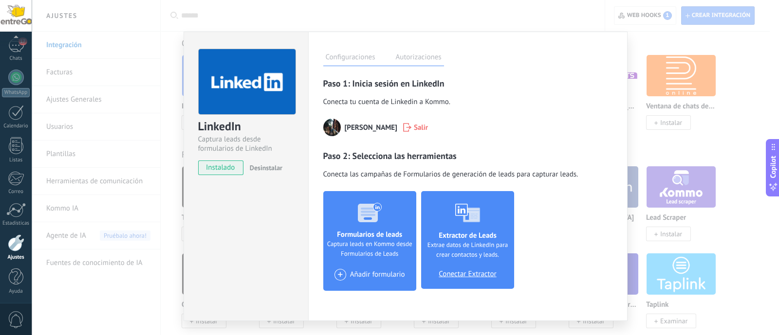
click at [265, 196] on div "LinkedIn Captura leads desde formularios de LinkedIn instalado Desinstalar" at bounding box center [245, 177] width 125 height 290
click at [630, 85] on div "LinkedIn Captura leads desde formularios de LinkedIn instalado Desinstalar Conf…" at bounding box center [405, 167] width 747 height 335
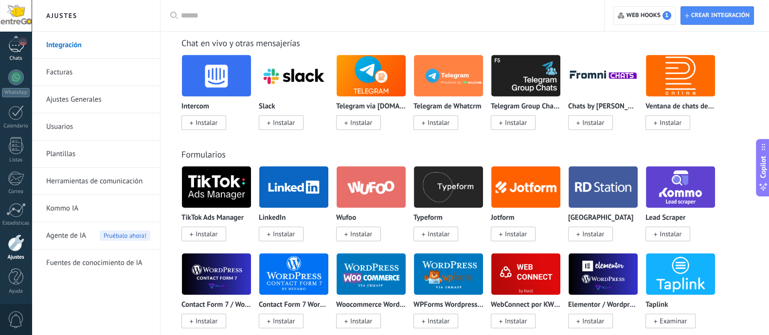
click at [12, 49] on div "17" at bounding box center [16, 45] width 16 height 14
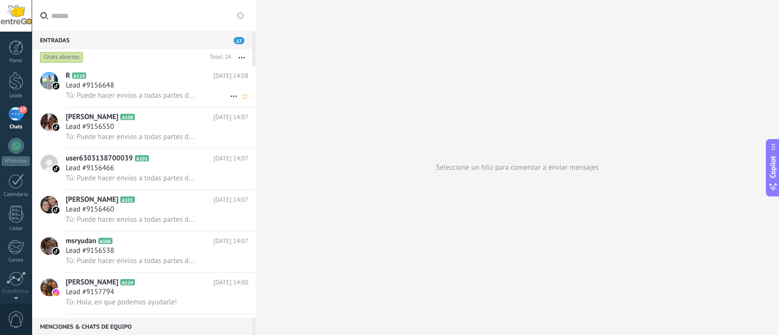
click at [144, 93] on span "Tú: Puede hacer envios a todas partes del mundo desde nuetra ubicacion en Cl50" at bounding box center [130, 95] width 129 height 9
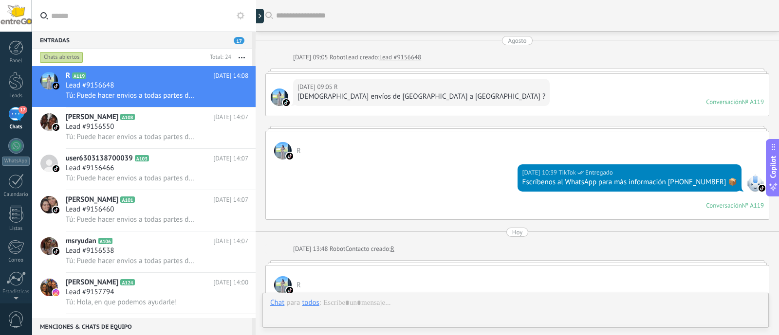
scroll to position [187, 0]
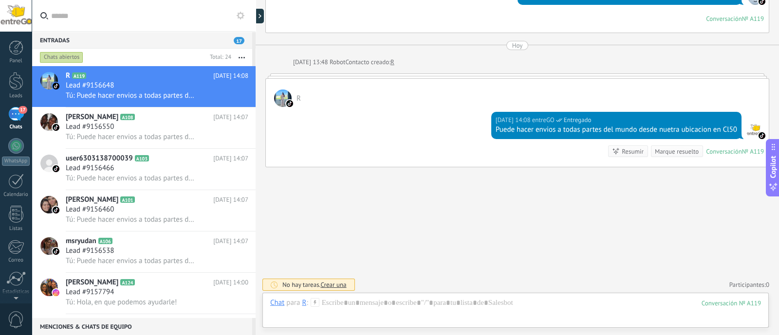
click at [64, 56] on div "Chats abiertos" at bounding box center [61, 58] width 43 height 12
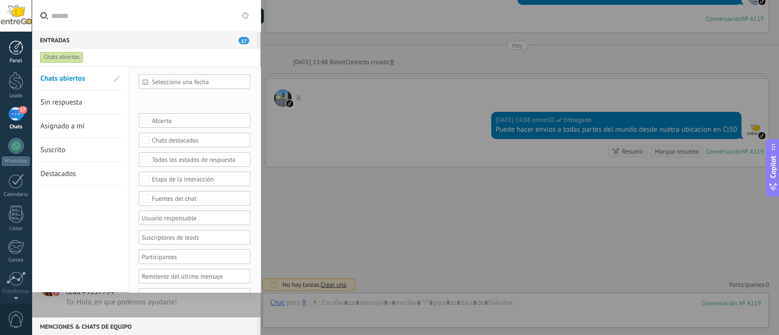
click at [17, 50] on div at bounding box center [16, 47] width 15 height 15
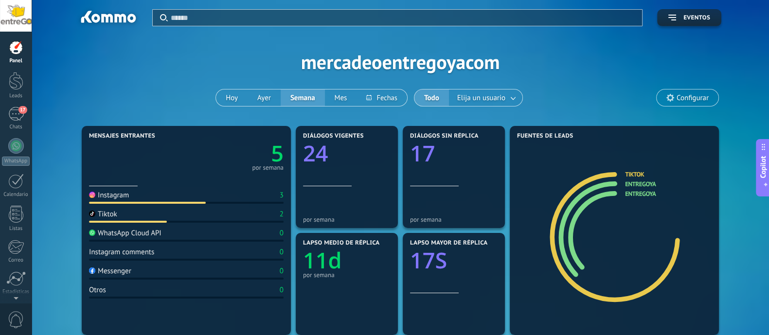
click at [22, 51] on div at bounding box center [16, 47] width 15 height 15
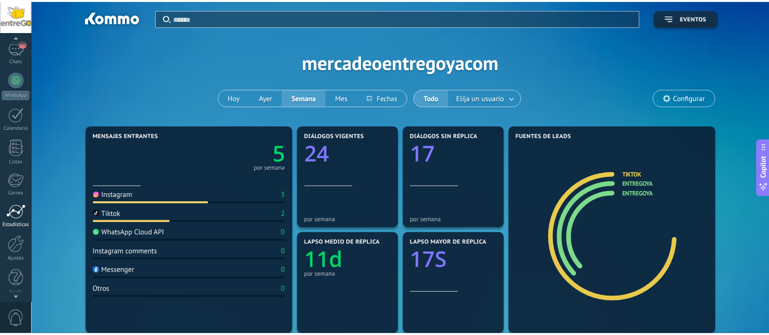
scroll to position [69, 0]
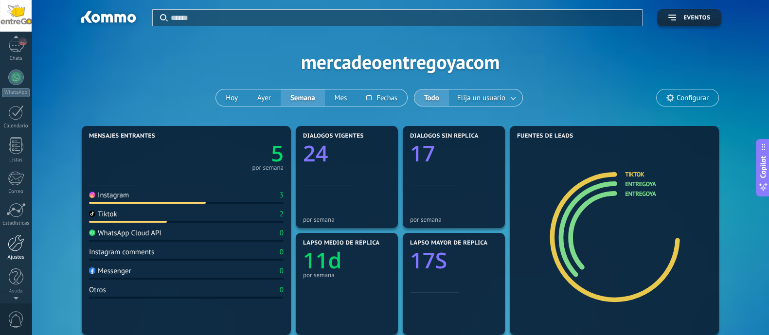
click at [18, 249] on div at bounding box center [16, 243] width 17 height 17
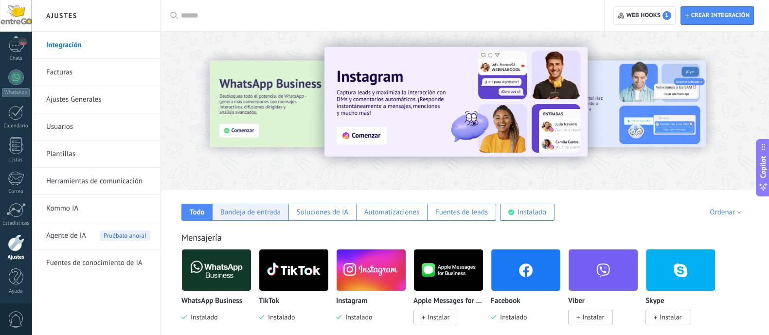
click at [268, 214] on div "Bandeja de entrada" at bounding box center [250, 212] width 60 height 9
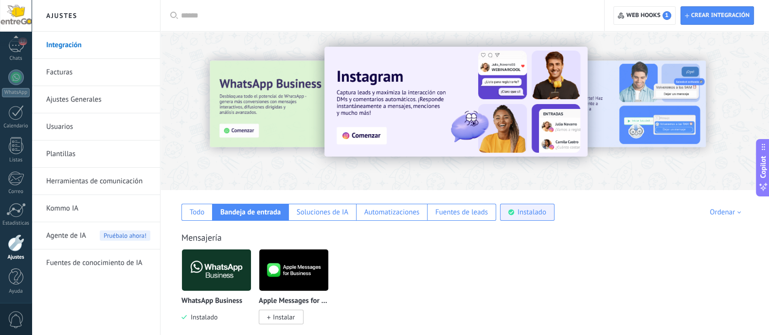
click at [544, 213] on div "Instalado" at bounding box center [532, 212] width 29 height 9
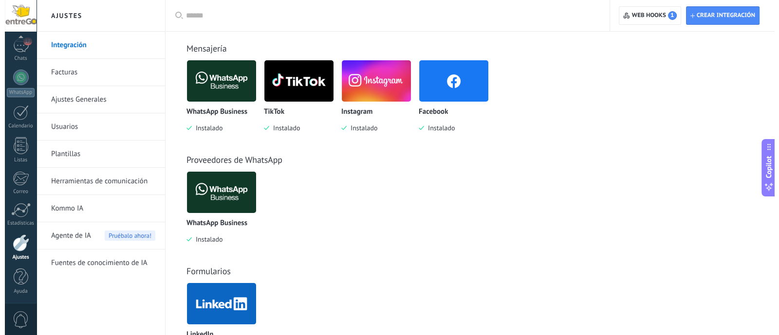
scroll to position [237, 0]
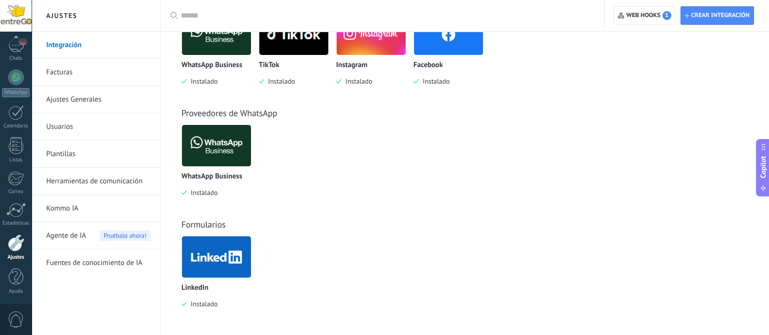
click at [208, 261] on img at bounding box center [216, 257] width 69 height 47
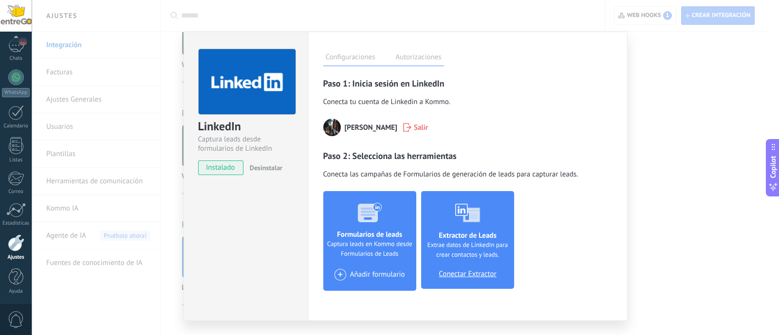
click at [411, 130] on icon at bounding box center [407, 127] width 8 height 9
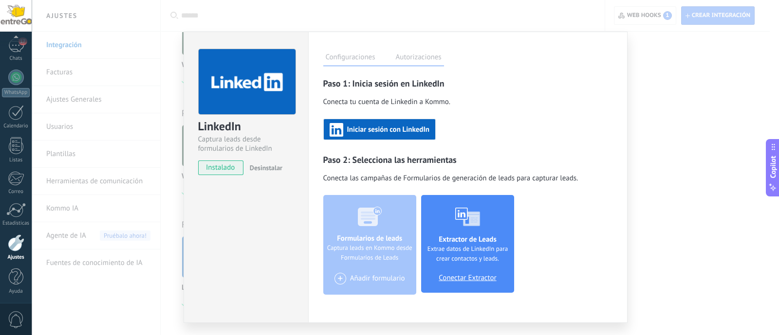
click at [259, 164] on span "Desinstalar" at bounding box center [266, 167] width 33 height 9
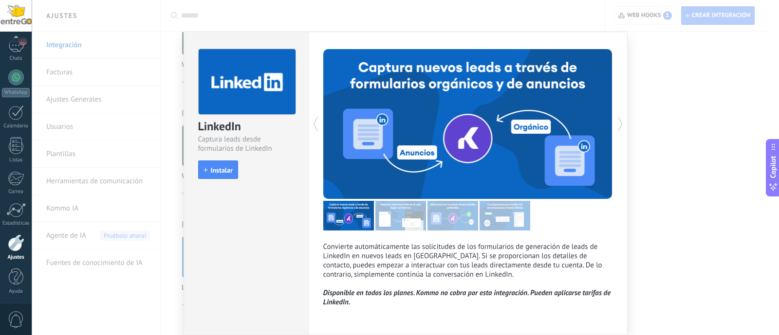
click at [408, 214] on img at bounding box center [400, 216] width 51 height 30
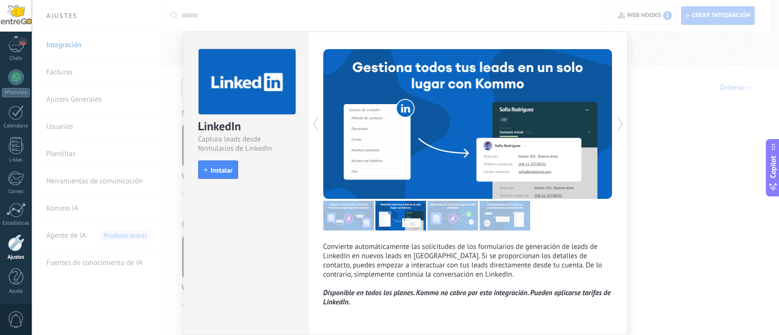
scroll to position [125, 0]
click at [450, 213] on img at bounding box center [452, 216] width 51 height 30
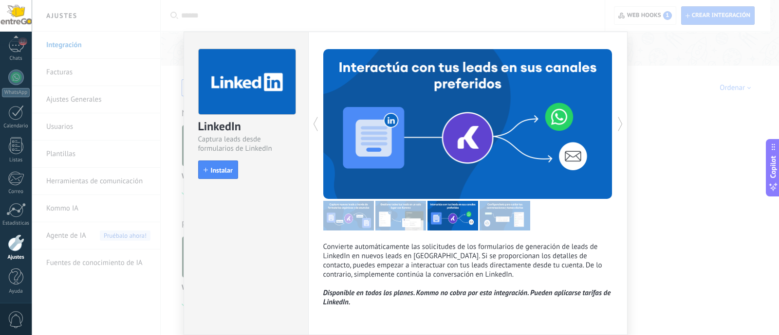
click at [512, 211] on img at bounding box center [504, 216] width 51 height 30
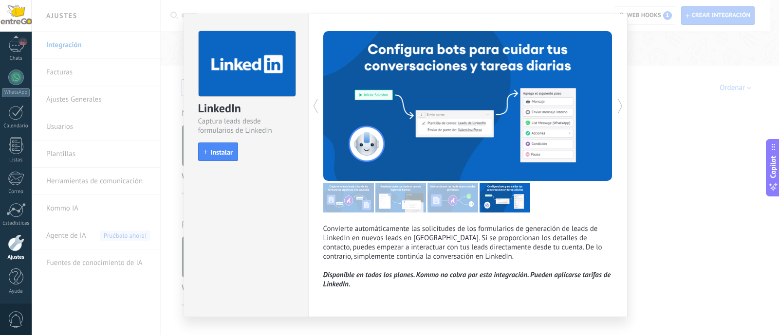
scroll to position [0, 0]
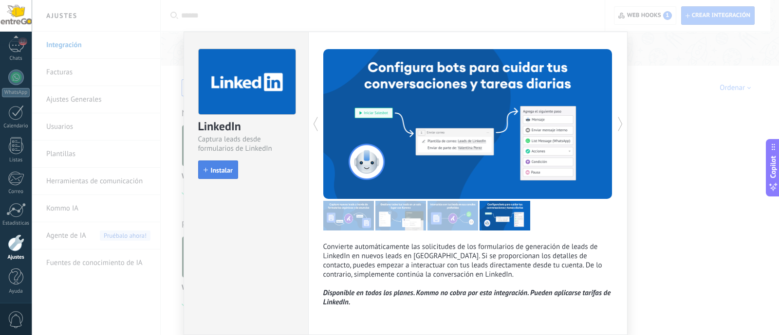
click at [219, 170] on span "Instalar" at bounding box center [222, 170] width 22 height 7
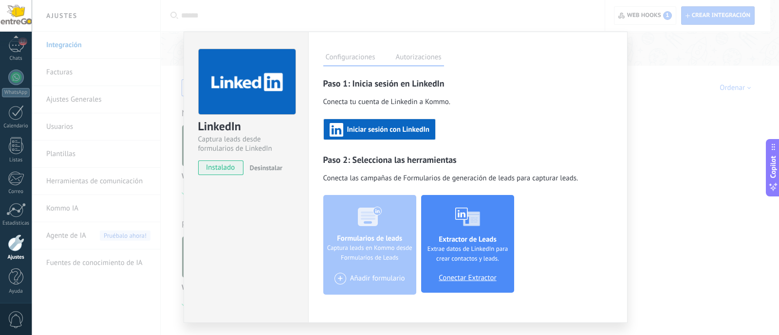
click at [390, 127] on span "Iniciar sesión con LinkedIn" at bounding box center [388, 130] width 82 height 7
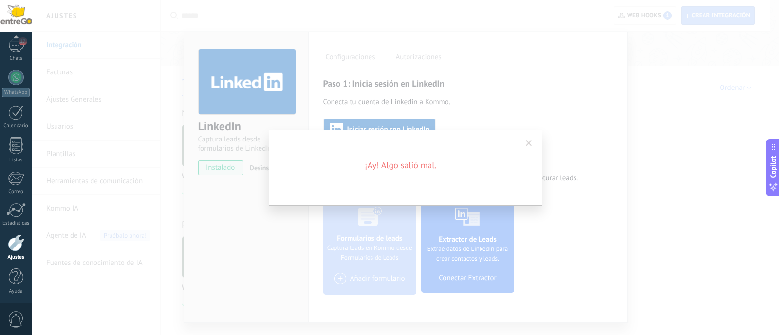
click at [526, 144] on span at bounding box center [529, 143] width 6 height 7
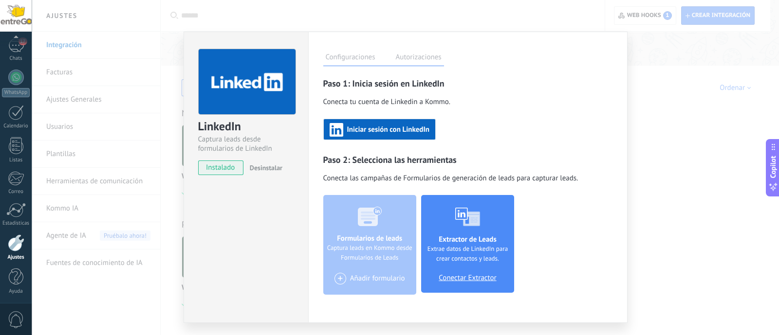
click at [402, 135] on div "Iniciar sesión con LinkedIn" at bounding box center [379, 130] width 100 height 14
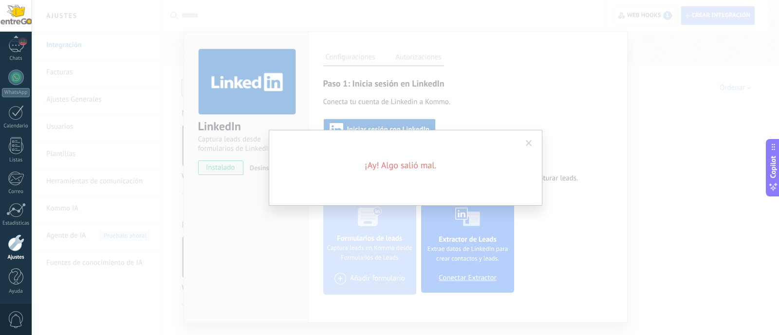
click at [530, 137] on span at bounding box center [529, 143] width 16 height 17
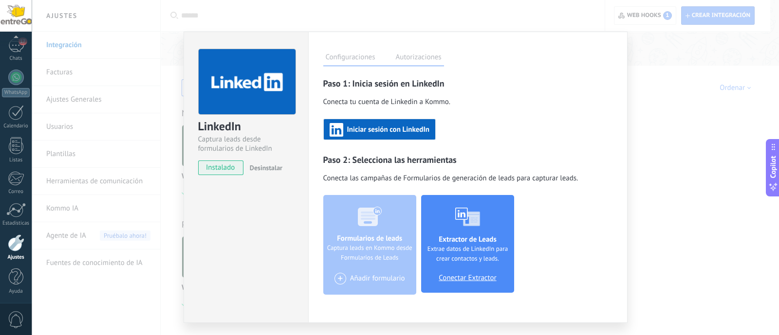
click at [406, 120] on button "Iniciar sesión con LinkedIn" at bounding box center [379, 129] width 112 height 21
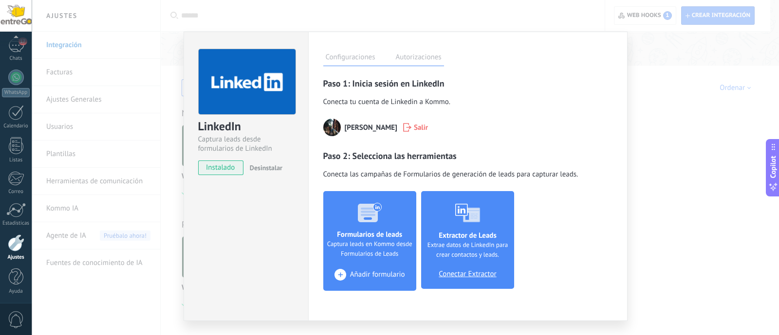
click at [357, 275] on span "Añadir formulario" at bounding box center [377, 275] width 55 height 9
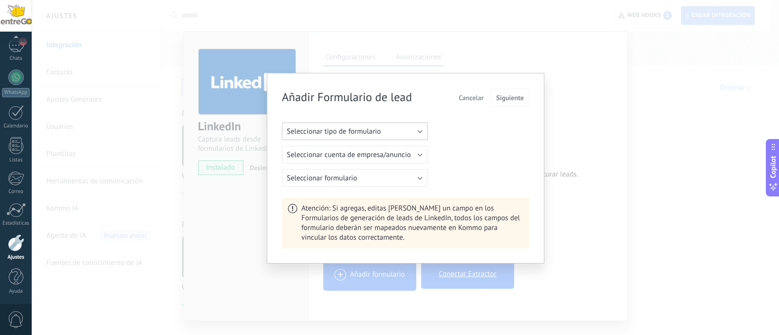
click at [365, 131] on span "Seleccionar tipo de formulario" at bounding box center [334, 131] width 94 height 9
click at [350, 147] on span "Formulario orgánico" at bounding box center [350, 148] width 148 height 9
click at [356, 154] on button "Seleccionar empresa" at bounding box center [355, 155] width 146 height 18
click at [321, 167] on span "entreGO" at bounding box center [350, 171] width 148 height 9
click at [399, 179] on button "Seleccionar formulario" at bounding box center [355, 178] width 146 height 18
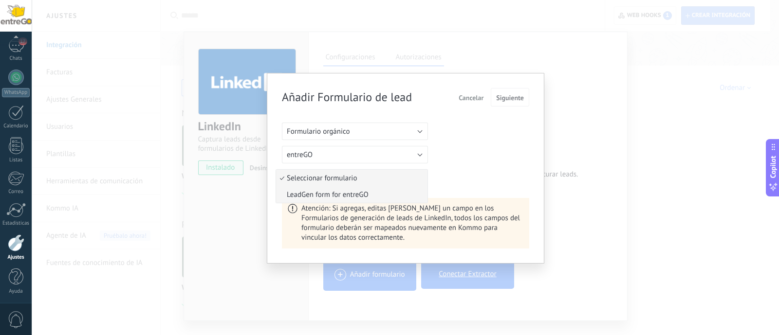
click at [341, 196] on span "LeadGen form for entreGO" at bounding box center [350, 194] width 148 height 9
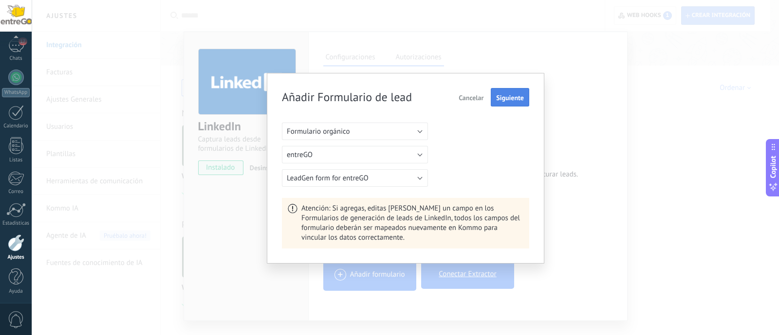
click at [505, 100] on span "Siguiente" at bounding box center [510, 97] width 28 height 7
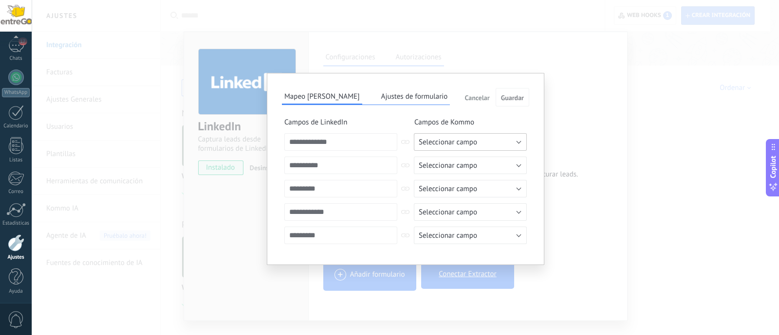
click at [430, 138] on span "Seleccionar campo" at bounding box center [447, 142] width 58 height 9
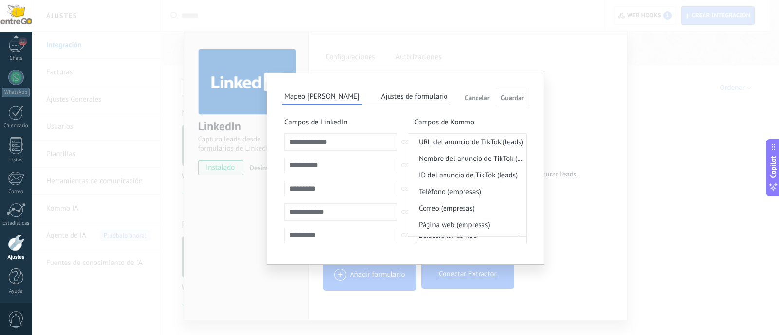
click at [384, 119] on span "Campos de LinkedIn" at bounding box center [339, 123] width 115 height 10
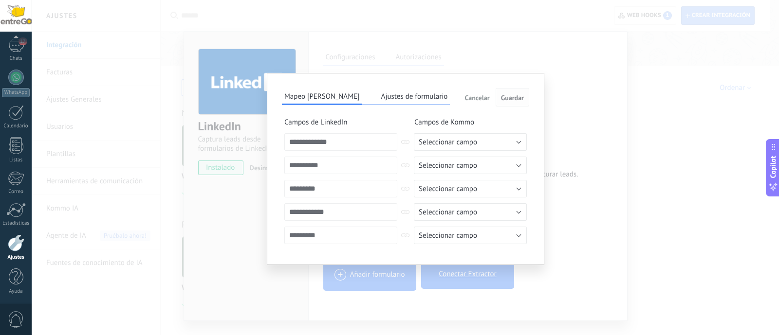
click at [511, 96] on span "Guardar" at bounding box center [512, 97] width 23 height 7
click at [383, 98] on button "Ajustes de formulario" at bounding box center [415, 96] width 72 height 15
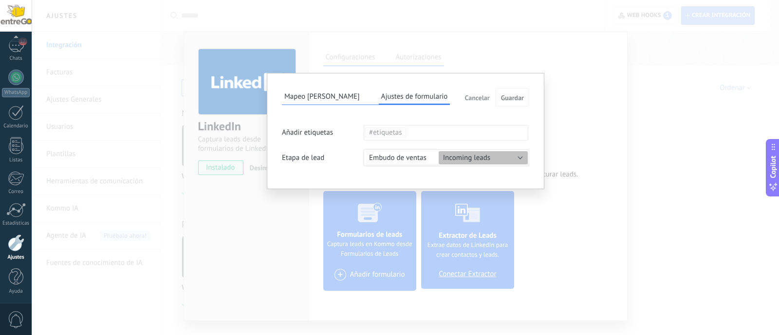
click at [336, 99] on button "Mapeo [PERSON_NAME]" at bounding box center [322, 96] width 80 height 15
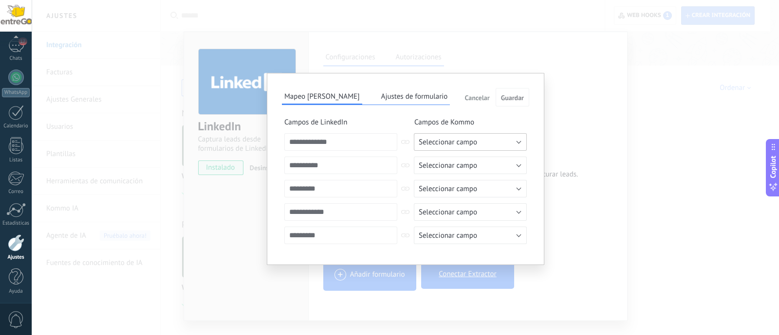
click at [464, 141] on span "Seleccionar campo" at bounding box center [447, 142] width 58 height 9
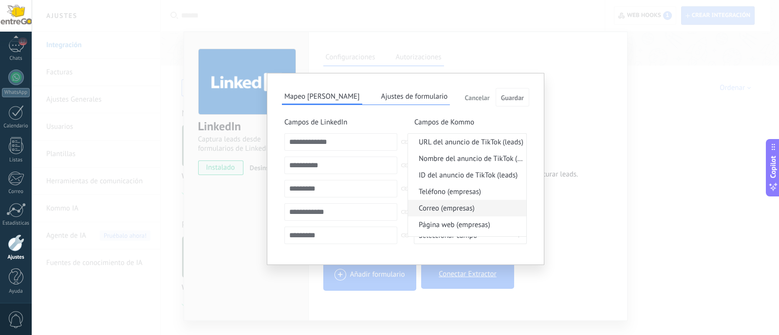
click at [444, 208] on span "Correo (empresas)" at bounding box center [465, 208] width 115 height 9
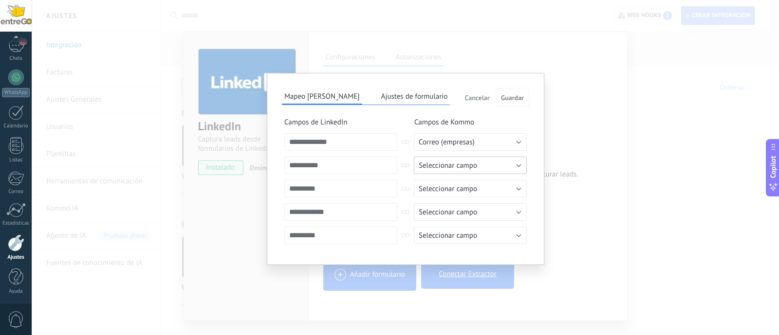
click at [435, 162] on span "Seleccionar campo" at bounding box center [447, 165] width 58 height 9
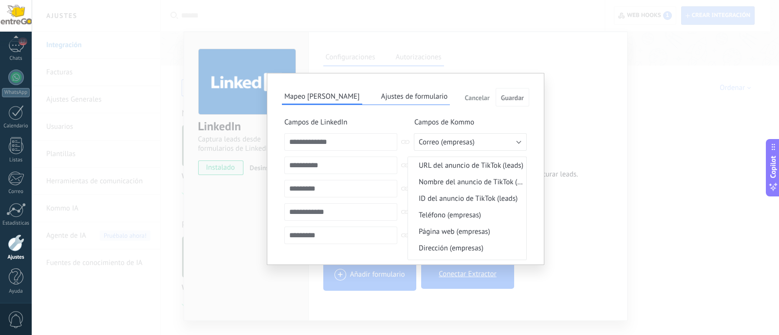
click at [472, 119] on span "Campos de Kommo" at bounding box center [471, 123] width 115 height 10
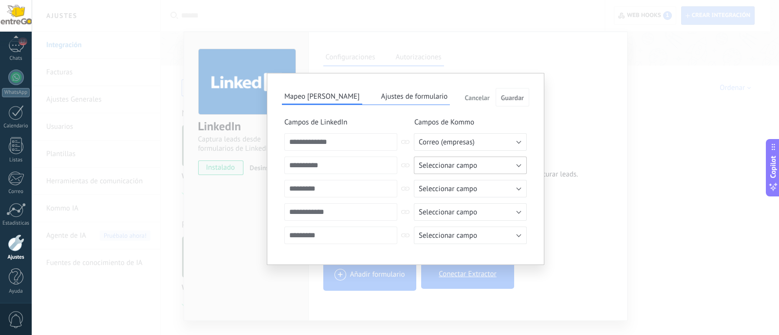
click at [451, 163] on span "Seleccionar campo" at bounding box center [447, 165] width 58 height 9
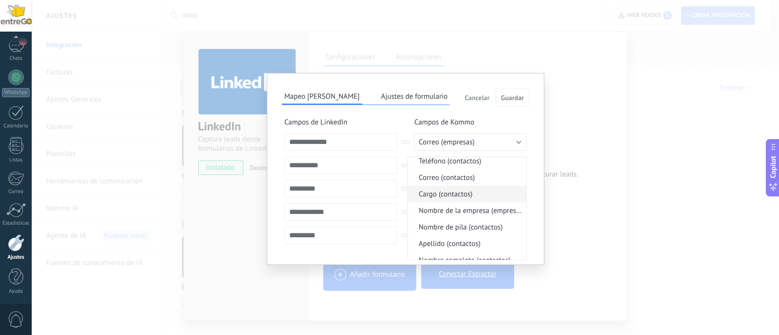
scroll to position [121, 0]
click at [462, 242] on span "Nombre completo (contactos)" at bounding box center [465, 242] width 115 height 9
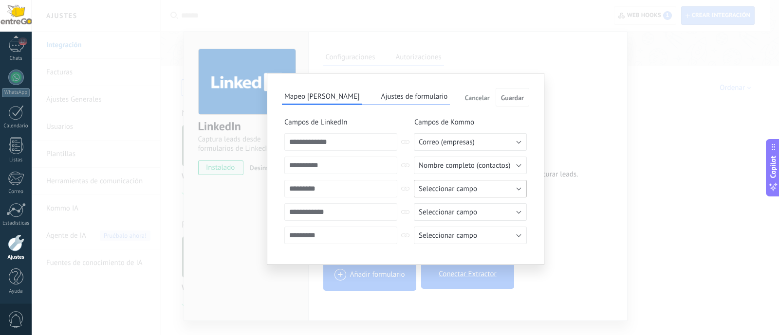
click at [449, 187] on span "Seleccionar campo" at bounding box center [447, 188] width 58 height 9
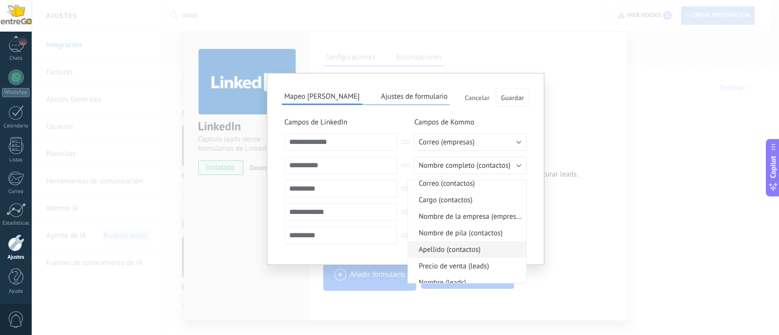
click at [456, 252] on span "Apellido (contactos)" at bounding box center [465, 249] width 115 height 9
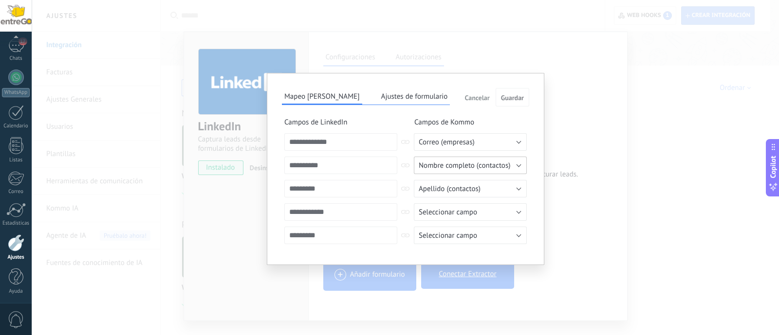
click at [453, 168] on span "Nombre completo (contactos)" at bounding box center [463, 165] width 91 height 9
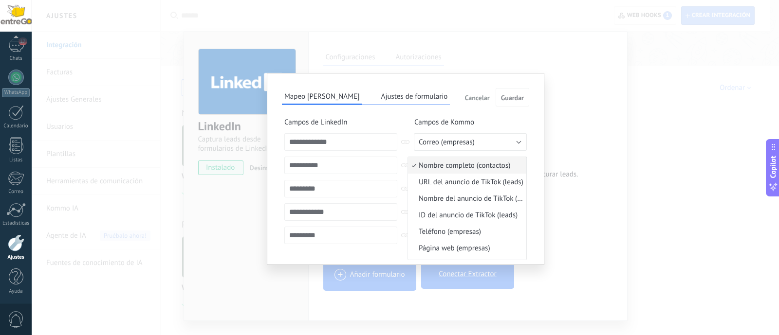
scroll to position [130, 0]
click at [463, 249] on span "Nombre (leads)" at bounding box center [465, 251] width 115 height 9
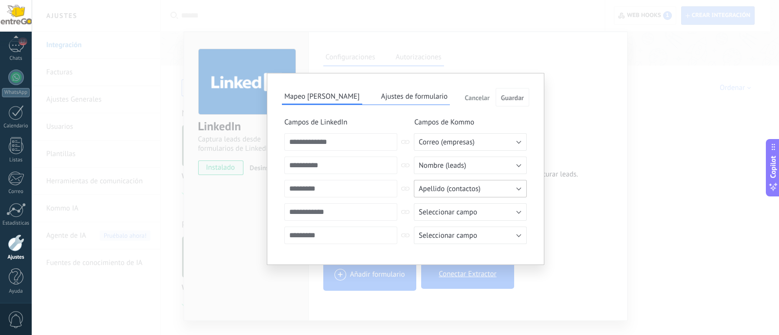
click at [459, 188] on span "Apellido (contactos)" at bounding box center [449, 188] width 62 height 9
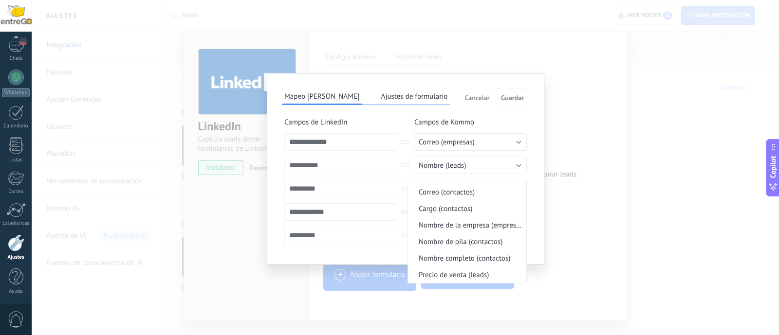
click at [407, 180] on ul "Apellido (contactos) URL del anuncio de TikTok (leads) Nombre del anuncio de Ti…" at bounding box center [466, 232] width 119 height 104
click at [567, 189] on div "**********" at bounding box center [405, 167] width 747 height 335
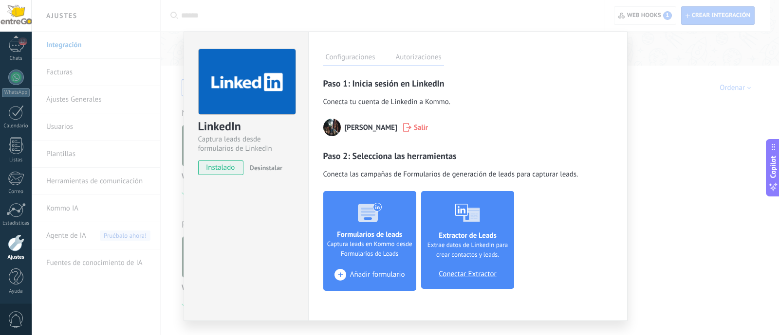
click at [365, 269] on button "+ Añadir formulario" at bounding box center [369, 275] width 82 height 17
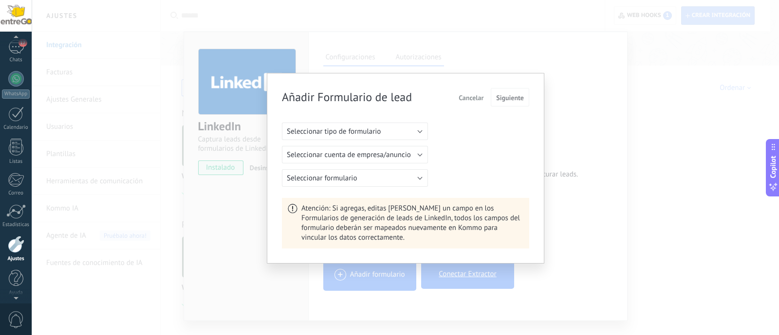
scroll to position [69, 0]
click at [364, 132] on span "Seleccionar tipo de formulario" at bounding box center [334, 131] width 94 height 9
click at [353, 163] on span "Formulario de anuncios" at bounding box center [350, 164] width 148 height 9
click at [403, 164] on div "Formulario de anuncios Seleccionar cuenta de anuncio Seleccionar formulario" at bounding box center [405, 155] width 247 height 64
click at [406, 162] on button "Seleccionar cuenta de anuncio" at bounding box center [355, 155] width 146 height 18
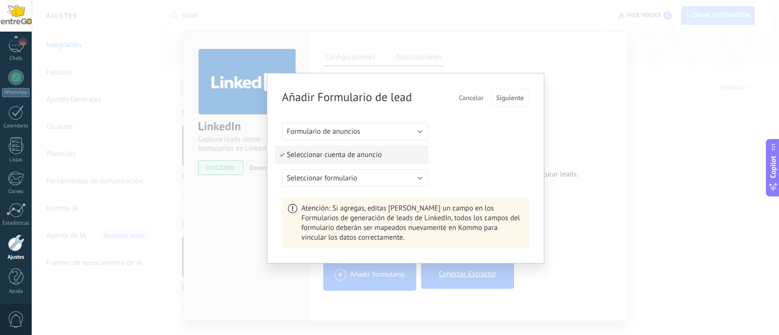
click at [407, 158] on span "Seleccionar cuenta de anuncio" at bounding box center [350, 154] width 148 height 9
click at [451, 135] on div "Formulario de anuncios Seleccionar cuenta de anuncio Seleccionar cuenta de anun…" at bounding box center [405, 155] width 247 height 64
click at [422, 155] on button "Seleccionar cuenta de anuncio" at bounding box center [355, 155] width 146 height 18
click at [453, 139] on div "Formulario de anuncios Seleccionar cuenta de anuncio Seleccionar cuenta de anun…" at bounding box center [405, 155] width 247 height 64
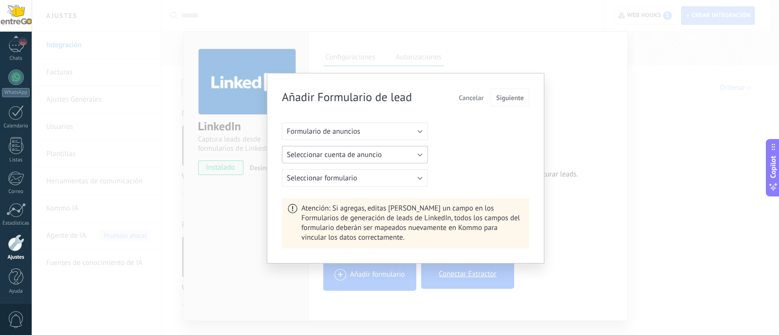
click at [373, 154] on span "Seleccionar cuenta de anuncio" at bounding box center [334, 154] width 95 height 9
click at [373, 154] on span "Seleccionar cuenta de anuncio" at bounding box center [350, 154] width 148 height 9
click at [370, 133] on button "Formulario de anuncios" at bounding box center [355, 132] width 146 height 18
click at [356, 132] on span "Formulario orgánico" at bounding box center [350, 131] width 148 height 9
click at [387, 157] on button "Seleccionar empresa" at bounding box center [355, 155] width 146 height 18
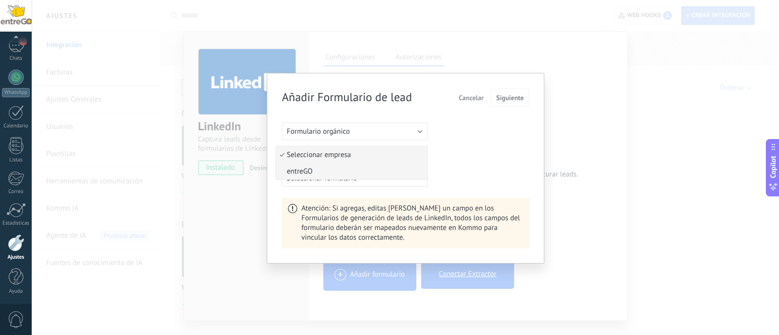
click at [358, 169] on span "entreGO" at bounding box center [350, 171] width 148 height 9
click at [399, 177] on button "Seleccionar formulario" at bounding box center [355, 178] width 146 height 18
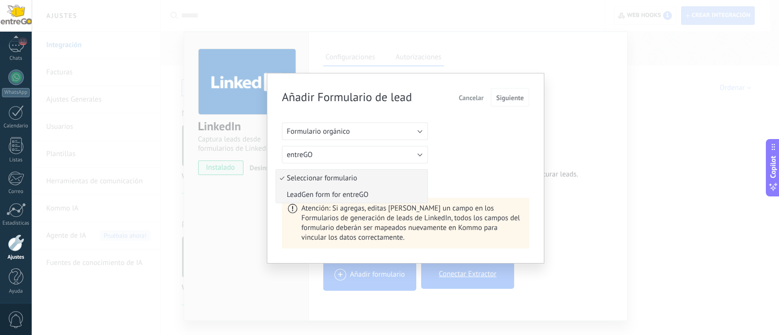
click at [359, 195] on span "LeadGen form for entreGO" at bounding box center [350, 194] width 148 height 9
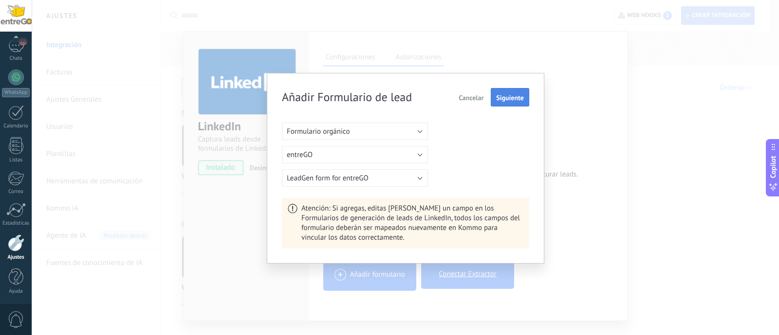
click at [511, 100] on span "Siguiente" at bounding box center [510, 97] width 28 height 7
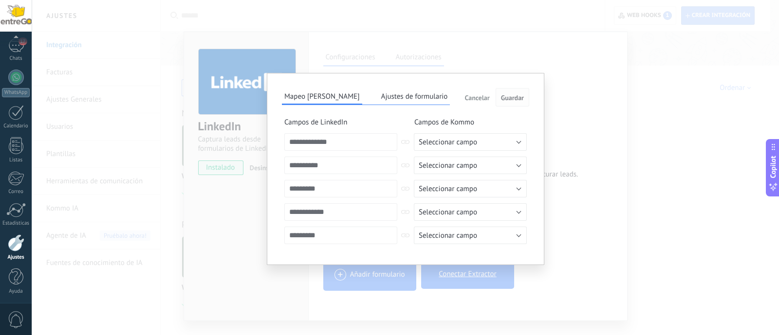
click at [512, 97] on span "Guardar" at bounding box center [512, 97] width 23 height 7
click at [464, 142] on span "Seleccionar campo" at bounding box center [447, 142] width 58 height 9
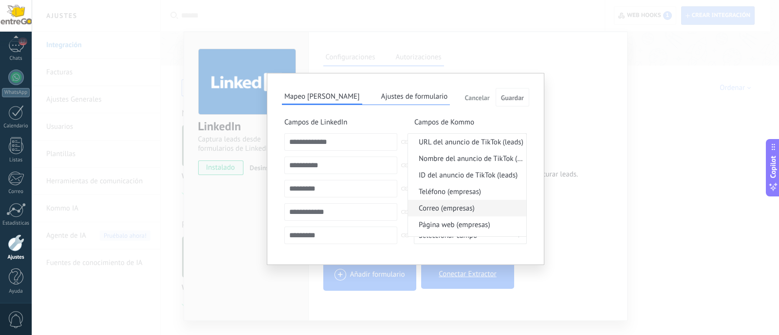
scroll to position [60, 0]
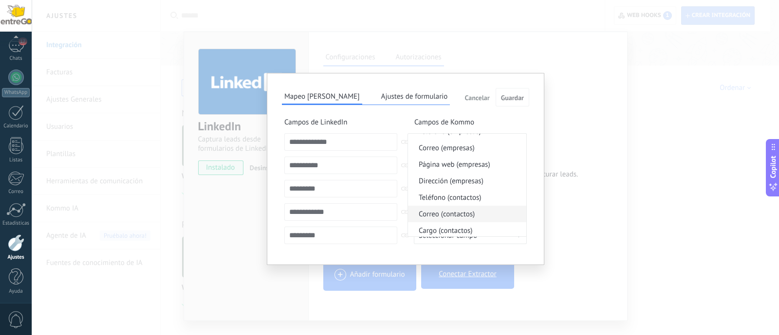
click at [446, 213] on span "Correo (contactos)" at bounding box center [465, 214] width 115 height 9
click at [447, 162] on span "Seleccionar campo" at bounding box center [447, 165] width 58 height 9
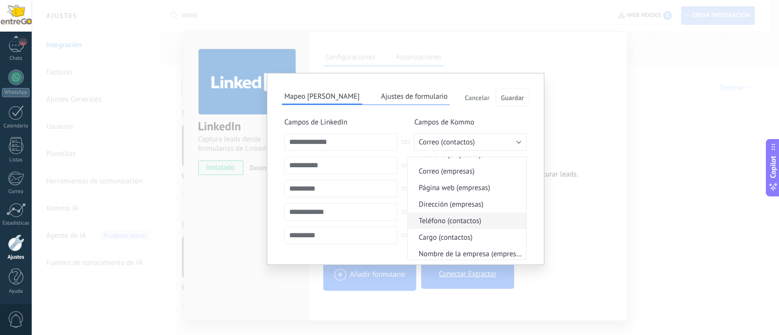
scroll to position [121, 0]
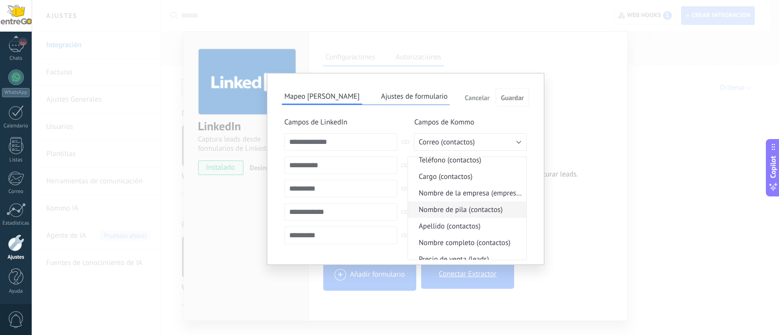
click at [488, 208] on span "Nombre de pila (contactos)" at bounding box center [465, 209] width 115 height 9
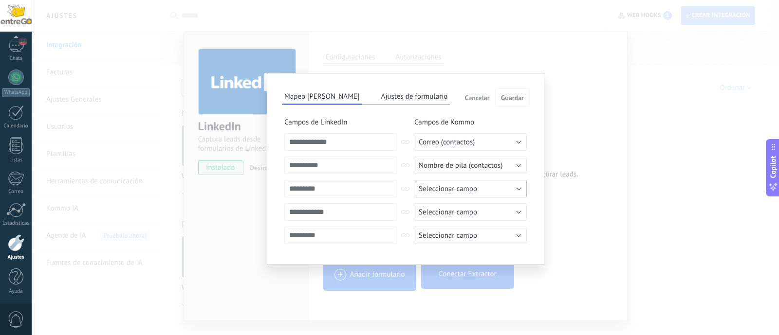
click at [469, 191] on span "Seleccionar campo" at bounding box center [447, 188] width 58 height 9
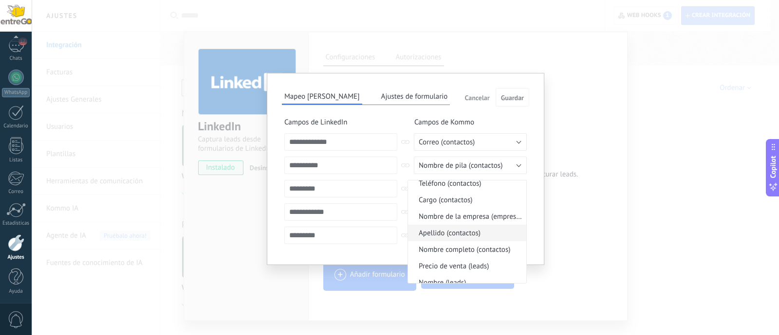
click at [470, 232] on span "Apellido (contactos)" at bounding box center [465, 233] width 115 height 9
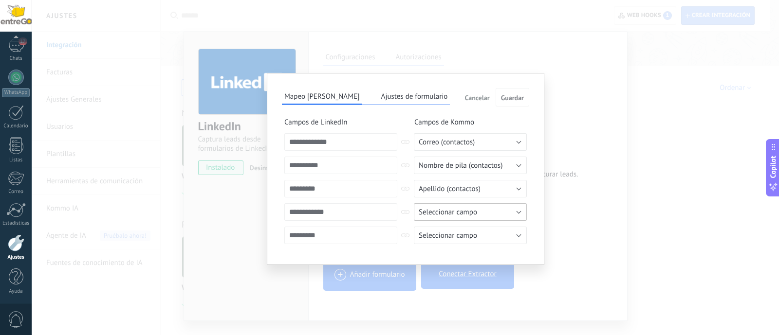
click at [450, 211] on span "Seleccionar campo" at bounding box center [447, 212] width 58 height 9
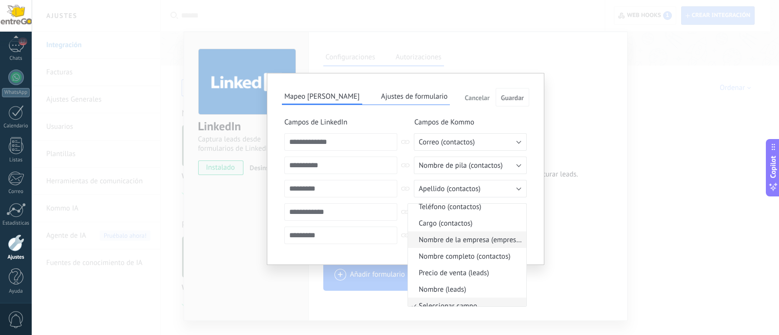
click at [458, 241] on span "Nombre de la empresa (empresas)" at bounding box center [465, 240] width 115 height 9
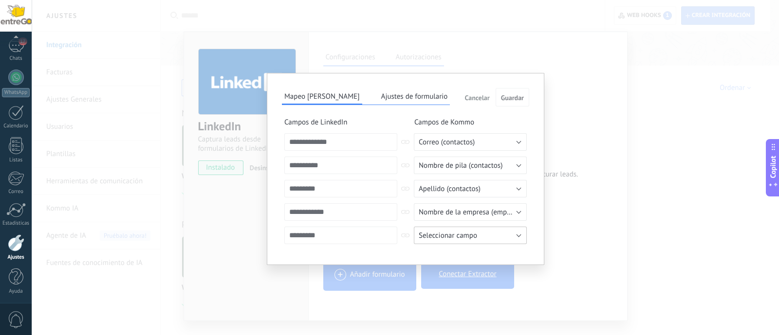
click at [443, 235] on span "Seleccionar campo" at bounding box center [447, 235] width 58 height 9
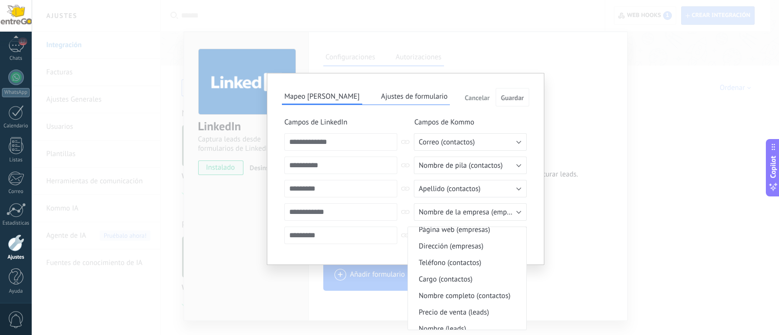
scroll to position [113, 0]
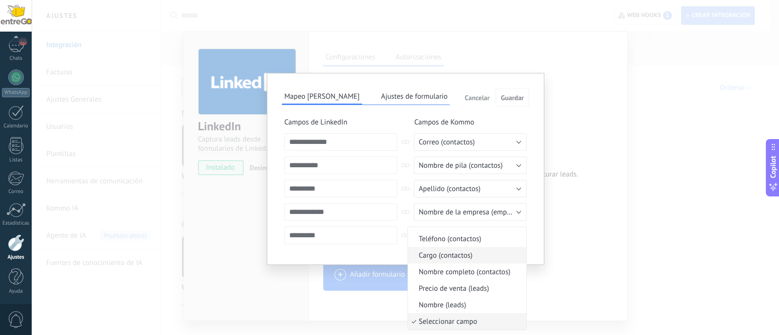
click at [464, 256] on span "Cargo (contactos)" at bounding box center [465, 255] width 115 height 9
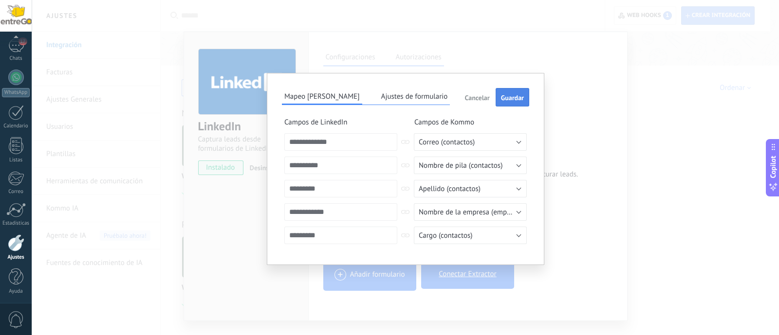
click at [510, 96] on span "Guardar" at bounding box center [512, 97] width 23 height 7
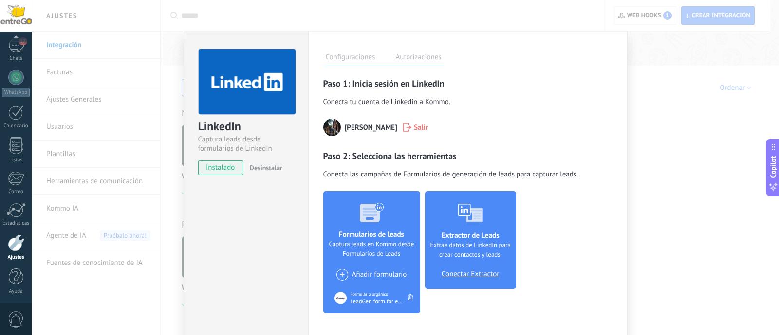
click at [479, 276] on span "Conectar Extractor" at bounding box center [469, 274] width 57 height 9
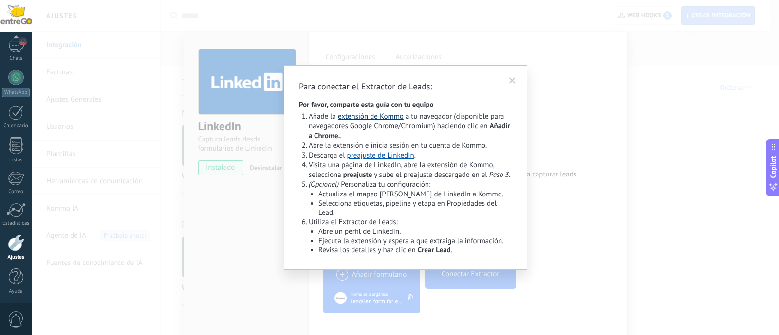
click at [375, 116] on link "extensión de Kommo" at bounding box center [371, 116] width 66 height 9
click at [386, 158] on link "preajuste de LinkedIn" at bounding box center [380, 155] width 67 height 9
click at [620, 193] on div "Para conectar el Extractor de Leads: Por favor, comparte esta guía con tu equip…" at bounding box center [405, 167] width 747 height 335
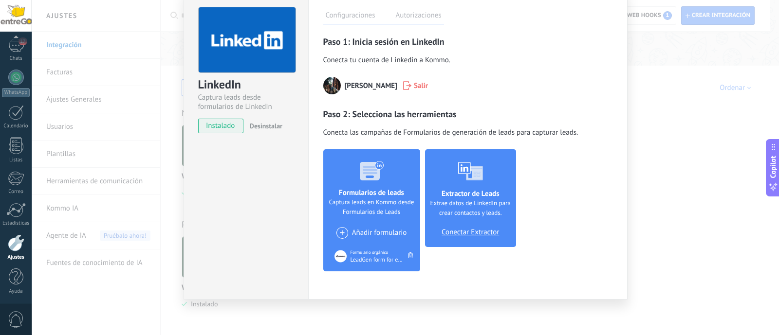
scroll to position [0, 0]
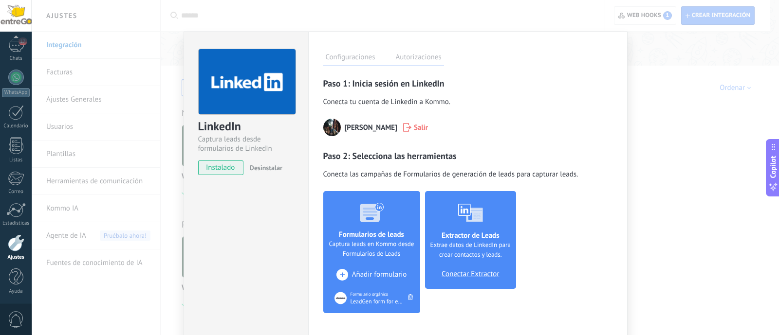
click at [375, 273] on span "Añadir formulario" at bounding box center [379, 275] width 55 height 9
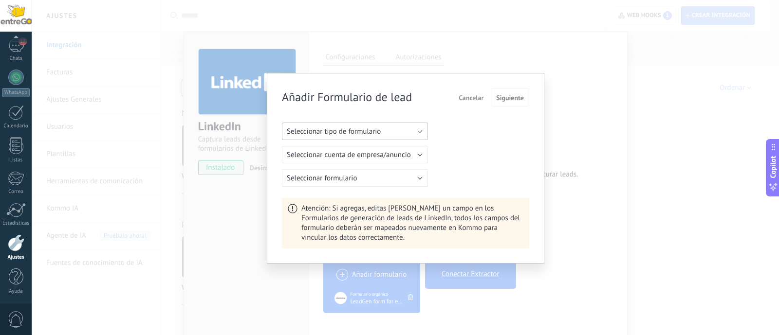
click at [371, 123] on button "Seleccionar tipo de formulario" at bounding box center [355, 132] width 146 height 18
click at [344, 166] on span "Formulario de anuncios" at bounding box center [350, 164] width 148 height 9
click at [362, 151] on span "Seleccionar cuenta de anuncio" at bounding box center [334, 154] width 95 height 9
click at [484, 174] on div "Seleccionar formulario" at bounding box center [405, 178] width 247 height 18
click at [408, 151] on button "Seleccionar cuenta de anuncio" at bounding box center [355, 155] width 146 height 18
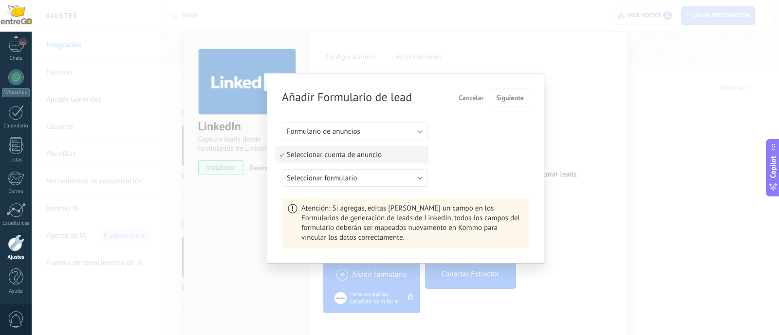
click at [474, 162] on div "Seleccionar cuenta de anuncio Seleccionar cuenta de anuncio" at bounding box center [405, 155] width 247 height 18
click at [484, 148] on div "Seleccionar cuenta de anuncio" at bounding box center [405, 155] width 247 height 18
click at [507, 103] on button "Siguiente" at bounding box center [509, 97] width 38 height 18
click at [448, 95] on div "Añadir Formulario de lead Cancelar Siguiente" at bounding box center [405, 97] width 247 height 18
click at [471, 101] on span "Cancelar" at bounding box center [470, 97] width 25 height 7
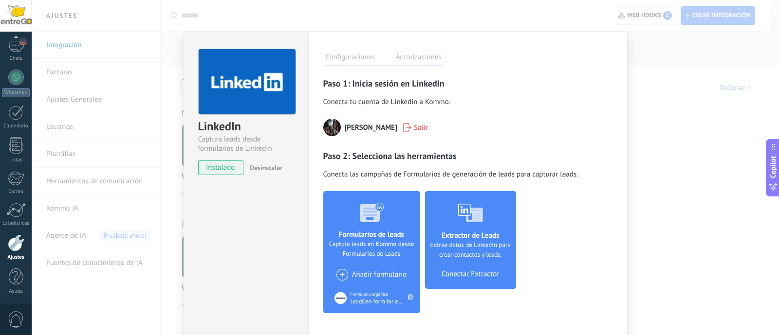
click at [410, 57] on label "Autorizaciones" at bounding box center [418, 59] width 51 height 14
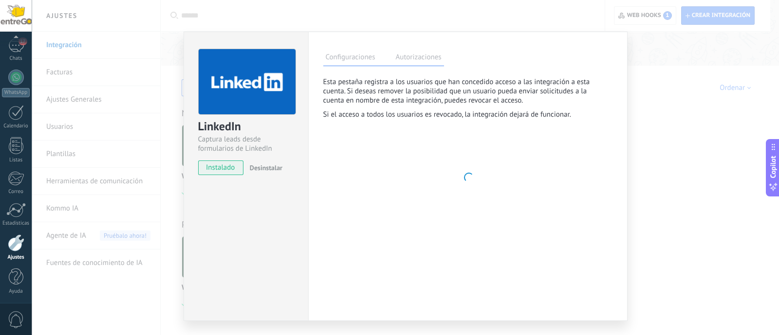
click at [363, 58] on label "Configuraciones" at bounding box center [350, 59] width 54 height 14
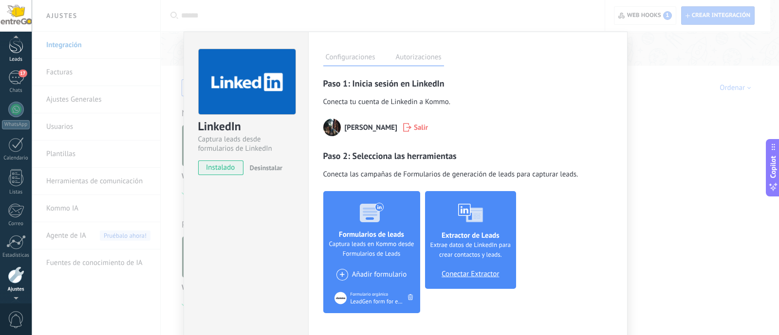
scroll to position [30, 0]
click at [19, 57] on div at bounding box center [16, 51] width 15 height 18
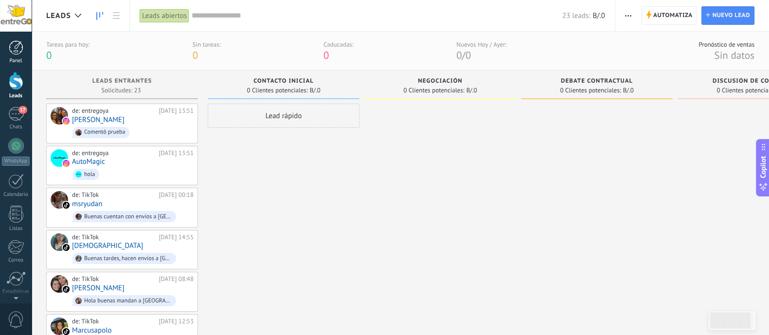
click at [18, 47] on div at bounding box center [16, 47] width 15 height 15
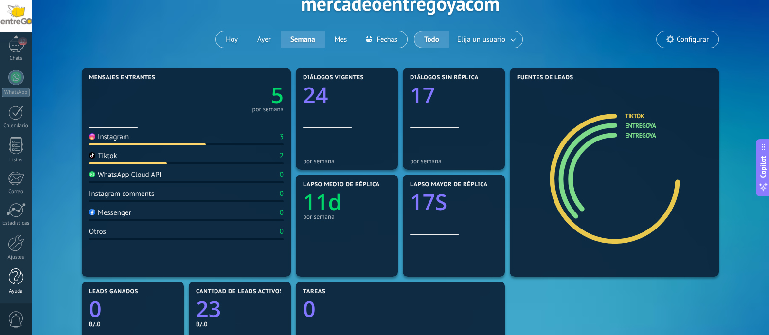
scroll to position [121, 0]
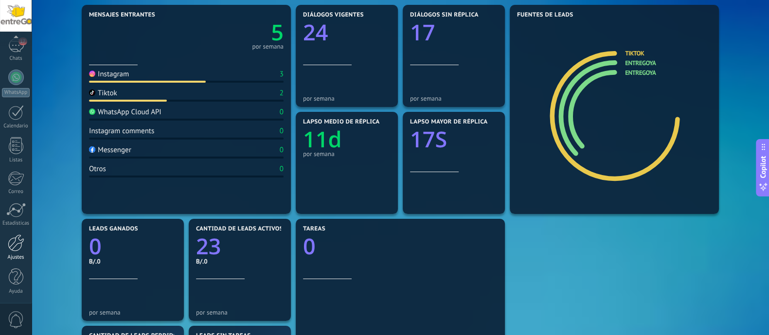
click at [18, 253] on link "Ajustes" at bounding box center [16, 248] width 32 height 26
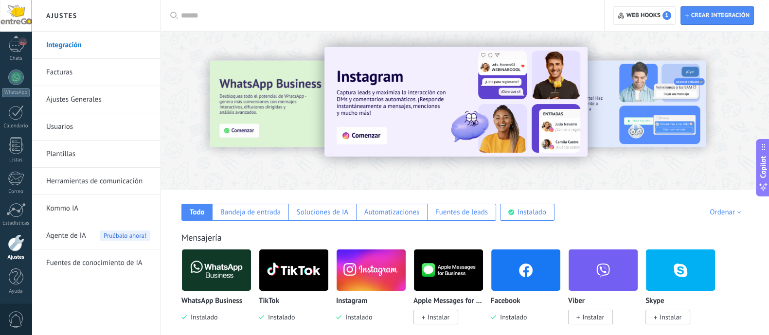
click at [637, 95] on div at bounding box center [706, 111] width 219 height 88
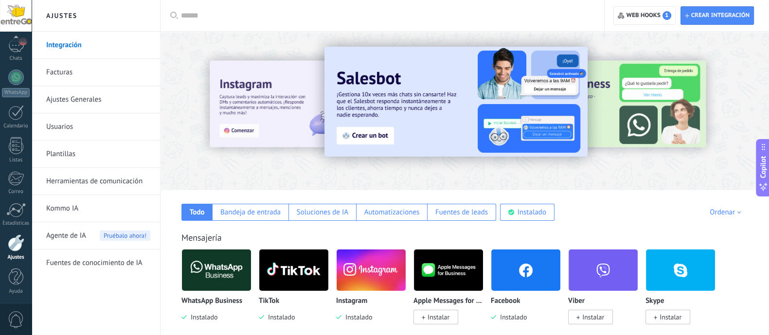
drag, startPoint x: 631, startPoint y: 78, endPoint x: 625, endPoint y: 81, distance: 6.8
click at [632, 78] on div at bounding box center [706, 111] width 219 height 88
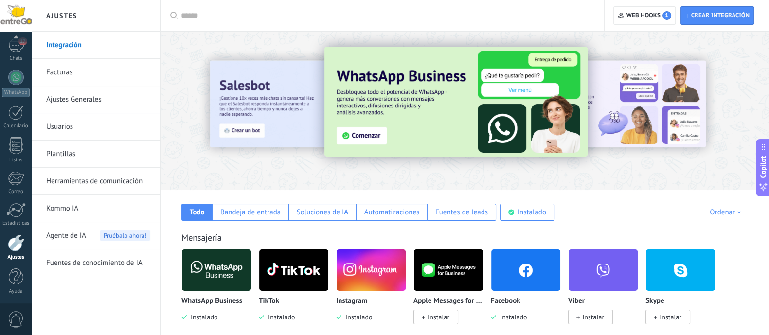
click at [622, 86] on div at bounding box center [706, 111] width 219 height 88
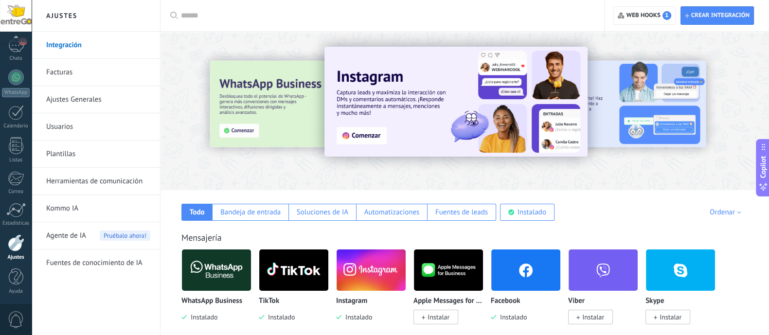
drag, startPoint x: 616, startPoint y: 100, endPoint x: 610, endPoint y: 102, distance: 6.3
click at [617, 100] on div at bounding box center [706, 111] width 219 height 88
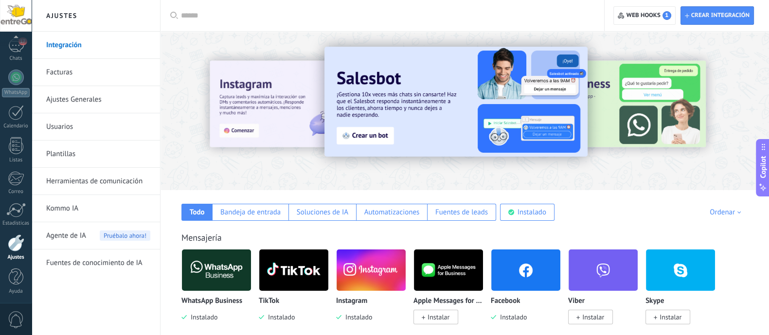
click at [583, 97] on img at bounding box center [456, 102] width 263 height 110
click at [620, 95] on div at bounding box center [706, 111] width 219 height 88
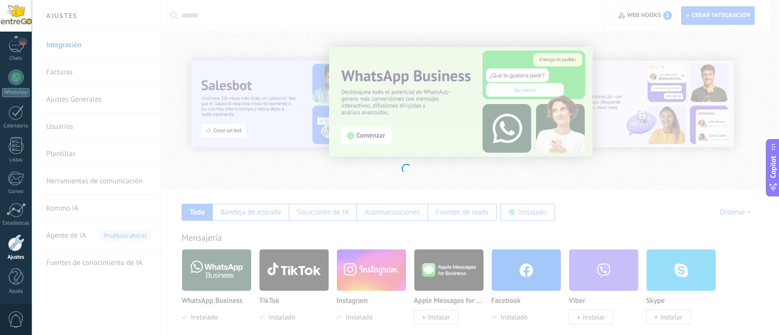
click at [254, 219] on div at bounding box center [405, 167] width 747 height 335
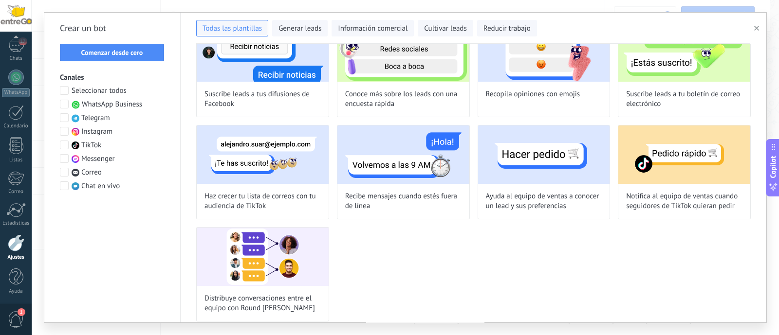
scroll to position [582, 0]
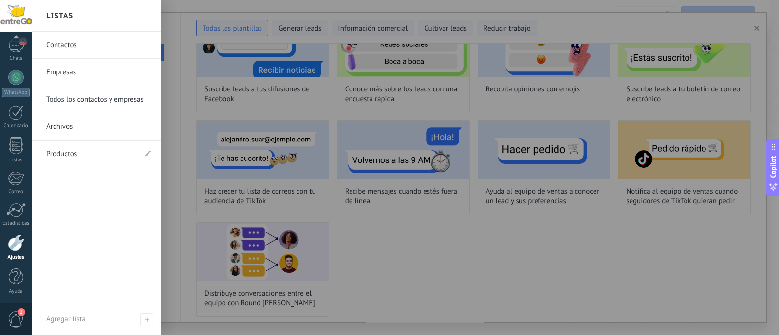
click at [63, 75] on link "Empresas" at bounding box center [98, 72] width 105 height 27
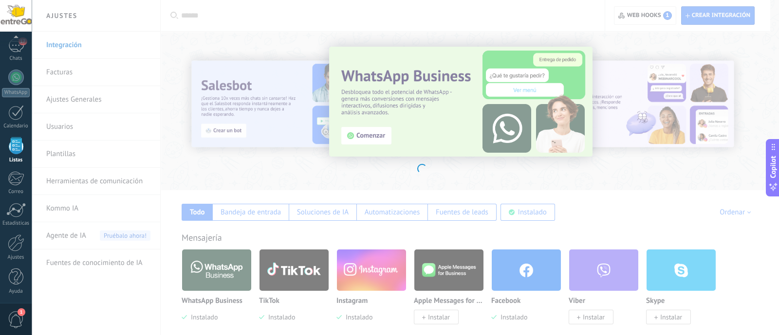
scroll to position [60, 0]
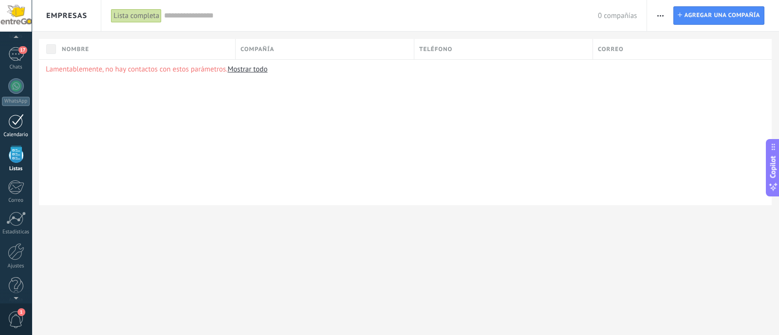
click at [19, 121] on div at bounding box center [16, 121] width 16 height 15
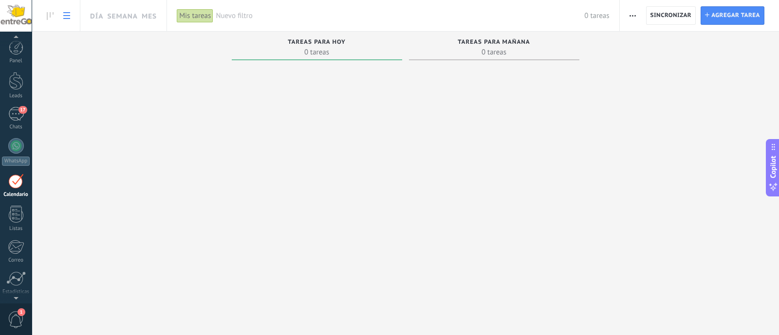
scroll to position [27, 0]
click at [58, 16] on link at bounding box center [66, 15] width 17 height 19
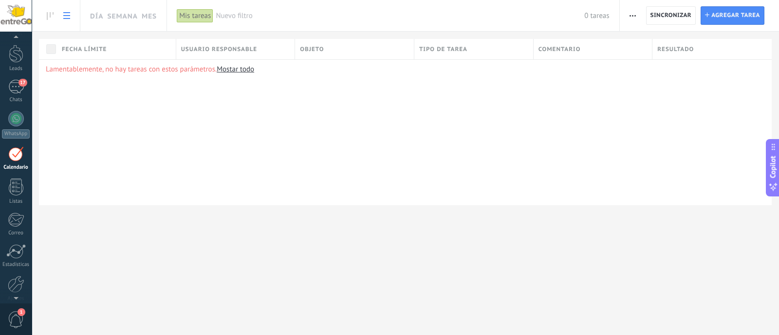
click at [40, 13] on div "Día Semana Mes" at bounding box center [99, 15] width 135 height 31
click at [49, 13] on icon at bounding box center [50, 16] width 7 height 8
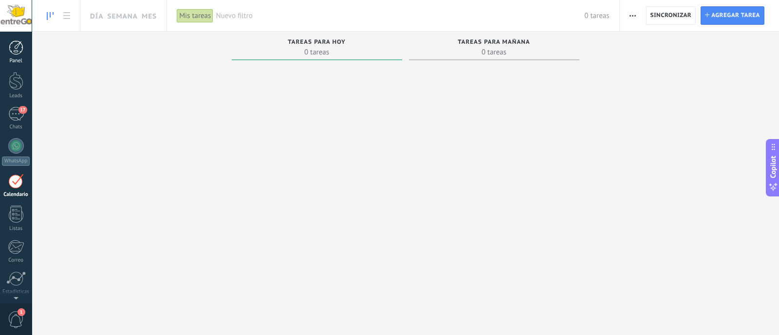
click at [11, 49] on div at bounding box center [16, 47] width 15 height 15
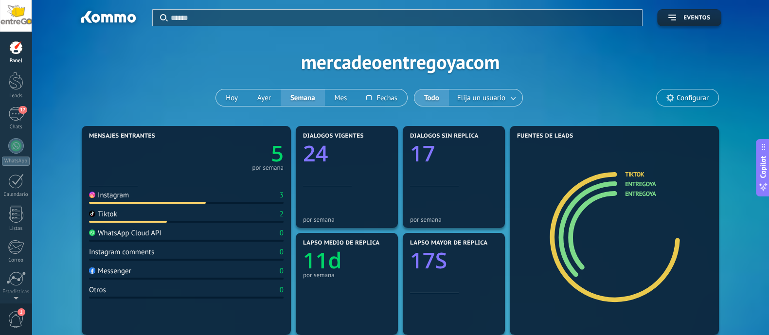
click at [688, 98] on span "Configurar" at bounding box center [693, 98] width 32 height 8
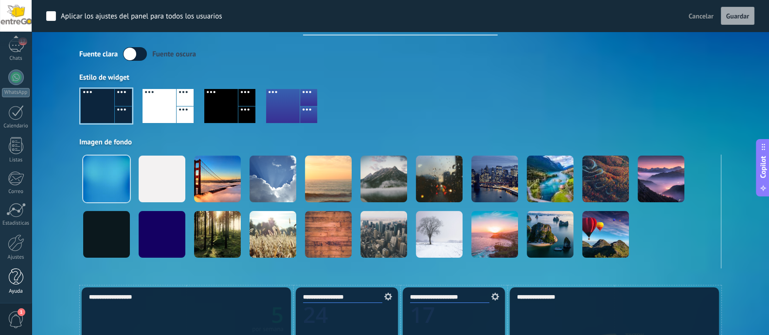
scroll to position [60, 0]
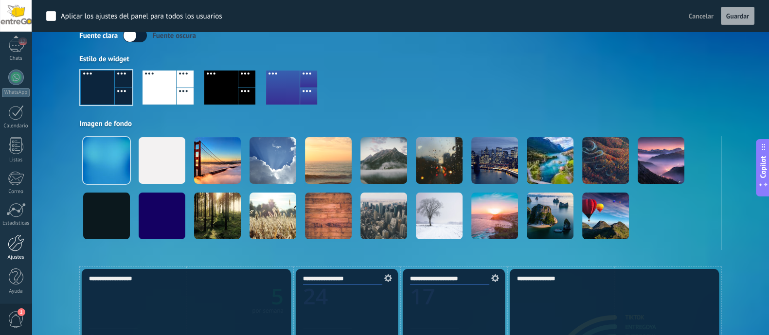
click at [24, 249] on link "Ajustes" at bounding box center [16, 248] width 32 height 26
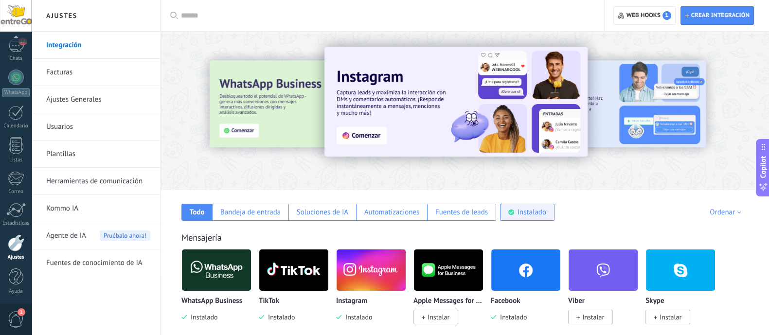
click at [538, 210] on div "Instalado" at bounding box center [532, 212] width 29 height 9
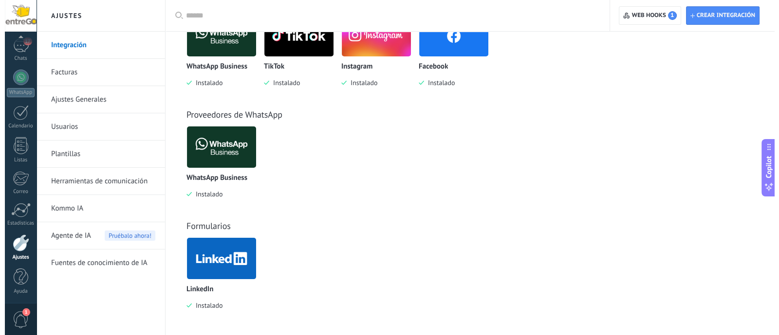
scroll to position [237, 0]
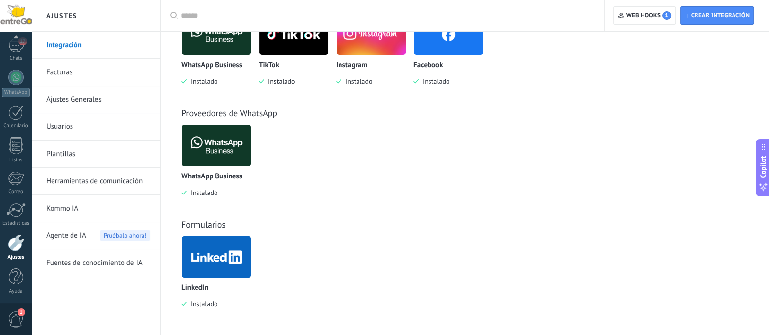
click at [209, 255] on img at bounding box center [216, 257] width 69 height 47
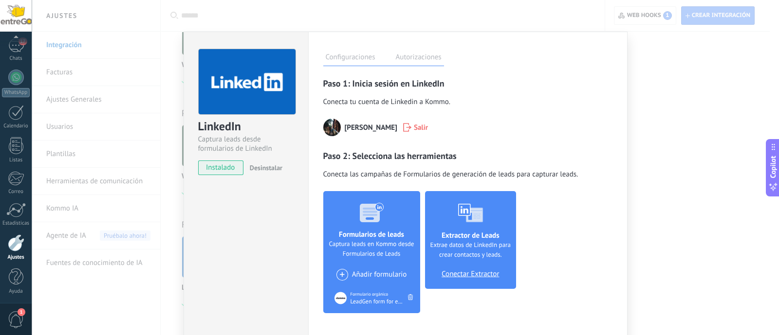
click at [404, 297] on div "Formulario orgánico LeadGen form for entreGO" at bounding box center [371, 298] width 89 height 15
click at [409, 297] on icon at bounding box center [410, 297] width 5 height 6
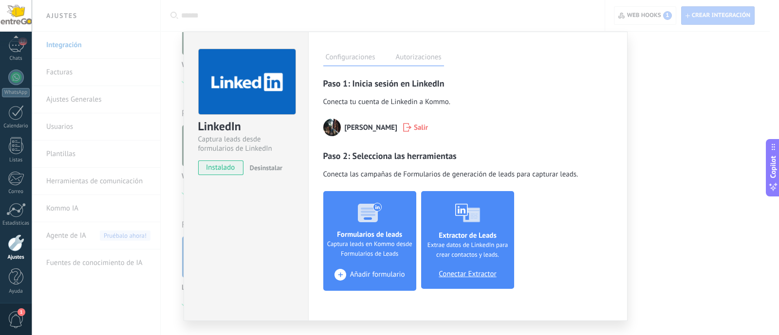
click at [377, 271] on span "Añadir formulario" at bounding box center [377, 275] width 55 height 9
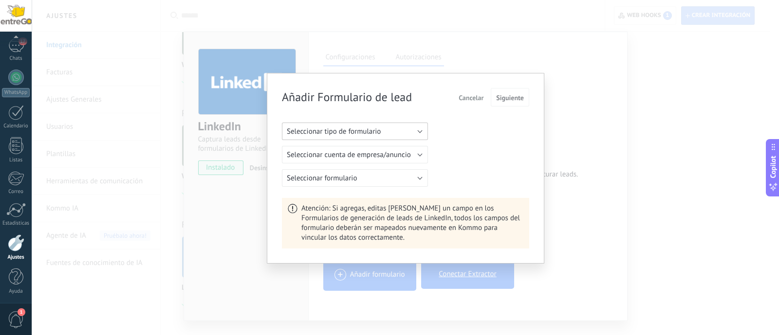
click at [384, 134] on button "Seleccionar tipo de formulario" at bounding box center [355, 132] width 146 height 18
click at [359, 149] on span "Formulario orgánico" at bounding box center [350, 148] width 148 height 9
click at [372, 157] on button "Seleccionar empresa" at bounding box center [355, 155] width 146 height 18
click at [341, 169] on span "entreGO" at bounding box center [350, 171] width 148 height 9
click at [380, 181] on button "Seleccionar formulario" at bounding box center [355, 178] width 146 height 18
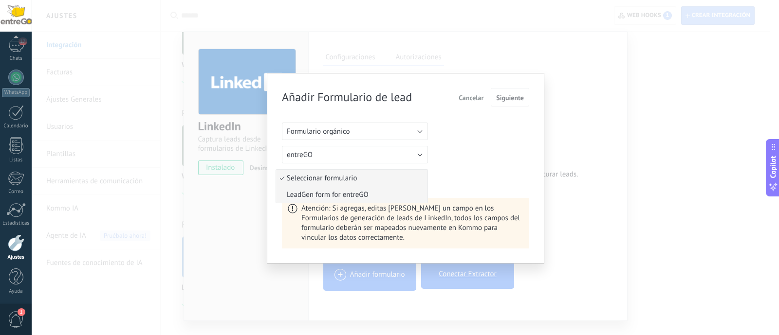
click at [312, 194] on span "LeadGen form for entreGO" at bounding box center [350, 194] width 148 height 9
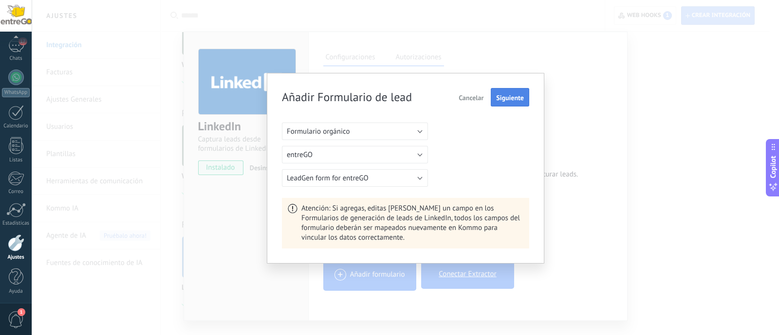
click at [505, 99] on span "Siguiente" at bounding box center [510, 97] width 28 height 7
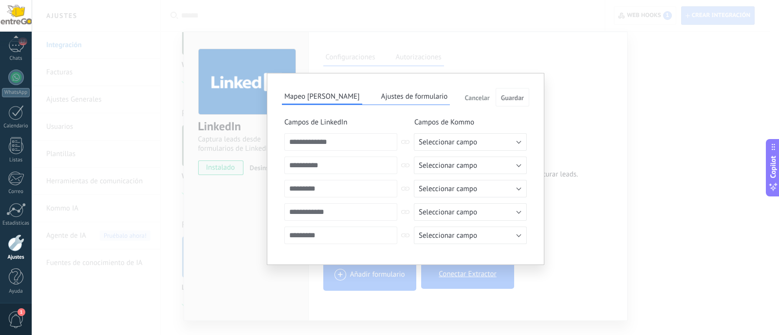
click at [380, 101] on button "Ajustes de formulario" at bounding box center [415, 96] width 72 height 15
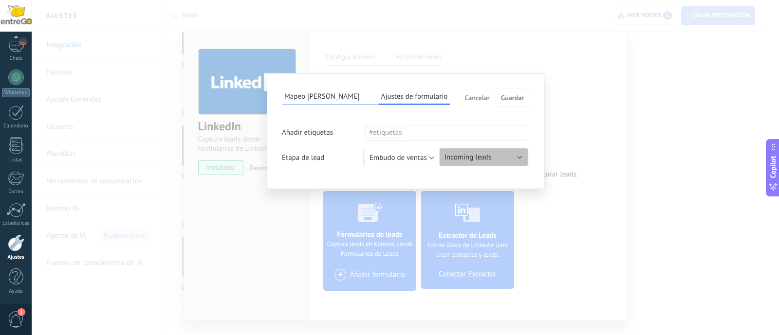
click at [475, 157] on span "Incoming leads" at bounding box center [467, 157] width 47 height 9
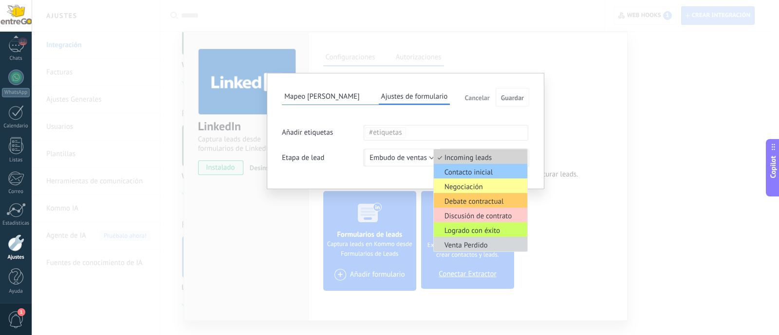
click at [475, 154] on span "Incoming leads" at bounding box center [479, 157] width 91 height 9
click at [506, 115] on div "**********" at bounding box center [405, 131] width 247 height 86
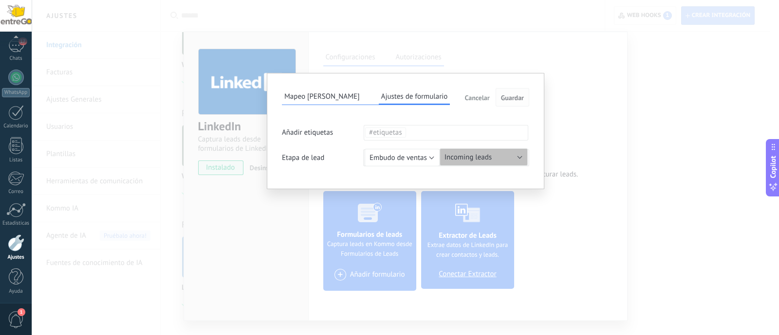
click at [517, 94] on span "Guardar" at bounding box center [512, 97] width 23 height 7
click at [516, 97] on span "Guardar" at bounding box center [512, 97] width 23 height 7
click at [411, 154] on span "Embudo de ventas" at bounding box center [397, 157] width 57 height 9
click at [508, 98] on span "Guardar" at bounding box center [512, 97] width 23 height 7
click at [328, 96] on button "Mapeo [PERSON_NAME]" at bounding box center [322, 96] width 80 height 15
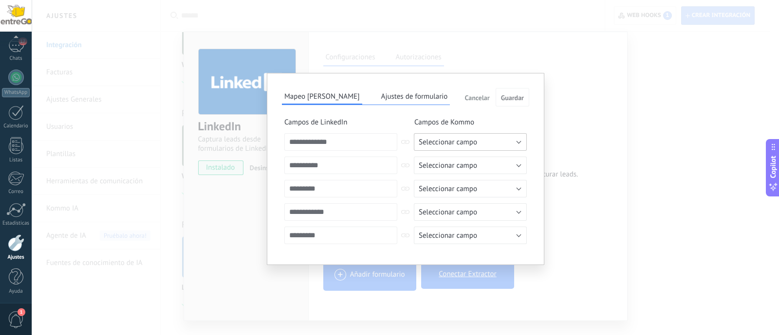
click at [461, 139] on span "Seleccionar campo" at bounding box center [447, 142] width 58 height 9
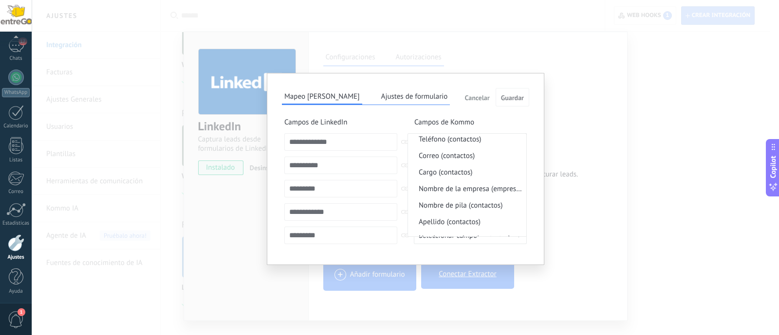
scroll to position [58, 0]
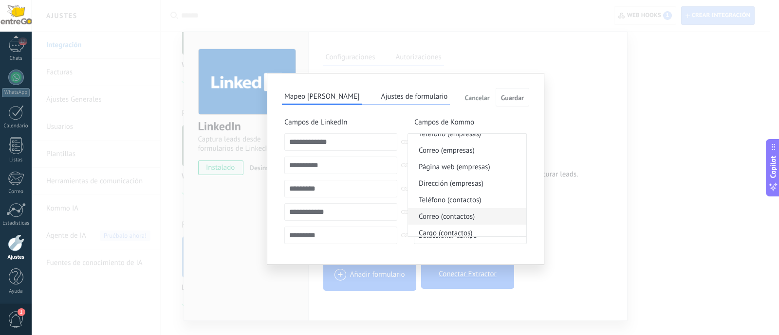
click at [447, 216] on span "Correo (contactos)" at bounding box center [465, 216] width 115 height 9
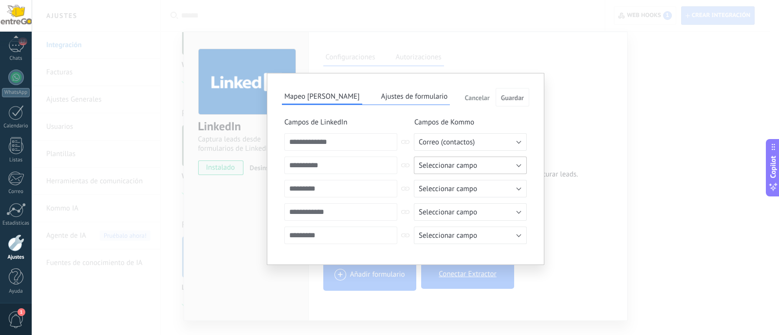
click at [453, 163] on span "Seleccionar campo" at bounding box center [447, 165] width 58 height 9
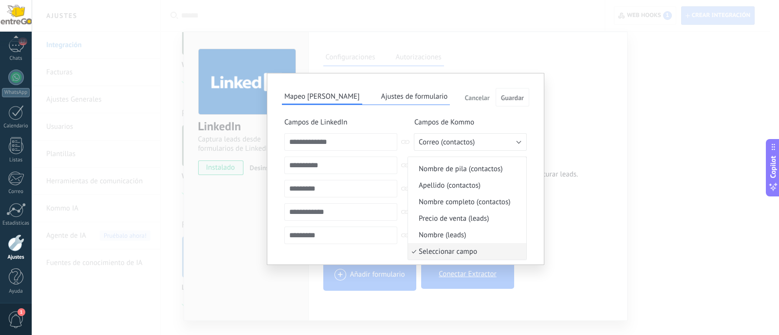
scroll to position [163, 0]
click at [481, 237] on span "Nombre (leads)" at bounding box center [465, 235] width 115 height 9
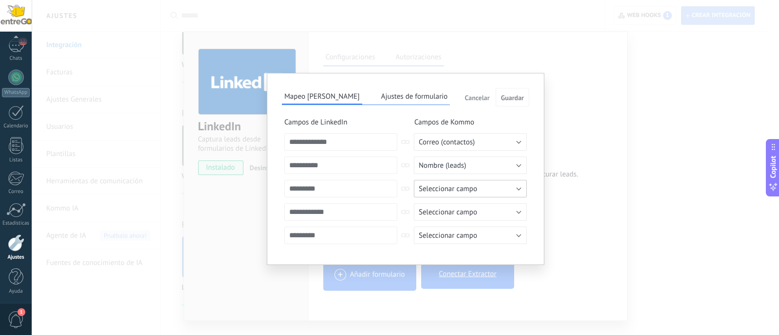
click at [463, 190] on span "Seleccionar campo" at bounding box center [447, 188] width 58 height 9
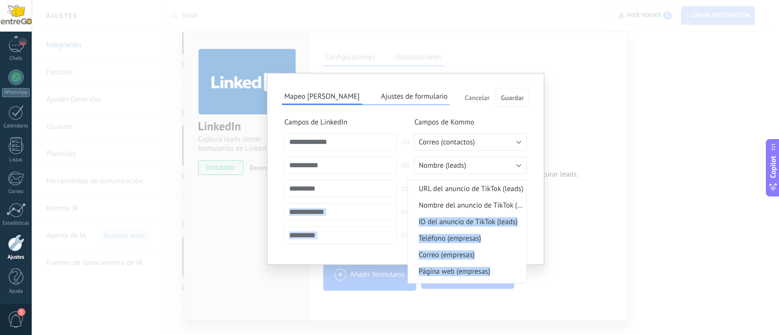
drag, startPoint x: 526, startPoint y: 212, endPoint x: 527, endPoint y: 225, distance: 12.7
click at [527, 225] on div "**********" at bounding box center [405, 181] width 247 height 127
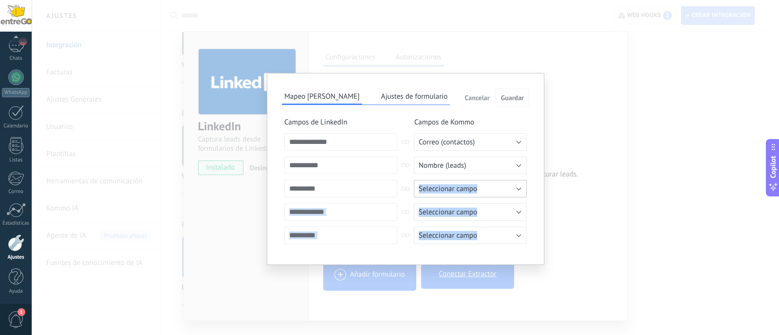
click at [518, 193] on button "Seleccionar campo" at bounding box center [470, 189] width 113 height 18
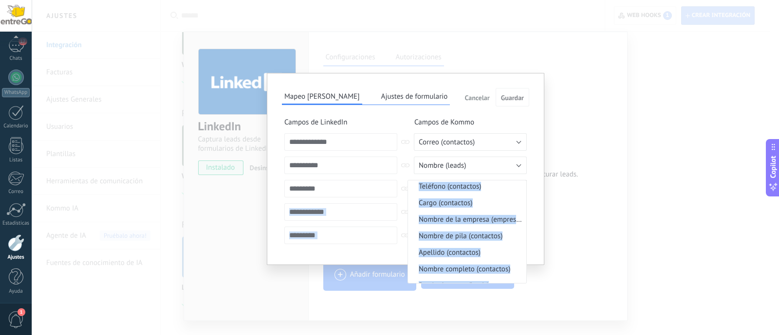
scroll to position [129, 0]
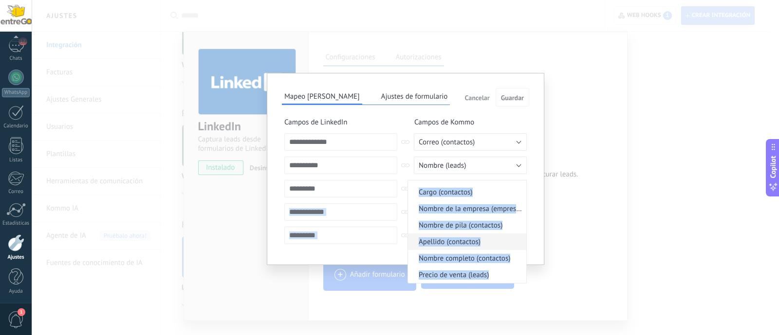
click at [485, 239] on span "Apellido (contactos)" at bounding box center [465, 241] width 115 height 9
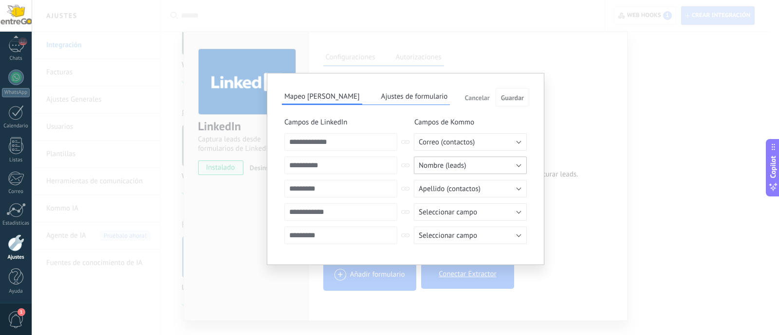
click at [483, 164] on button "Nombre (leads)" at bounding box center [470, 166] width 113 height 18
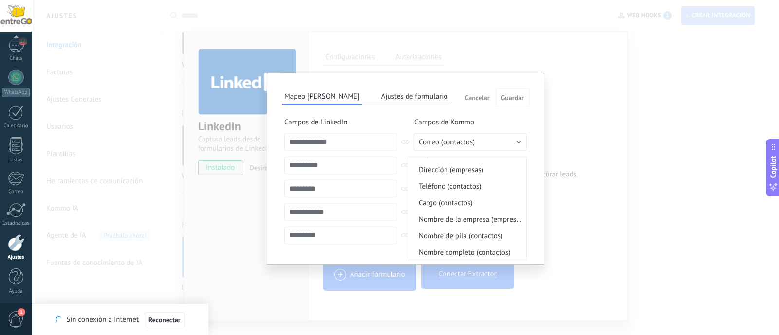
click at [648, 202] on div "**********" at bounding box center [405, 167] width 747 height 335
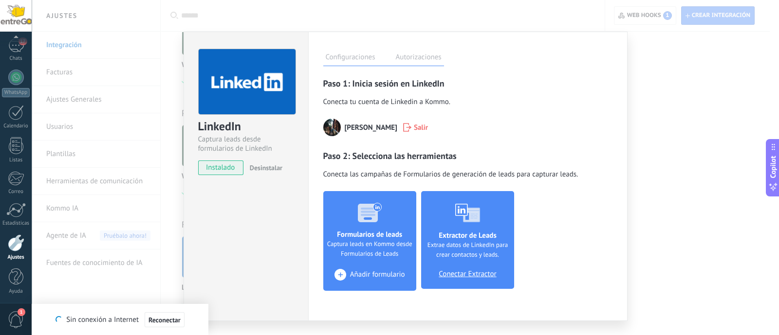
click at [359, 273] on span "Añadir formulario" at bounding box center [377, 275] width 55 height 9
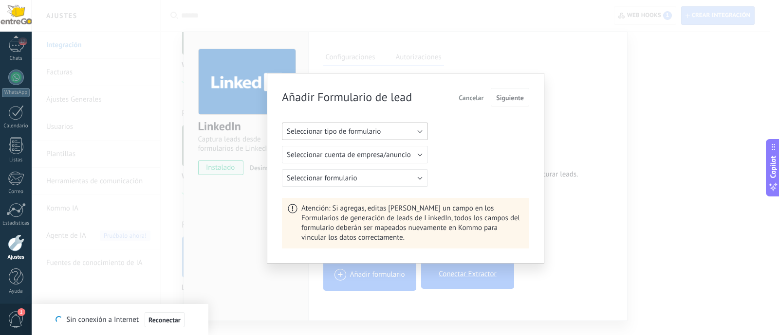
click at [410, 129] on button "Seleccionar tipo de formulario" at bounding box center [355, 132] width 146 height 18
click at [323, 148] on span "Formulario orgánico" at bounding box center [350, 148] width 148 height 9
click at [414, 152] on button "Seleccionar empresa" at bounding box center [355, 155] width 146 height 18
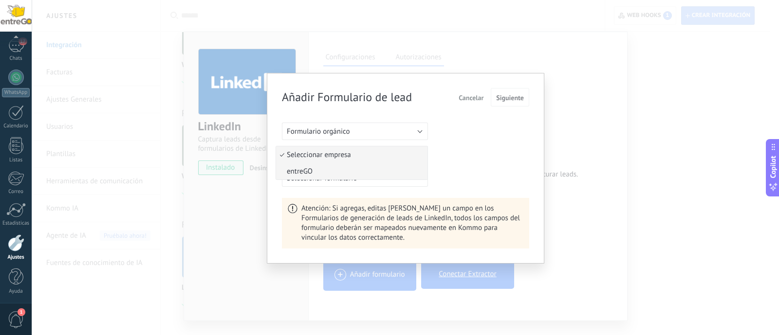
click at [309, 173] on span "entreGO" at bounding box center [350, 171] width 148 height 9
click at [377, 174] on button "Seleccionar formulario" at bounding box center [355, 178] width 146 height 18
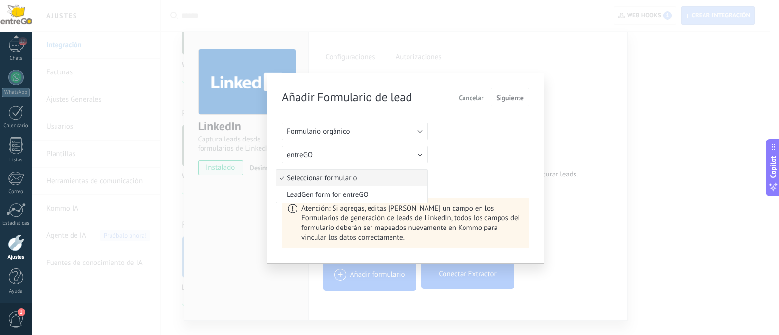
click at [377, 174] on span "Seleccionar formulario" at bounding box center [350, 178] width 148 height 9
click at [338, 198] on span "LeadGen form for entreGO" at bounding box center [350, 194] width 148 height 9
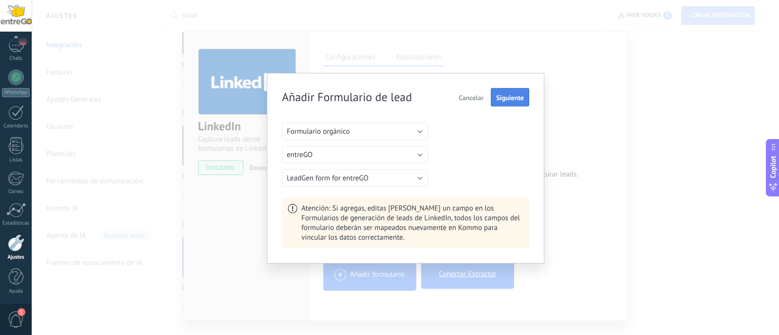
click at [516, 98] on span "Siguiente" at bounding box center [510, 97] width 28 height 7
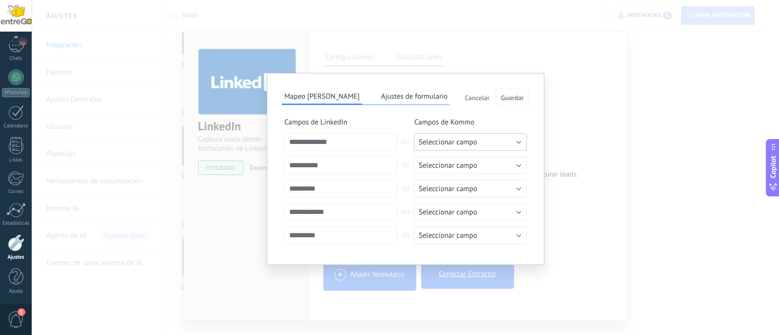
click at [518, 142] on button "Seleccionar campo" at bounding box center [470, 142] width 113 height 18
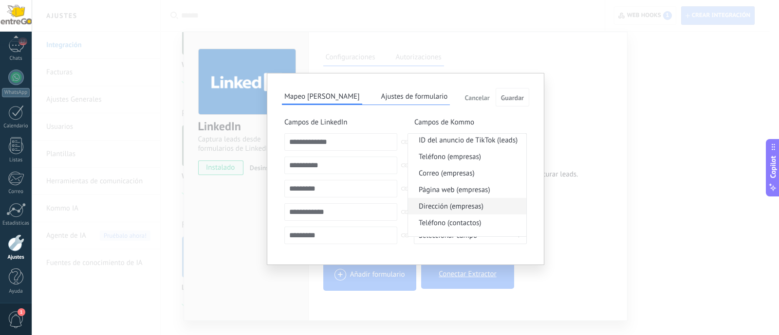
scroll to position [60, 0]
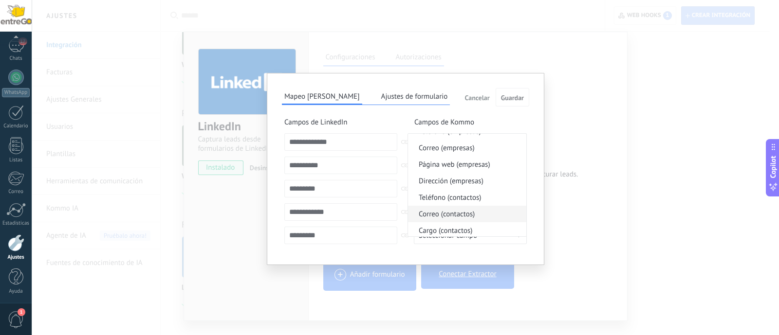
click at [478, 212] on span "Correo (contactos)" at bounding box center [465, 214] width 115 height 9
click at [468, 164] on span "Seleccionar campo" at bounding box center [447, 165] width 58 height 9
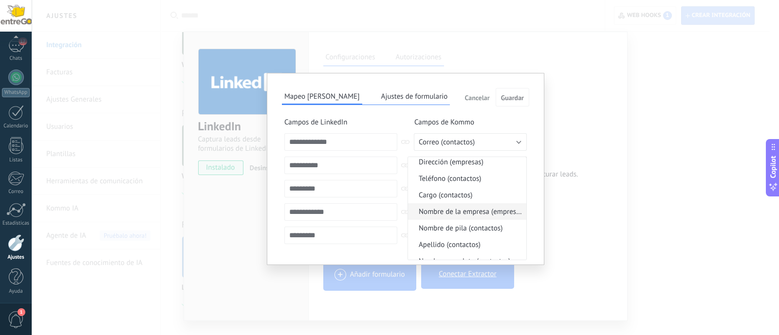
scroll to position [121, 0]
click at [476, 211] on span "Nombre de pila (contactos)" at bounding box center [465, 209] width 115 height 9
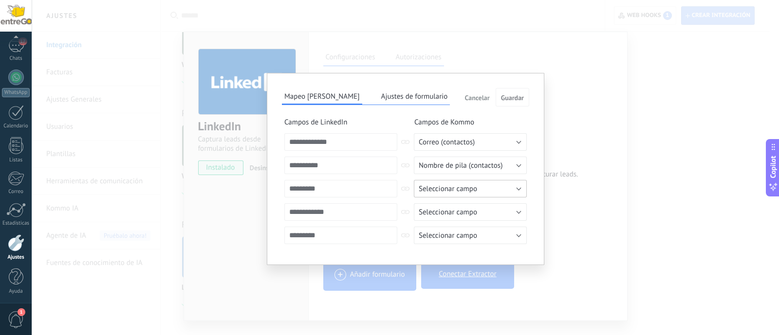
click at [448, 188] on span "Seleccionar campo" at bounding box center [447, 188] width 58 height 9
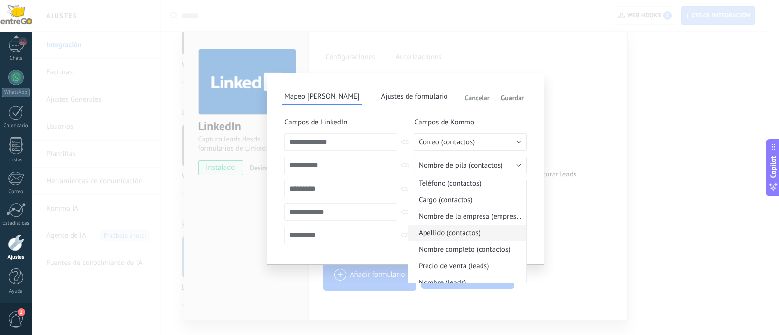
click at [468, 232] on span "Apellido (contactos)" at bounding box center [465, 233] width 115 height 9
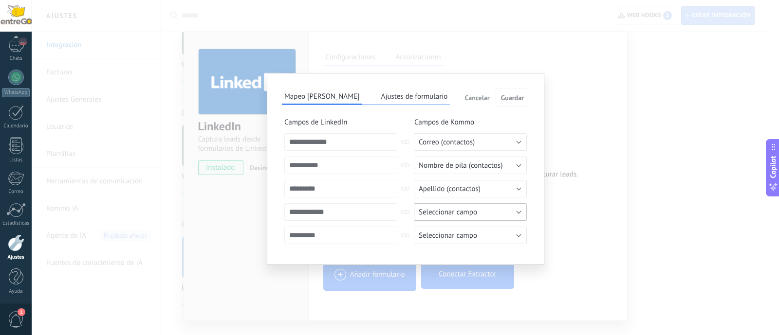
click at [450, 211] on span "Seleccionar campo" at bounding box center [447, 212] width 58 height 9
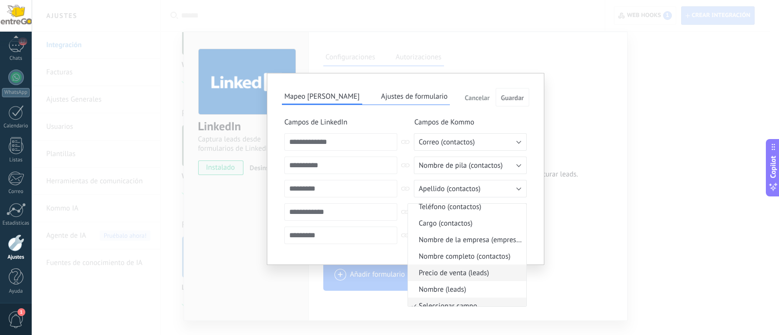
scroll to position [129, 0]
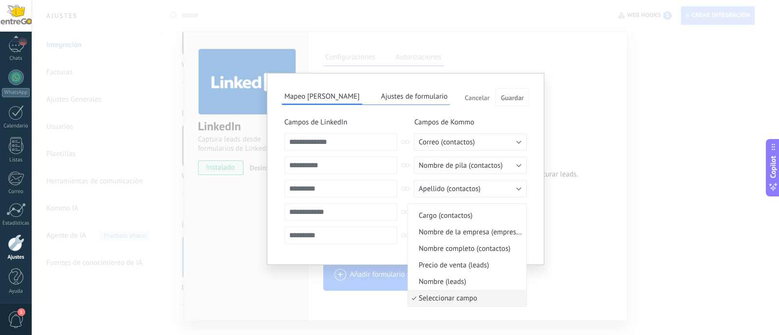
click at [534, 181] on div "**********" at bounding box center [405, 169] width 277 height 192
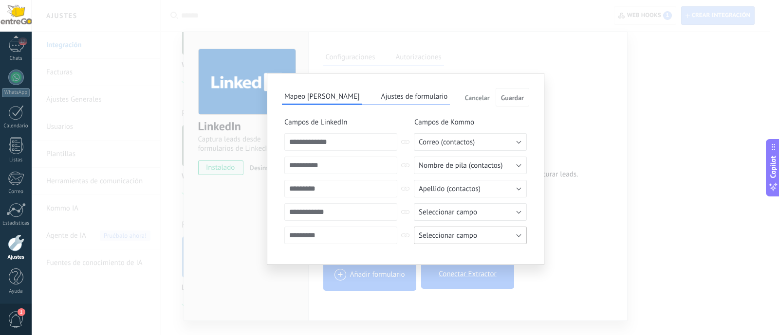
click at [454, 234] on span "Seleccionar campo" at bounding box center [447, 235] width 58 height 9
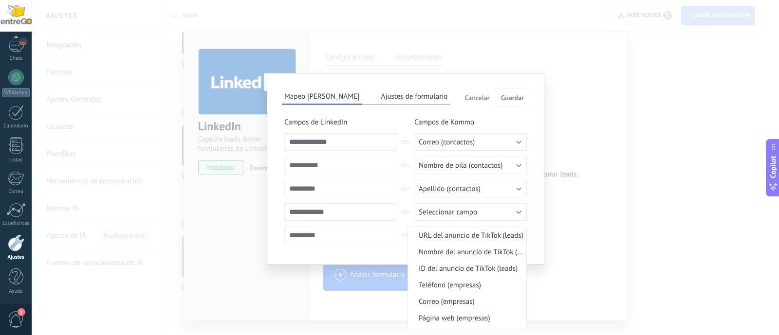
click at [539, 211] on div "**********" at bounding box center [405, 169] width 277 height 192
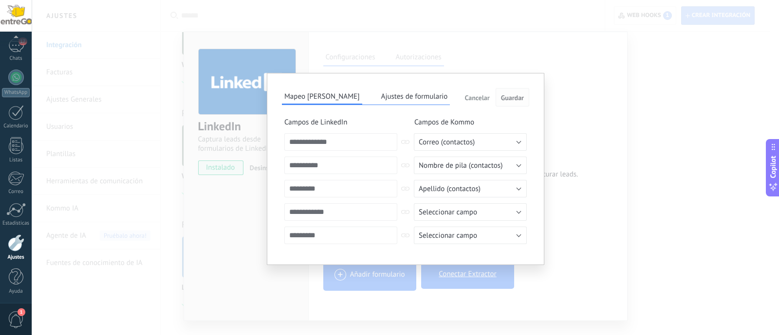
click at [512, 95] on span "Guardar" at bounding box center [512, 97] width 23 height 7
click at [482, 211] on button "Seleccionar campo" at bounding box center [470, 212] width 113 height 18
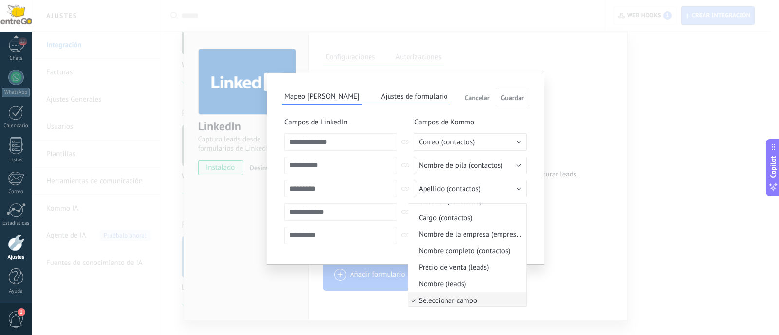
scroll to position [121, 0]
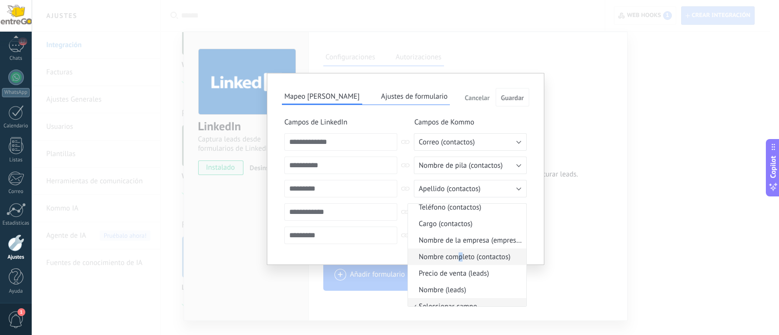
click at [459, 253] on span "Nombre completo (contactos)" at bounding box center [465, 257] width 115 height 9
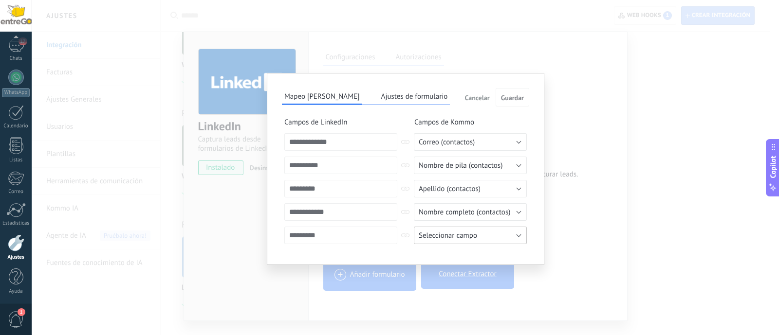
click at [519, 236] on button "Seleccionar campo" at bounding box center [470, 236] width 113 height 18
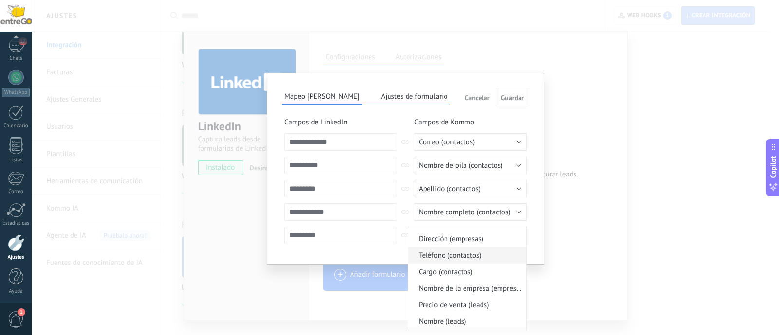
scroll to position [113, 0]
click at [467, 240] on span "Teléfono (contactos)" at bounding box center [465, 239] width 115 height 9
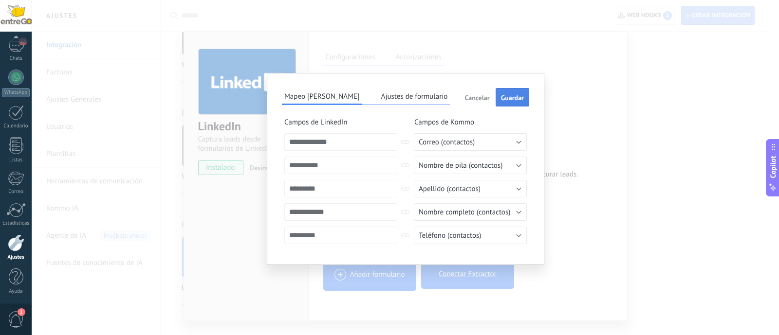
click at [511, 103] on button "Guardar" at bounding box center [512, 97] width 34 height 18
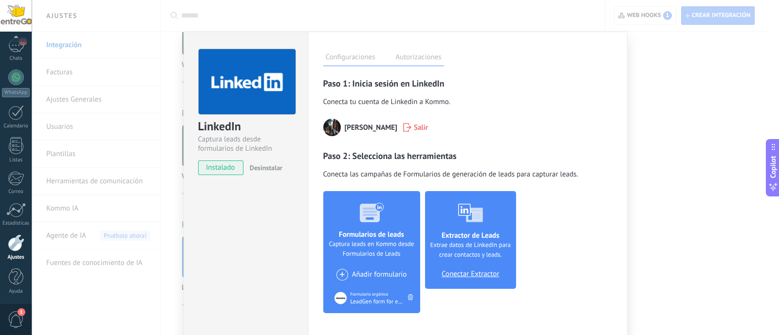
click at [406, 54] on label "Autorizaciones" at bounding box center [418, 59] width 51 height 14
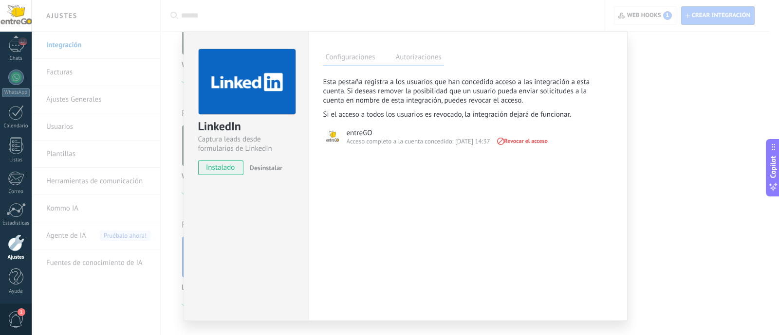
click at [350, 53] on label "Configuraciones" at bounding box center [350, 59] width 54 height 14
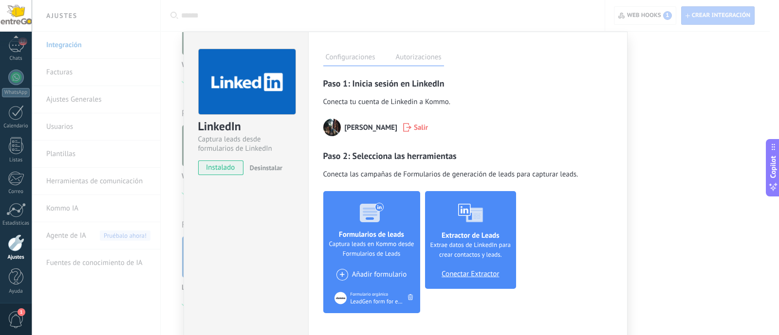
click at [13, 63] on div "Panel Leads 17 Chats WhatsApp Clientes" at bounding box center [16, 138] width 32 height 333
click at [13, 55] on div "Chats" at bounding box center [16, 58] width 28 height 6
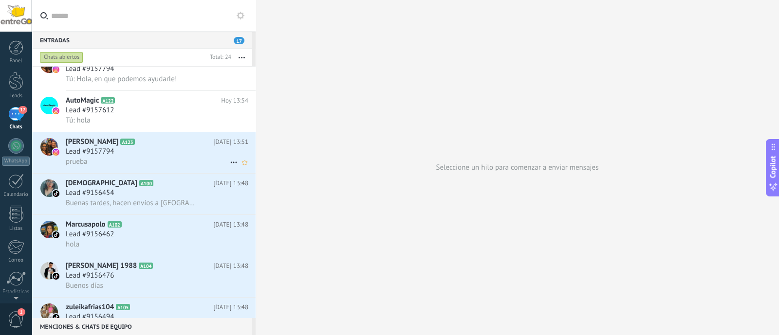
scroll to position [243, 0]
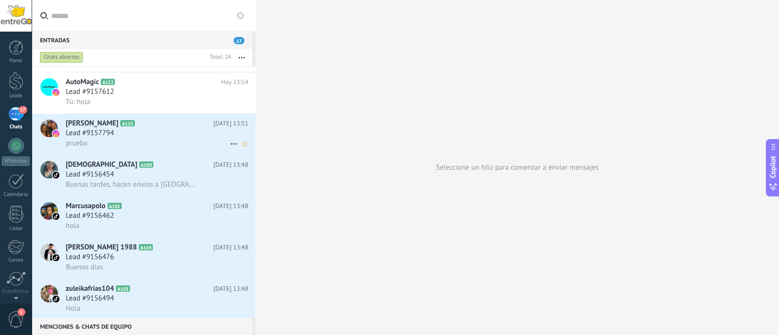
click at [174, 142] on div "prueba" at bounding box center [157, 143] width 182 height 10
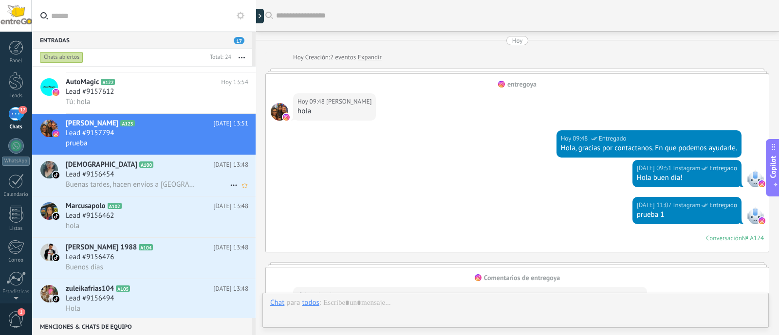
scroll to position [195, 0]
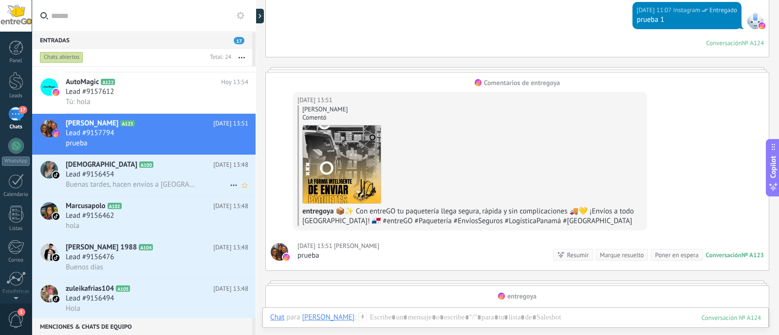
click at [181, 186] on h3 "Buenas tardes, hacen envíos a [GEOGRAPHIC_DATA]?" at bounding box center [133, 185] width 134 height 10
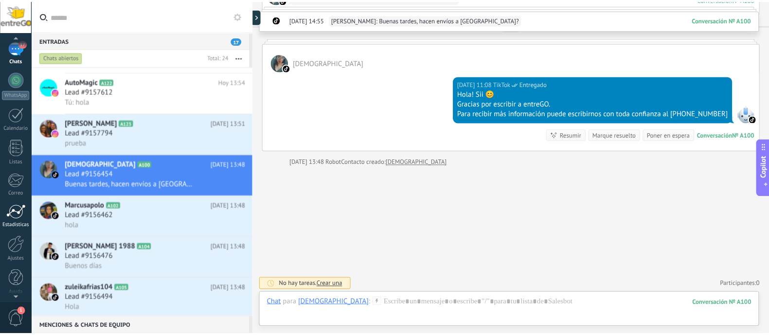
scroll to position [69, 0]
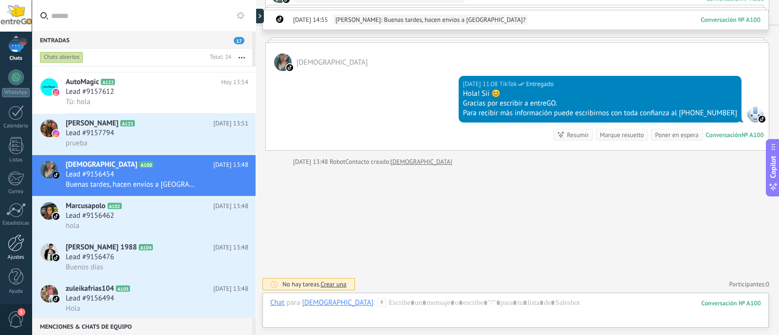
click at [18, 256] on div "Ajustes" at bounding box center [16, 257] width 28 height 6
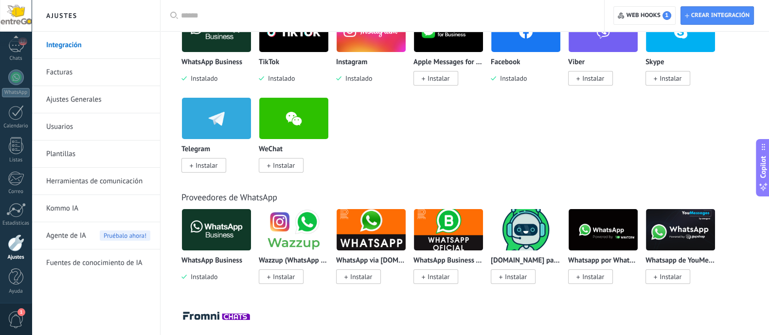
scroll to position [243, 0]
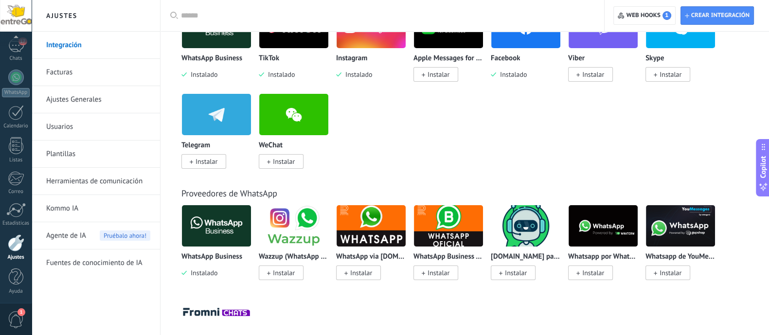
click at [85, 179] on link "Herramientas de comunicación" at bounding box center [98, 181] width 104 height 27
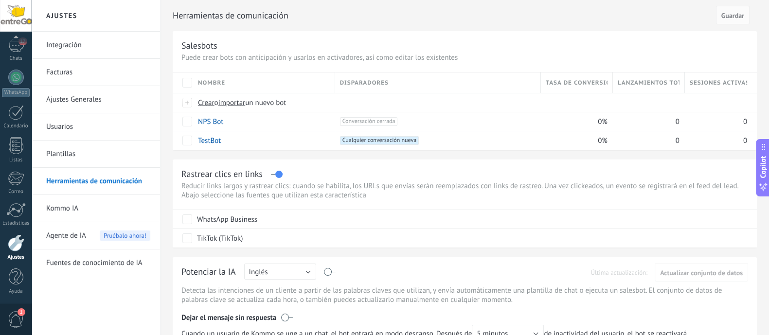
click at [75, 149] on link "Plantillas" at bounding box center [98, 154] width 104 height 27
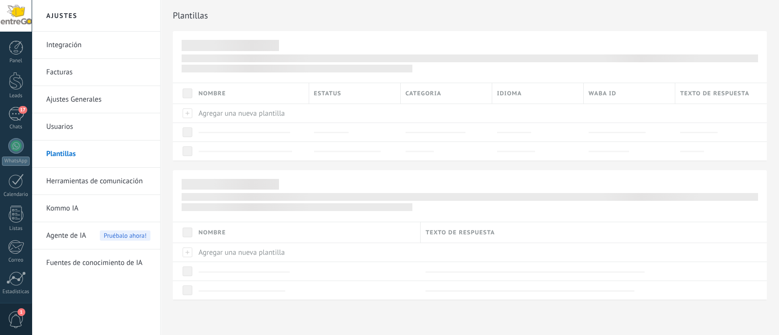
click at [58, 119] on link "Usuarios" at bounding box center [98, 126] width 104 height 27
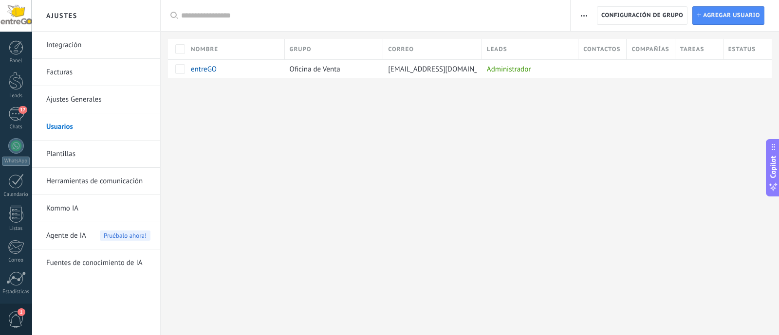
click at [66, 149] on link "Plantillas" at bounding box center [98, 154] width 104 height 27
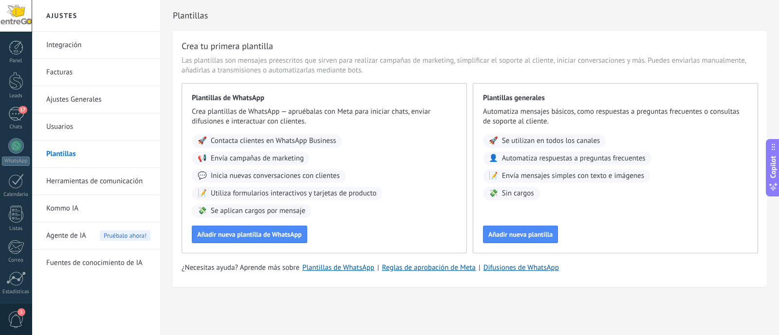
click at [87, 128] on link "Usuarios" at bounding box center [98, 126] width 104 height 27
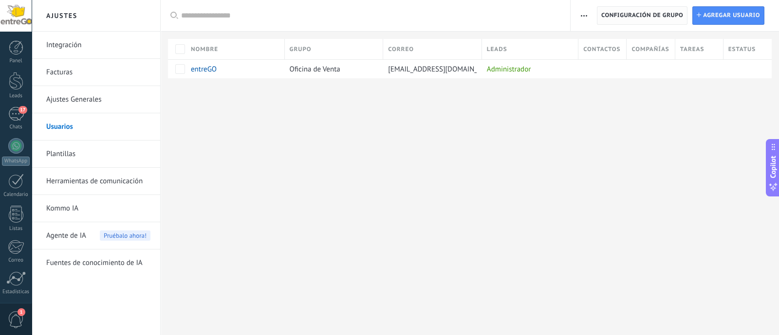
click at [620, 20] on span "Configuración de grupo" at bounding box center [642, 16] width 82 height 18
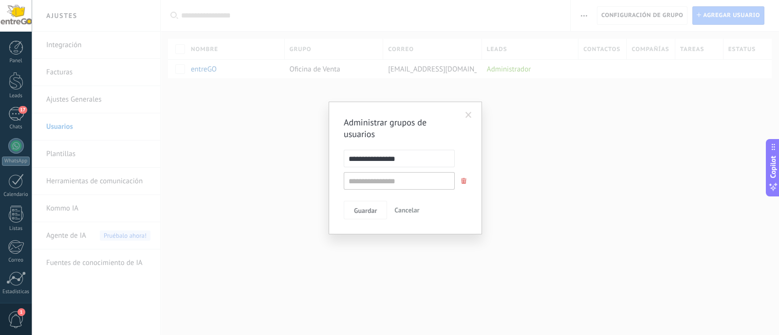
click at [394, 212] on span "Cancelar" at bounding box center [406, 210] width 25 height 9
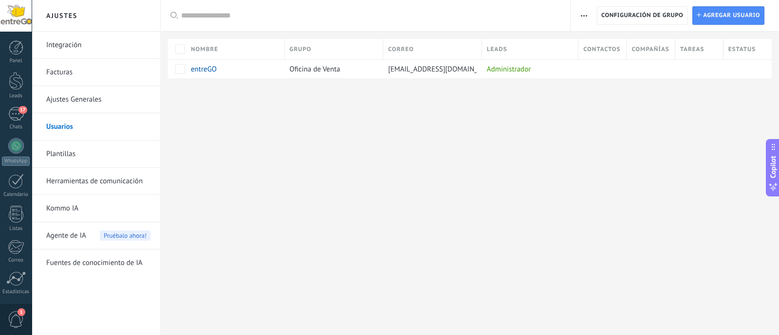
click at [585, 13] on span "button" at bounding box center [583, 15] width 6 height 18
click at [630, 130] on div "Ajustes Integración Facturas Ajustes Generales Usuarios Plantillas Herramientas…" at bounding box center [405, 167] width 747 height 335
click at [204, 68] on span "entreGO" at bounding box center [204, 69] width 26 height 9
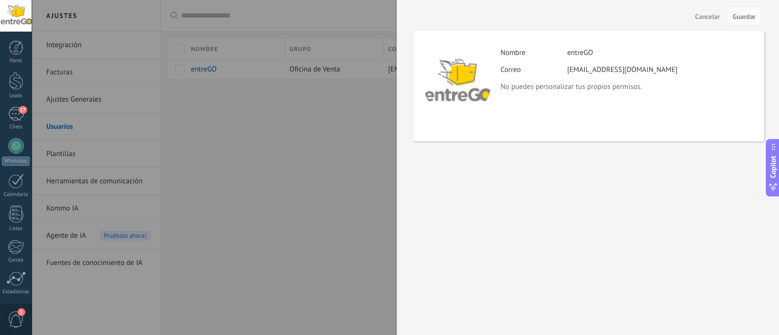
click at [356, 124] on div at bounding box center [389, 167] width 779 height 335
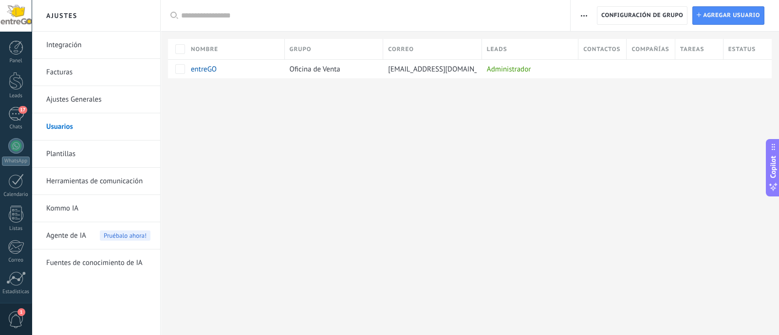
click at [80, 97] on link "Ajustes Generales" at bounding box center [98, 99] width 104 height 27
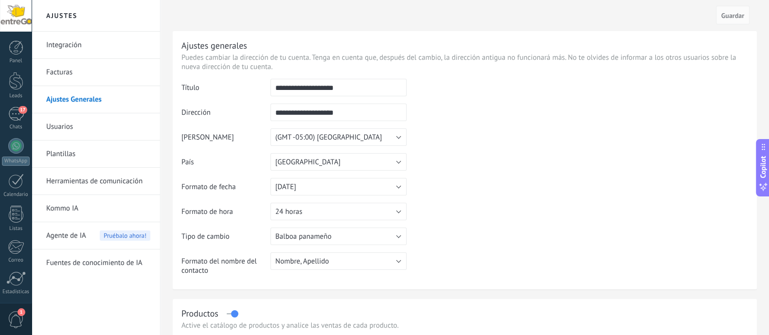
drag, startPoint x: 358, startPoint y: 90, endPoint x: 212, endPoint y: 77, distance: 146.6
click at [217, 77] on div "**********" at bounding box center [465, 160] width 584 height 258
type input "*******"
type input "*"
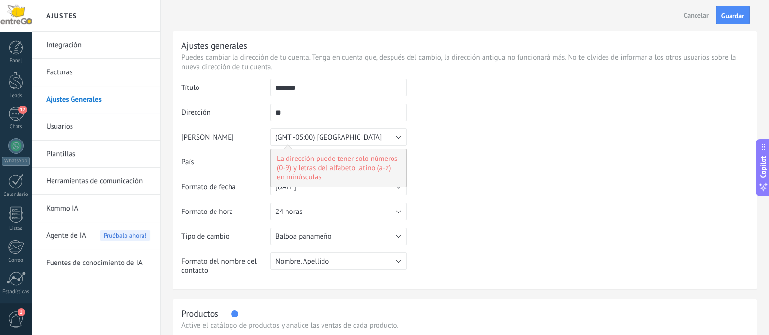
type input "*"
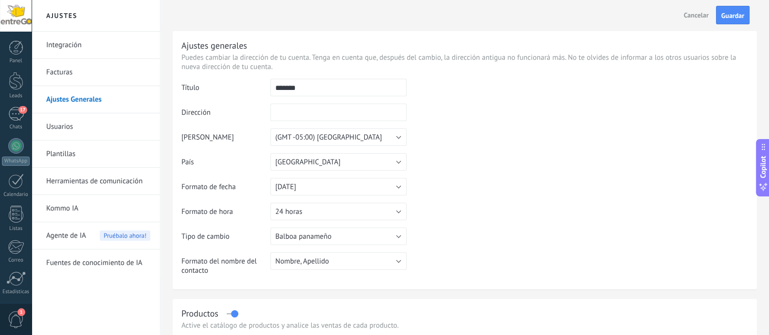
type input "*"
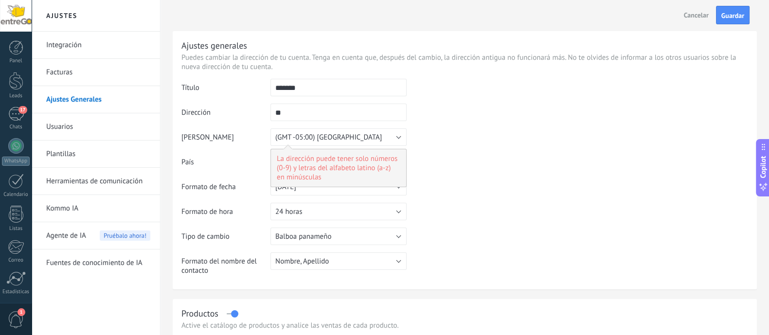
type input "*"
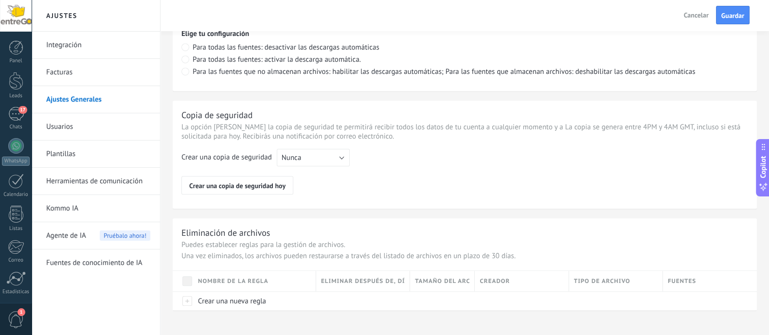
scroll to position [738, 0]
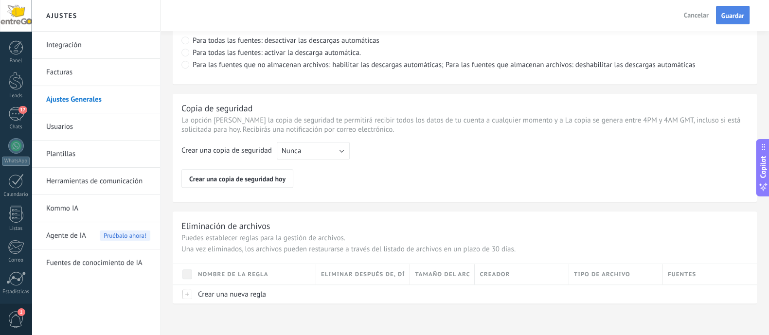
click at [727, 20] on button "Guardar" at bounding box center [733, 15] width 34 height 18
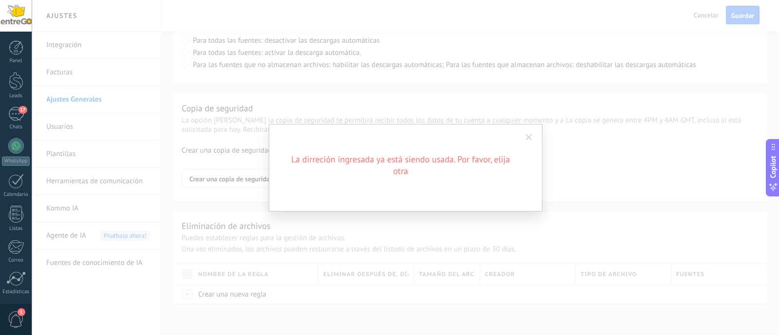
click at [528, 137] on span at bounding box center [529, 137] width 6 height 7
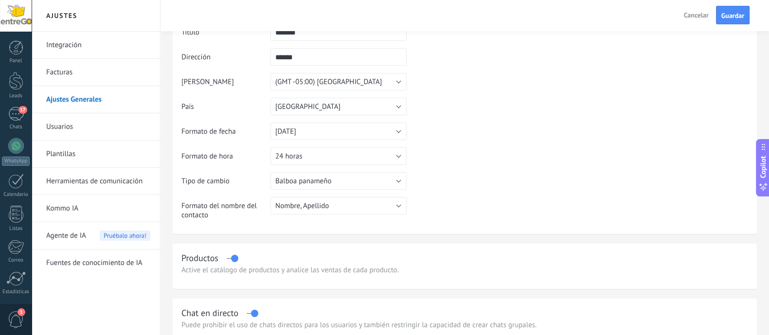
scroll to position [0, 0]
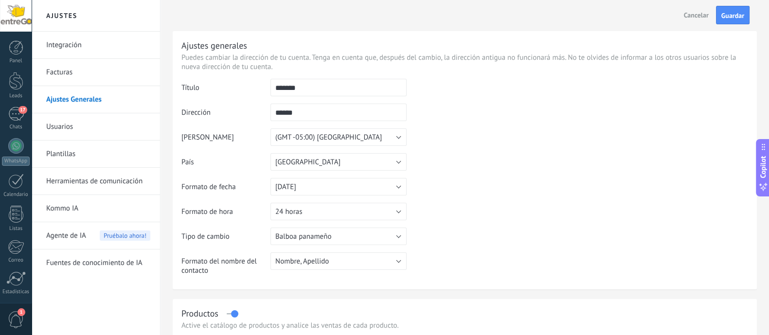
click at [324, 113] on input "******" at bounding box center [339, 113] width 136 height 18
type input "*"
click at [725, 13] on span "Guardar" at bounding box center [733, 15] width 23 height 7
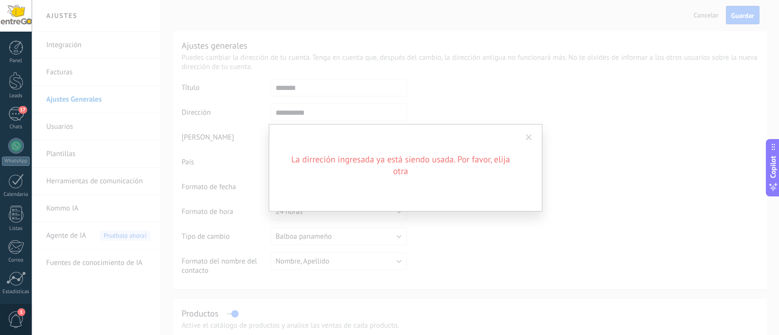
click at [509, 151] on div "La dirreción ingresada ya está siendo usada. Por favor, elija otra" at bounding box center [405, 168] width 273 height 88
click at [531, 134] on span at bounding box center [529, 137] width 6 height 7
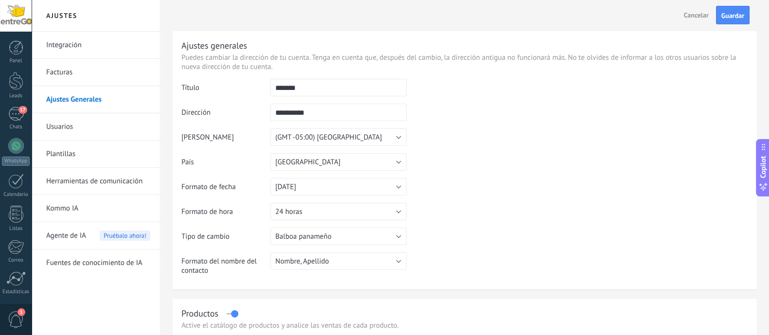
drag, startPoint x: 338, startPoint y: 111, endPoint x: 153, endPoint y: 103, distance: 185.1
type input "*********"
click at [737, 7] on button "Guardar" at bounding box center [733, 15] width 34 height 18
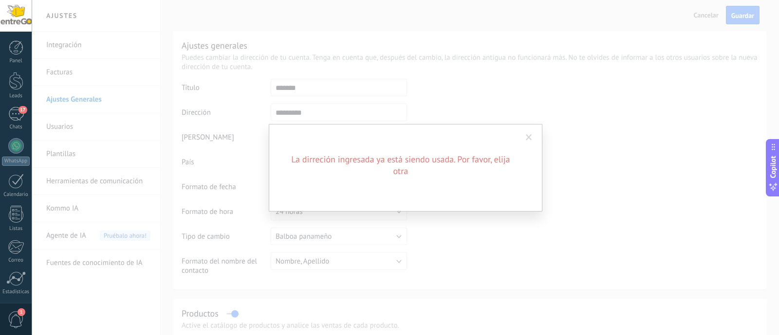
click at [356, 123] on div "La dirreción ingresada ya está siendo usada. Por favor, elija otra" at bounding box center [405, 167] width 747 height 335
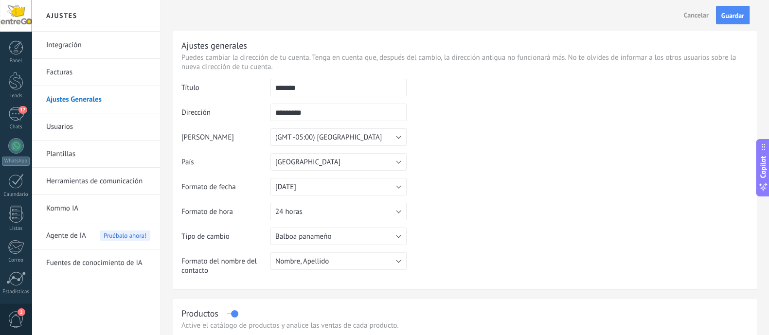
click at [335, 112] on input "*********" at bounding box center [339, 113] width 136 height 18
click at [689, 14] on span "Cancelar" at bounding box center [696, 15] width 25 height 9
type input "**********"
drag, startPoint x: 349, startPoint y: 88, endPoint x: 148, endPoint y: 67, distance: 202.0
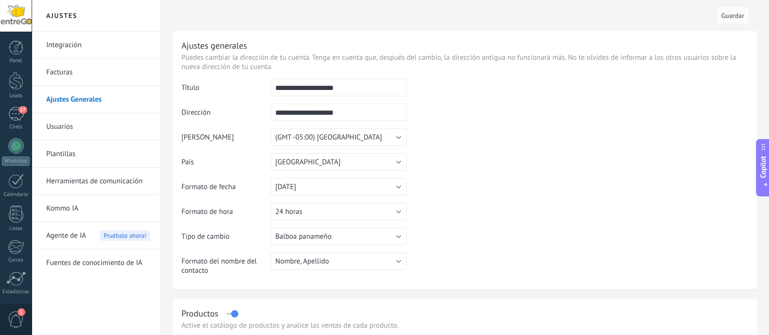
type input "*******"
click at [738, 17] on span "Guardar" at bounding box center [733, 15] width 23 height 7
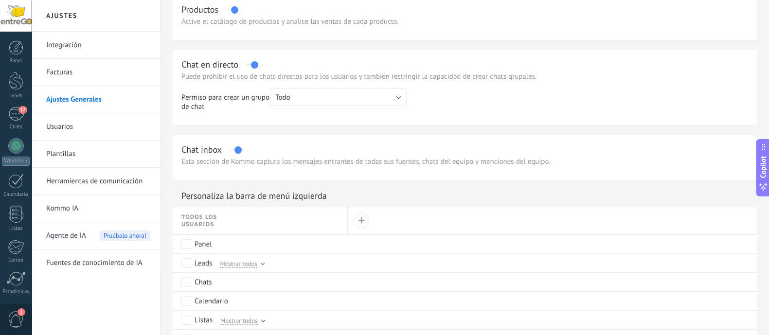
click at [86, 120] on link "Usuarios" at bounding box center [98, 126] width 104 height 27
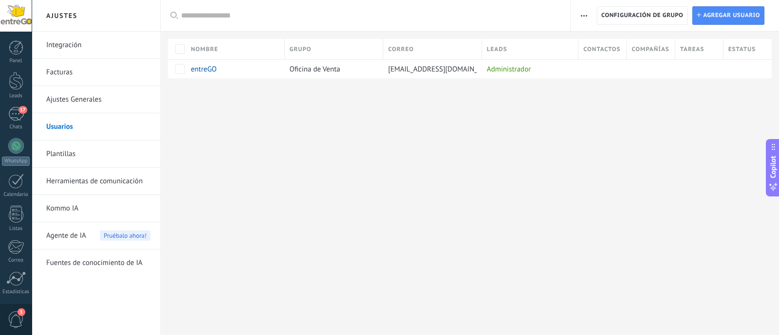
click at [76, 150] on link "Plantillas" at bounding box center [98, 154] width 104 height 27
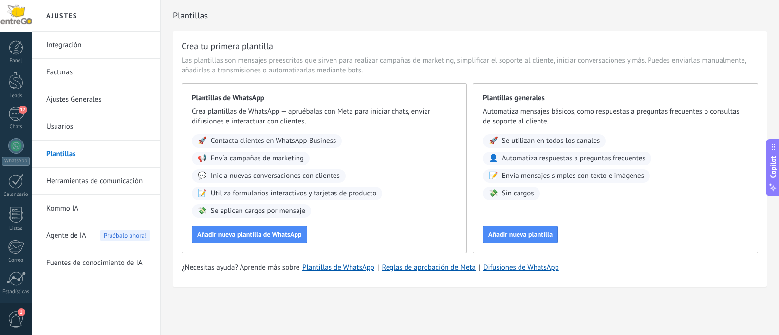
click at [111, 181] on link "Herramientas de comunicación" at bounding box center [98, 181] width 104 height 27
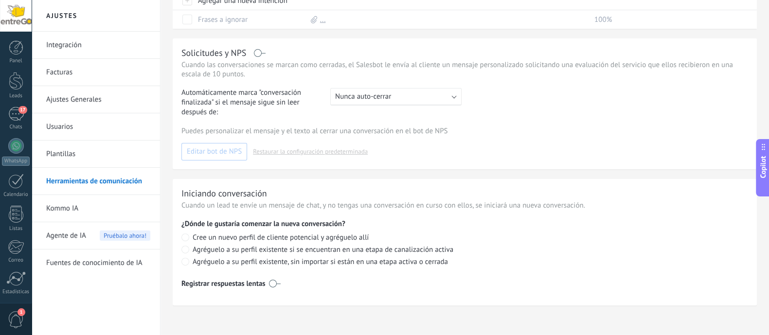
scroll to position [383, 0]
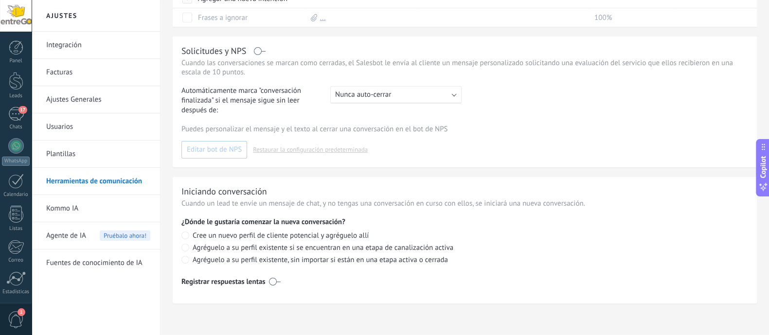
click at [105, 218] on link "Kommo IA" at bounding box center [98, 208] width 104 height 27
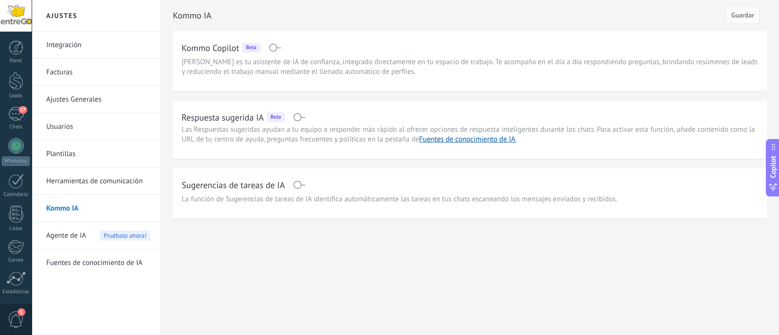
click at [73, 234] on span "Agente de IA" at bounding box center [66, 235] width 40 height 27
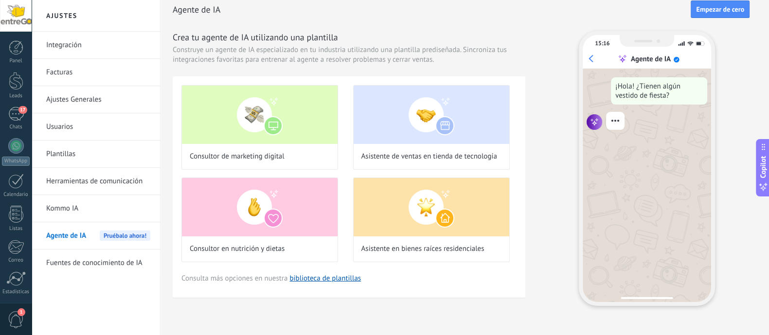
scroll to position [8, 0]
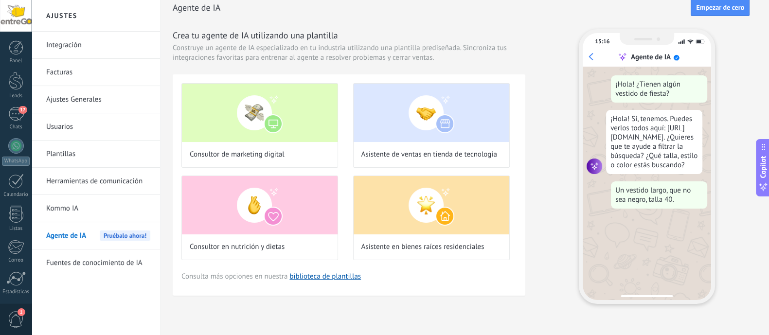
click at [97, 269] on link "Fuentes de conocimiento de IA" at bounding box center [98, 263] width 104 height 27
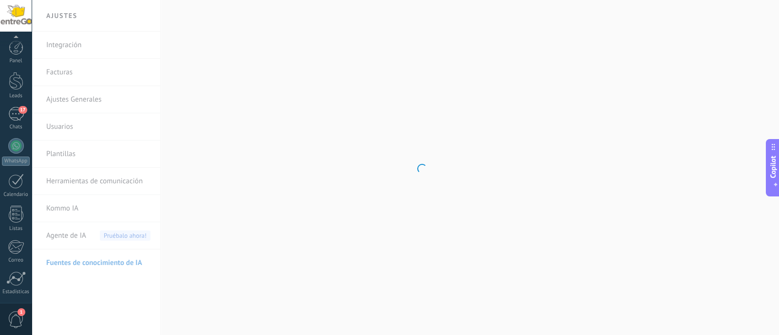
scroll to position [69, 0]
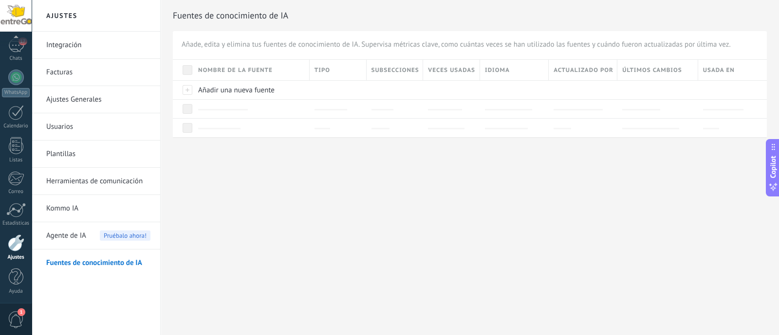
click at [23, 320] on span "1" at bounding box center [16, 319] width 17 height 17
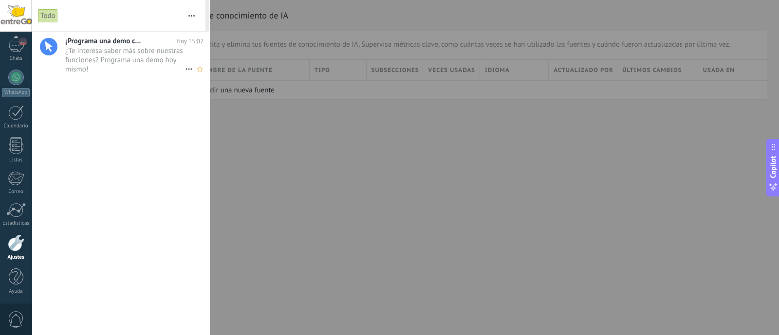
click at [113, 43] on span "¡Programa una demo con un experto!" at bounding box center [104, 40] width 78 height 9
click at [12, 46] on div at bounding box center [16, 47] width 15 height 15
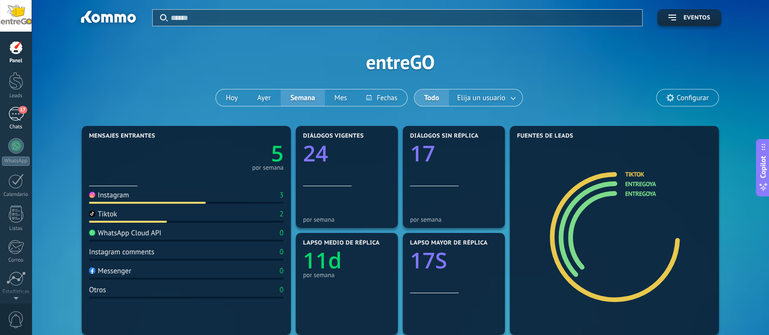
click at [22, 111] on span "17" at bounding box center [22, 110] width 8 height 8
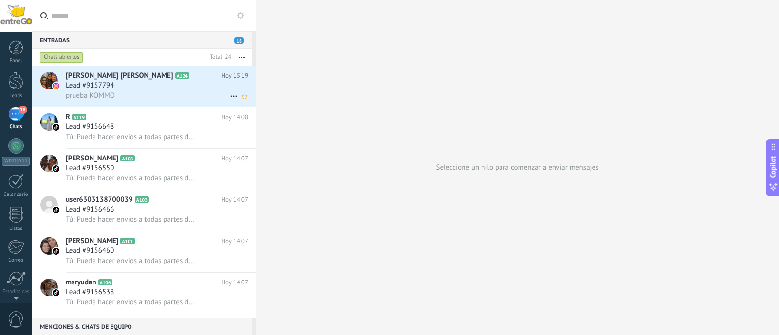
click at [139, 89] on div "Lead #9157794" at bounding box center [157, 86] width 182 height 10
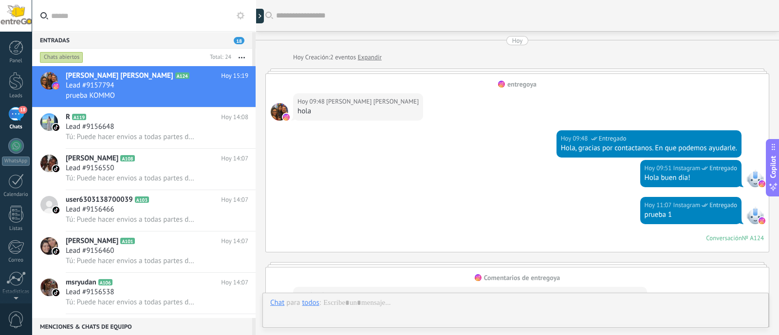
scroll to position [495, 0]
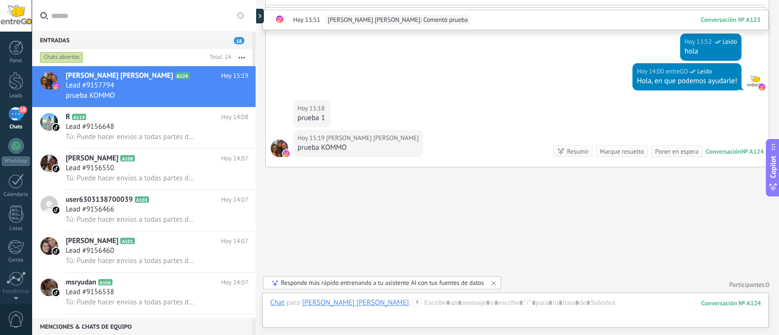
click at [393, 280] on div "Responde más rápido entrenando a tu asistente AI con tus fuentes de datos" at bounding box center [382, 283] width 203 height 8
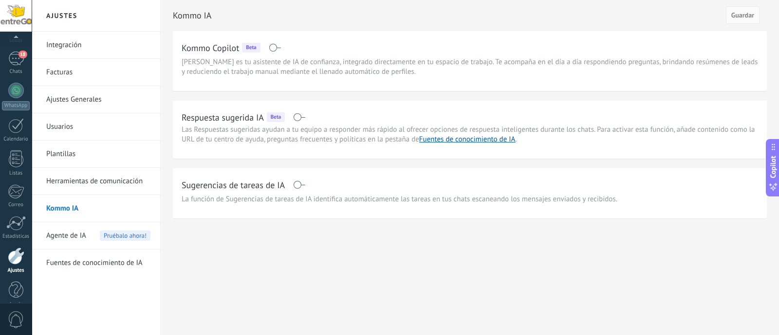
scroll to position [69, 0]
click at [209, 53] on h2 "Kommo Copilot" at bounding box center [209, 48] width 57 height 12
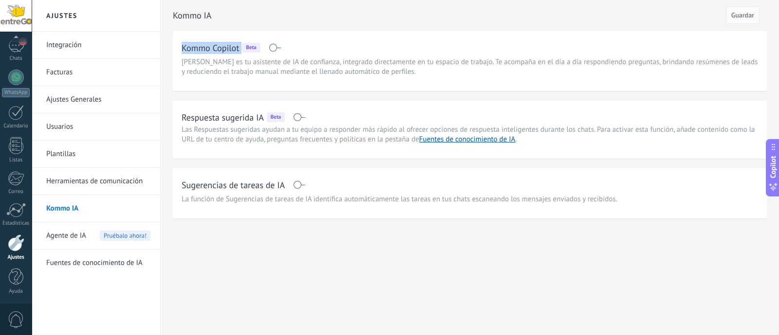
click at [209, 53] on h2 "Kommo Copilot" at bounding box center [209, 48] width 57 height 12
click at [236, 62] on span "[PERSON_NAME] es tu asistente de IA de confianza, integrado directamente en tu …" at bounding box center [469, 66] width 576 height 19
click at [75, 71] on link "Facturas" at bounding box center [98, 72] width 104 height 27
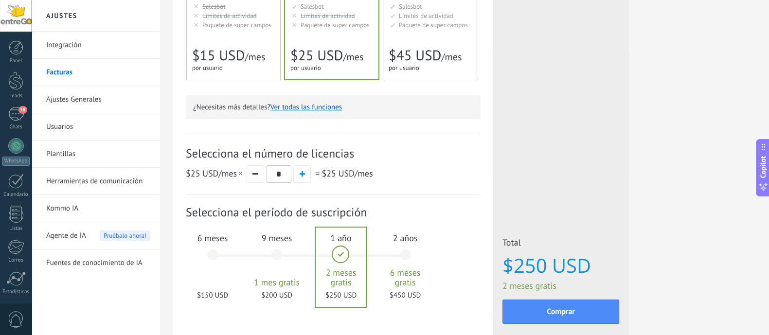
scroll to position [166, 0]
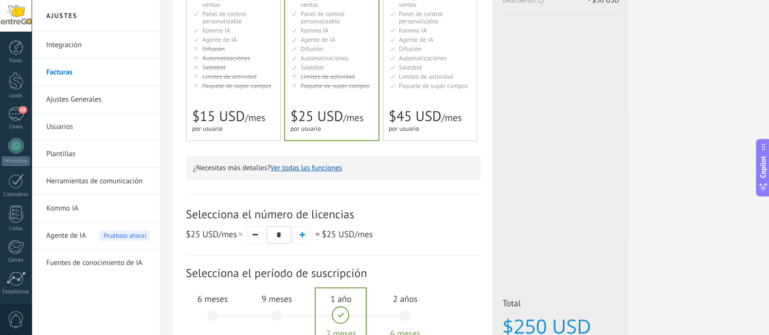
click at [308, 168] on button "Ver todas las funciones" at bounding box center [307, 167] width 72 height 9
click at [314, 168] on button "Ver todas las funciones" at bounding box center [307, 167] width 72 height 9
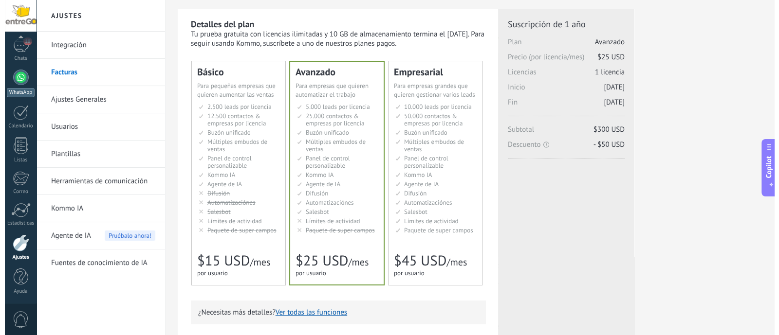
scroll to position [0, 0]
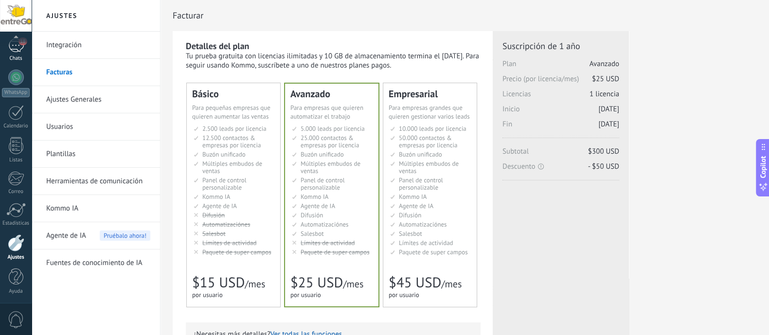
click at [14, 49] on div "18" at bounding box center [16, 45] width 16 height 14
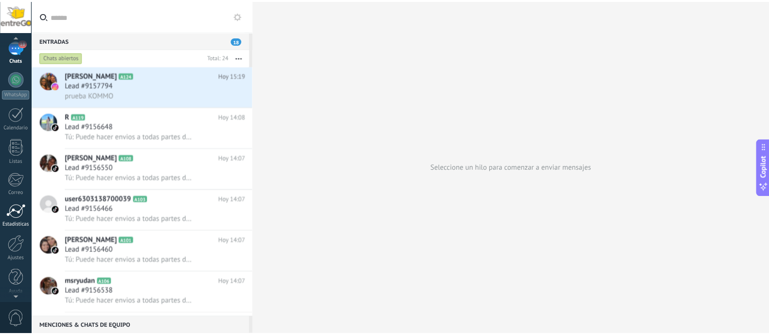
scroll to position [69, 0]
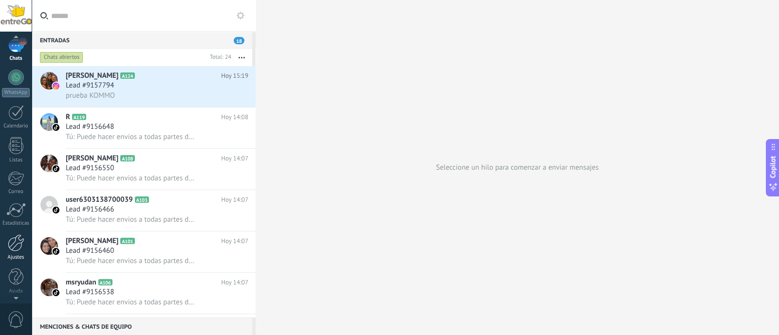
click at [12, 253] on link "Ajustes" at bounding box center [16, 248] width 32 height 26
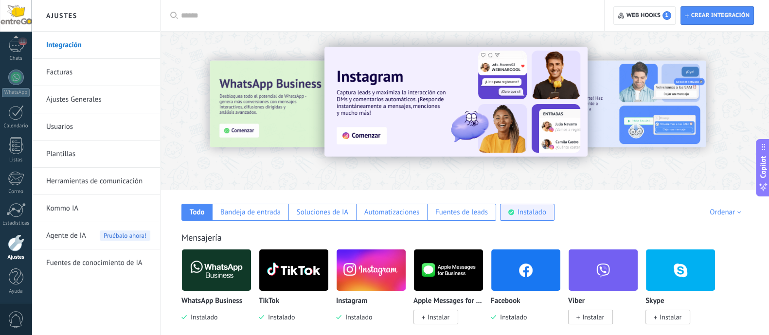
click at [526, 214] on div "Instalado" at bounding box center [532, 212] width 29 height 9
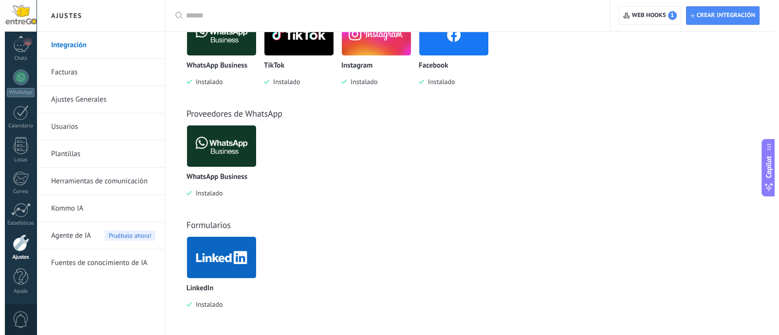
scroll to position [237, 0]
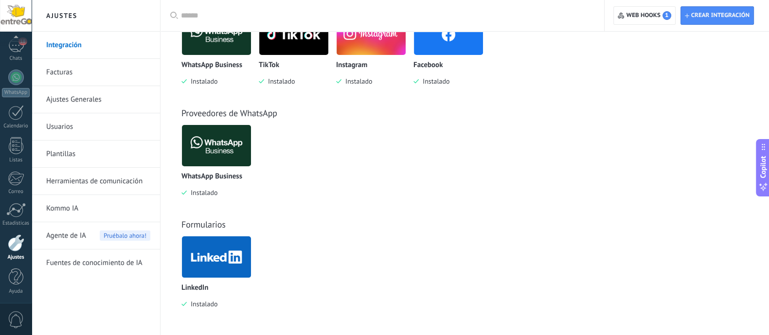
click at [218, 261] on img at bounding box center [216, 257] width 69 height 47
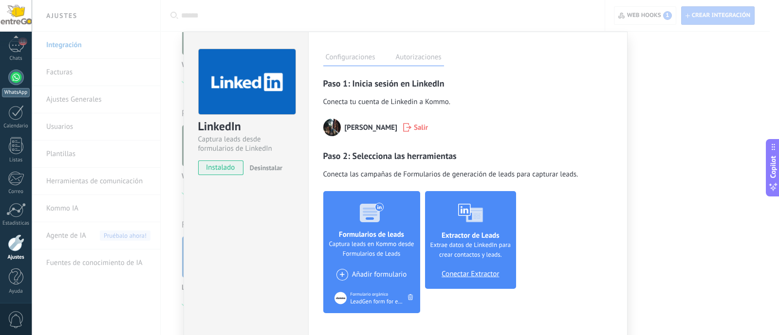
click at [20, 88] on div "WhatsApp" at bounding box center [16, 92] width 28 height 9
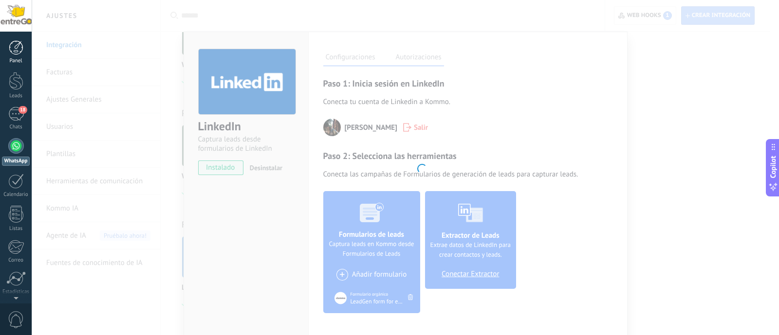
click at [17, 45] on div at bounding box center [16, 47] width 15 height 15
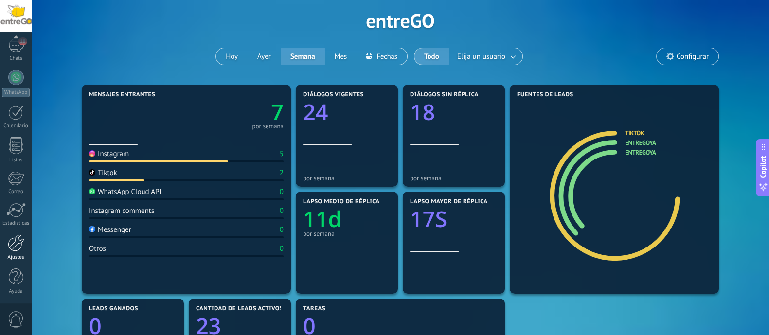
scroll to position [60, 0]
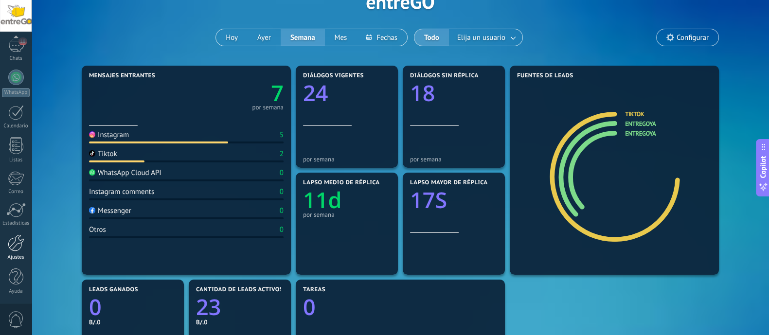
click at [19, 240] on div at bounding box center [16, 243] width 17 height 17
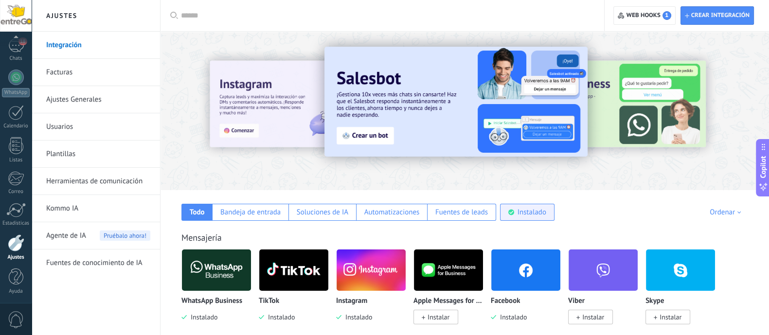
click at [514, 211] on div "Instalado" at bounding box center [527, 212] width 54 height 17
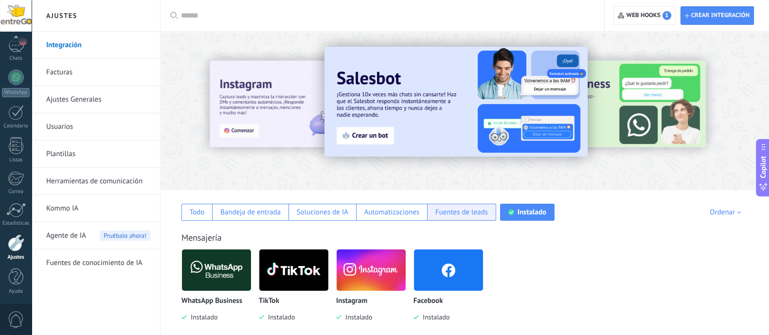
click at [452, 208] on div "Fuentes de leads" at bounding box center [461, 212] width 53 height 9
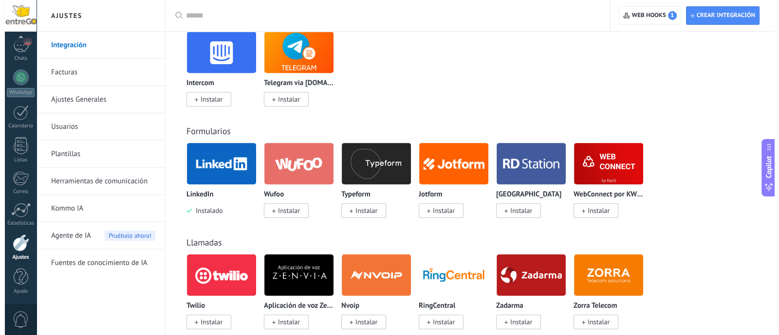
scroll to position [608, 0]
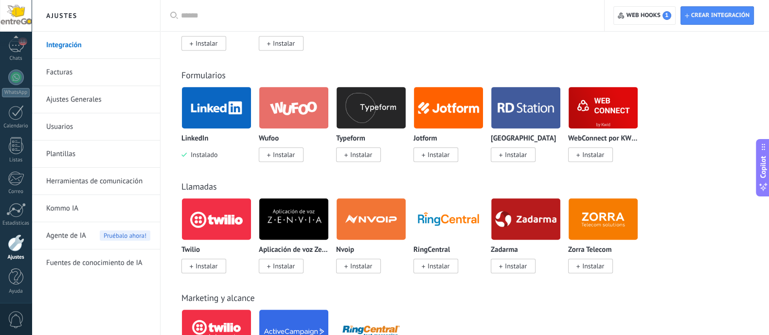
click at [213, 123] on img at bounding box center [216, 107] width 69 height 47
click at [209, 108] on img at bounding box center [216, 107] width 69 height 47
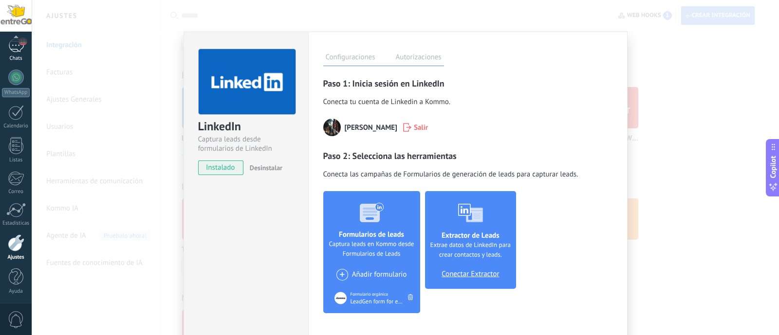
scroll to position [60, 0]
click at [30, 53] on link "18 Chats" at bounding box center [16, 58] width 32 height 23
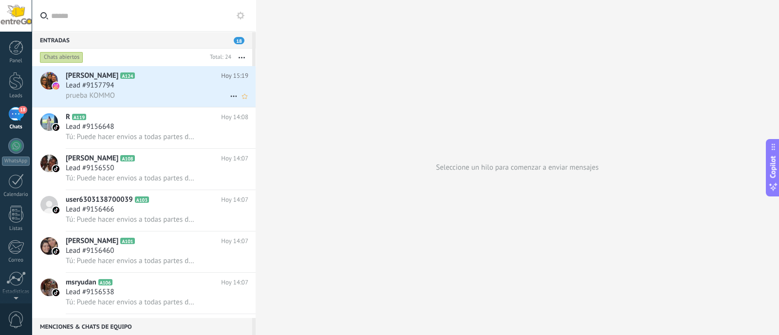
click at [109, 99] on span "prueba KOMMO" at bounding box center [90, 95] width 49 height 9
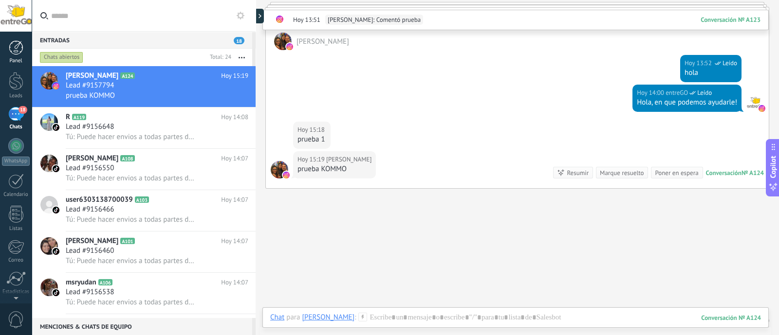
click at [22, 52] on div at bounding box center [16, 47] width 15 height 15
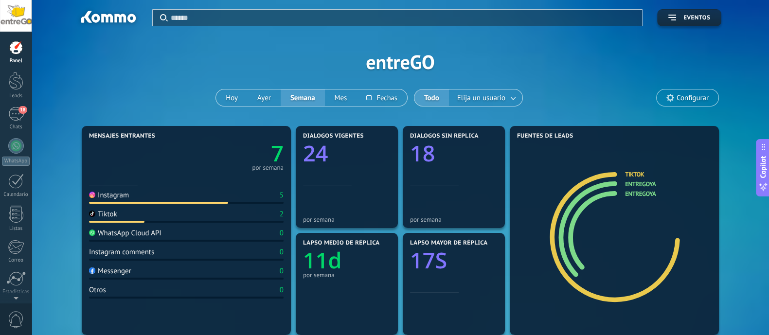
click at [14, 45] on div at bounding box center [16, 47] width 15 height 15
click at [22, 244] on div at bounding box center [16, 251] width 17 height 17
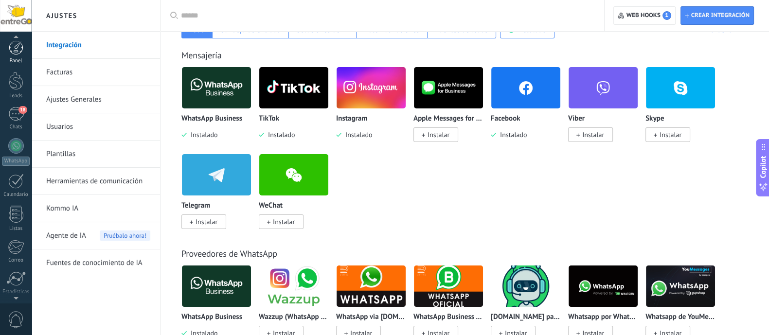
click at [16, 52] on div at bounding box center [16, 47] width 15 height 15
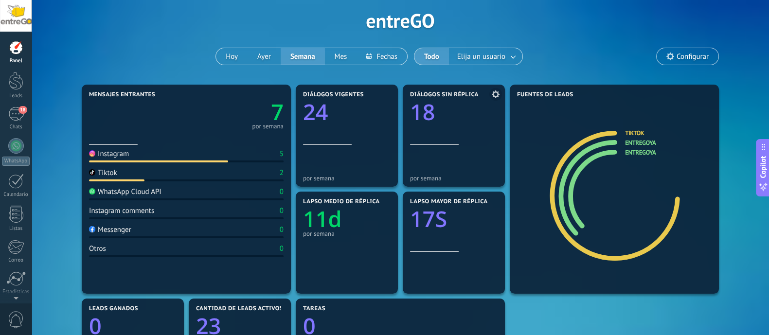
scroll to position [60, 0]
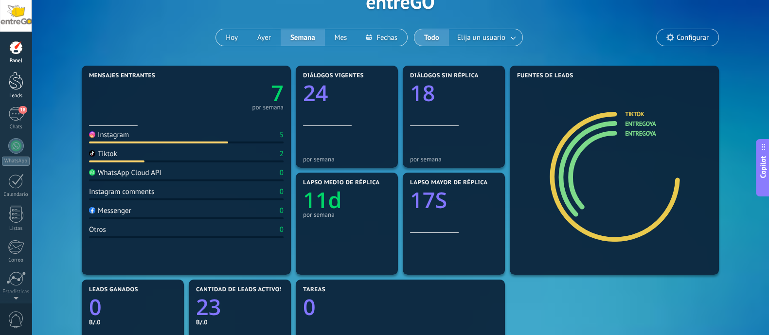
click at [10, 79] on div at bounding box center [16, 81] width 15 height 18
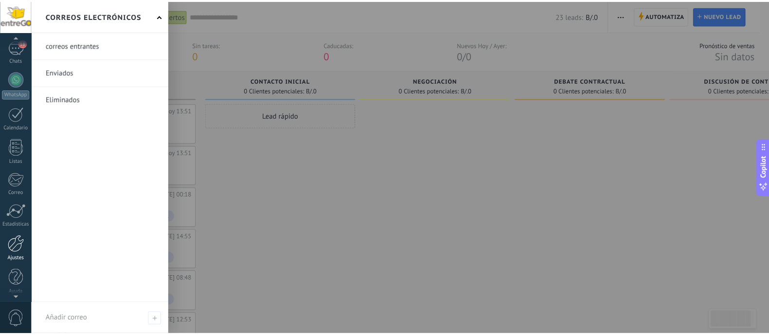
scroll to position [69, 0]
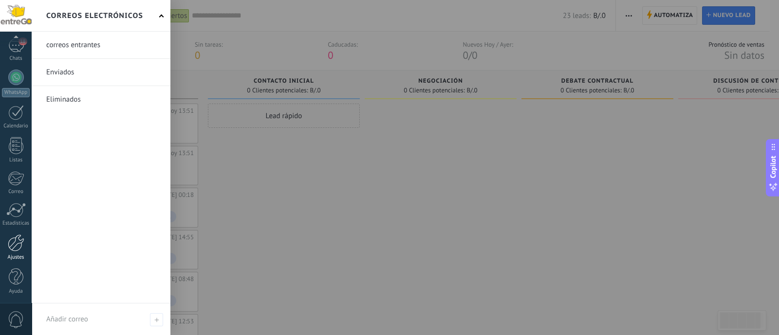
click at [21, 242] on div at bounding box center [16, 243] width 17 height 17
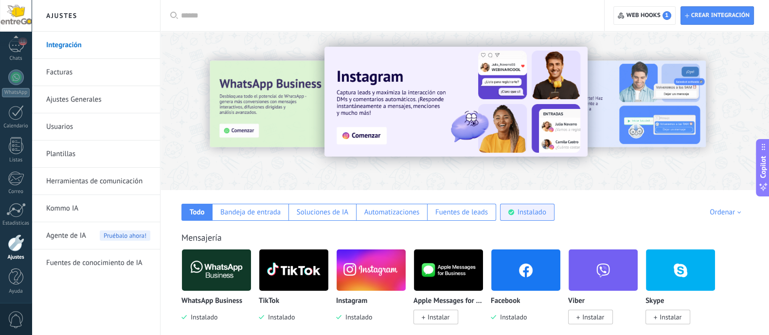
click at [533, 211] on div "Instalado" at bounding box center [532, 212] width 29 height 9
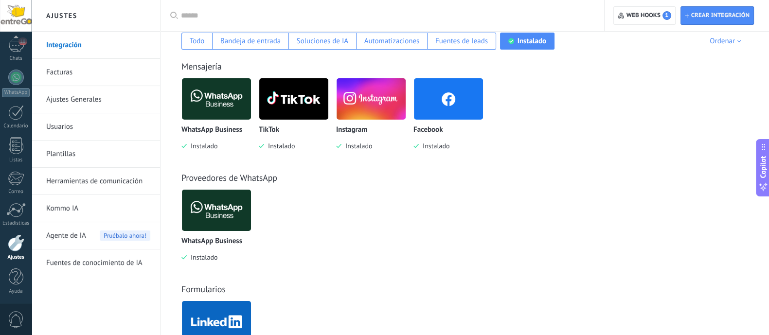
scroll to position [237, 0]
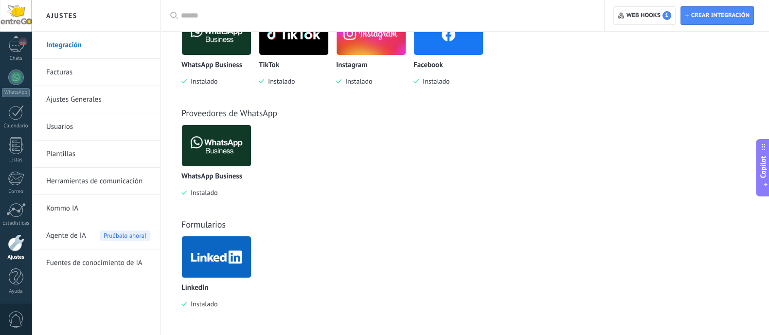
click at [198, 250] on img at bounding box center [216, 257] width 69 height 47
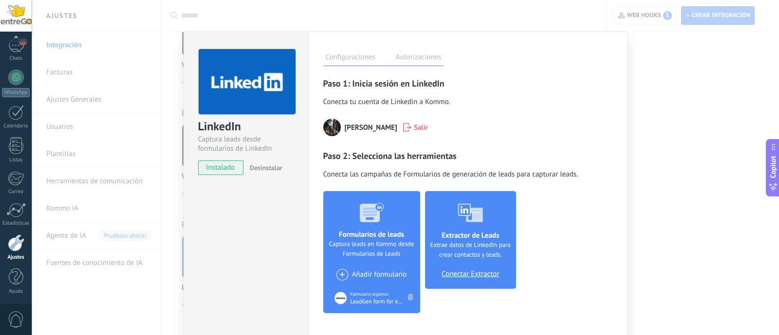
click at [363, 298] on span "LeadGen form for entreGO" at bounding box center [377, 301] width 54 height 7
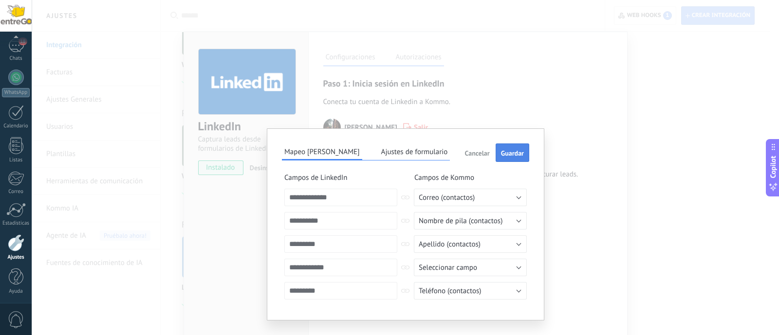
click at [507, 155] on span "Guardar" at bounding box center [512, 153] width 23 height 7
